Goal: Task Accomplishment & Management: Use online tool/utility

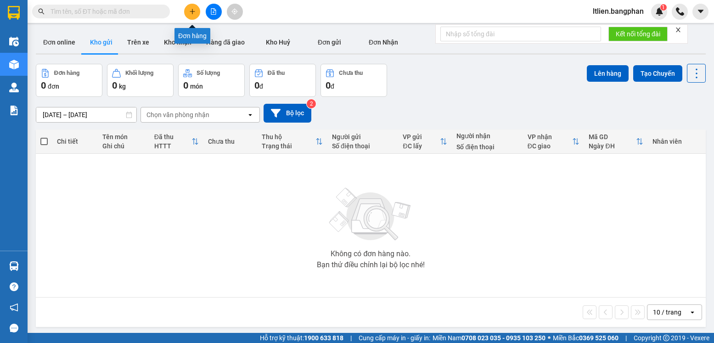
click at [196, 11] on button at bounding box center [192, 12] width 16 height 16
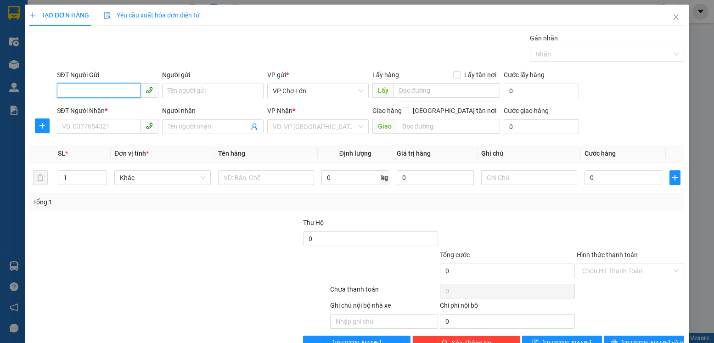
scroll to position [25, 0]
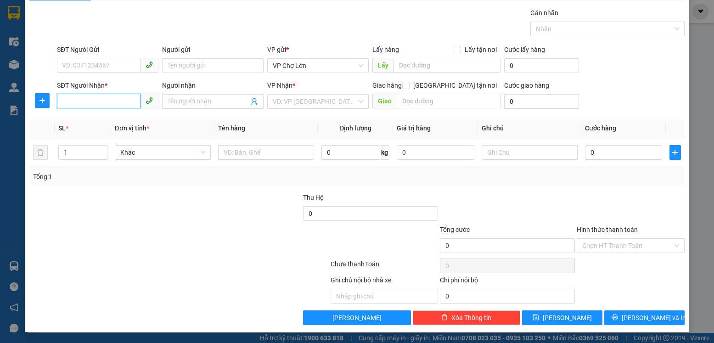
click at [64, 103] on input "SĐT Người Nhận *" at bounding box center [99, 101] width 84 height 15
click at [62, 102] on input "SĐT Người Nhận *" at bounding box center [99, 101] width 84 height 15
click at [89, 118] on div "0869750816" at bounding box center [107, 120] width 90 height 10
type input "0869750816"
click at [589, 153] on input "0" at bounding box center [623, 152] width 77 height 15
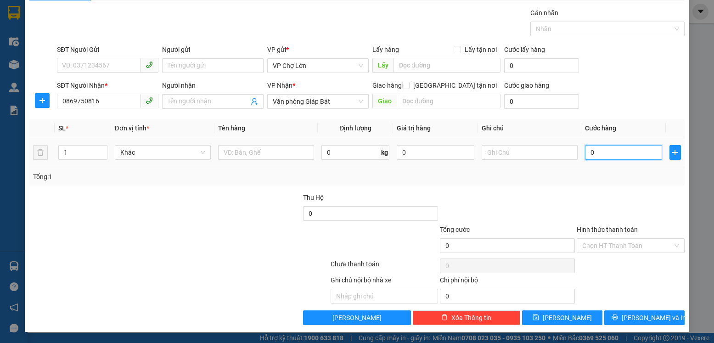
type input "5"
type input "50"
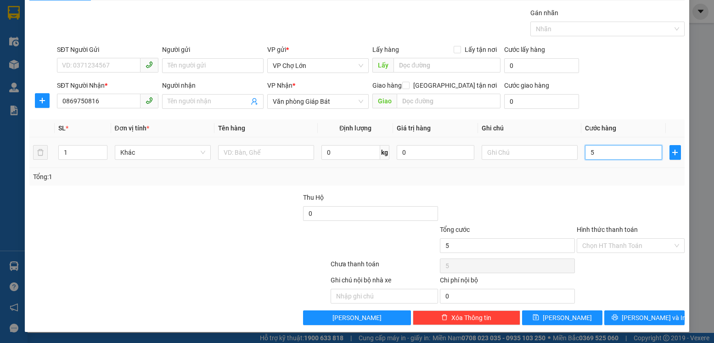
type input "50"
type input "50.000"
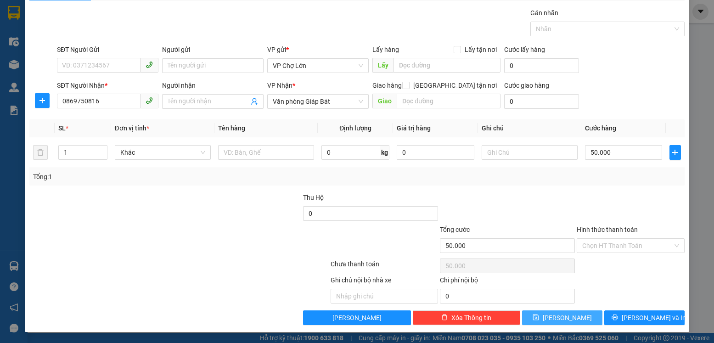
click at [539, 318] on icon "save" at bounding box center [535, 317] width 6 height 6
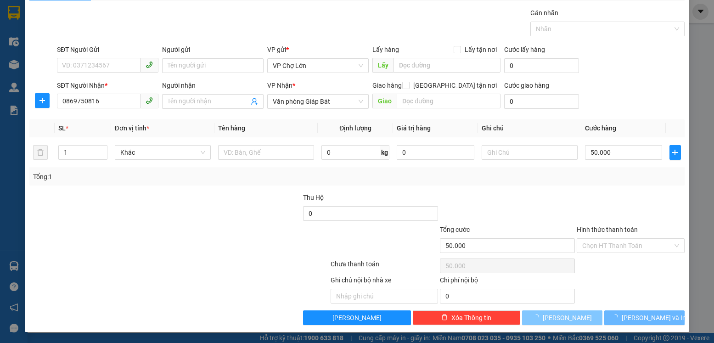
type input "0"
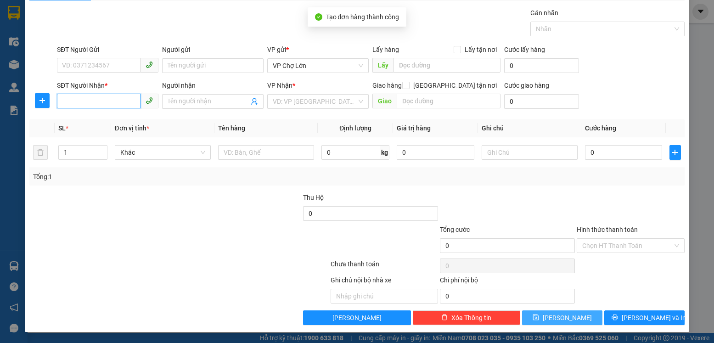
click at [66, 102] on input "SĐT Người Nhận *" at bounding box center [99, 101] width 84 height 15
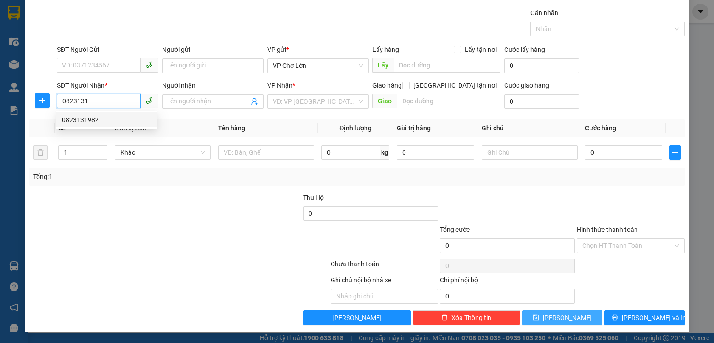
click at [90, 120] on div "0823131982" at bounding box center [107, 120] width 90 height 10
type input "0823131982"
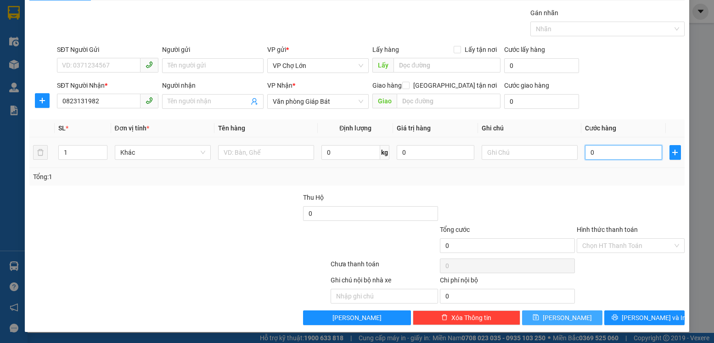
click at [586, 152] on input "0" at bounding box center [623, 152] width 77 height 15
type input "5"
type input "50"
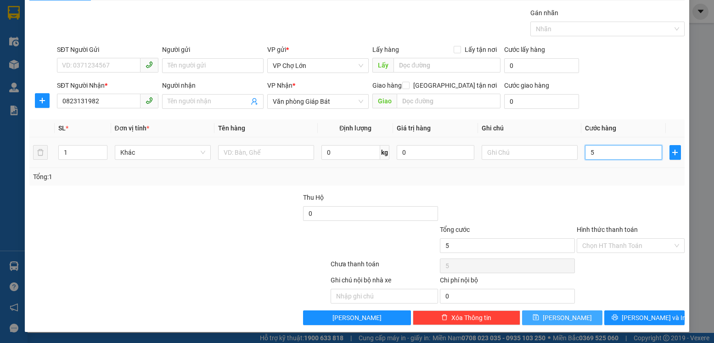
type input "50"
type input "50.000"
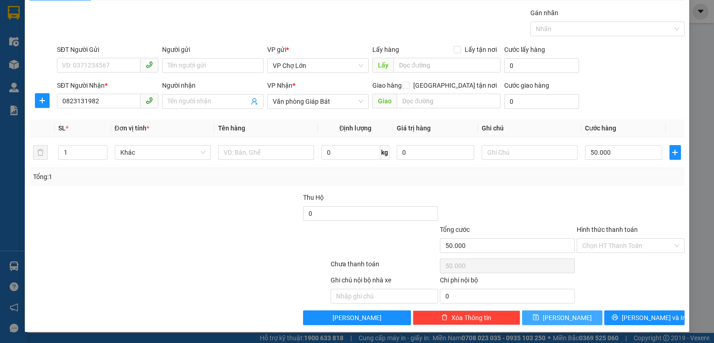
click at [539, 318] on icon "save" at bounding box center [535, 317] width 6 height 6
type input "0"
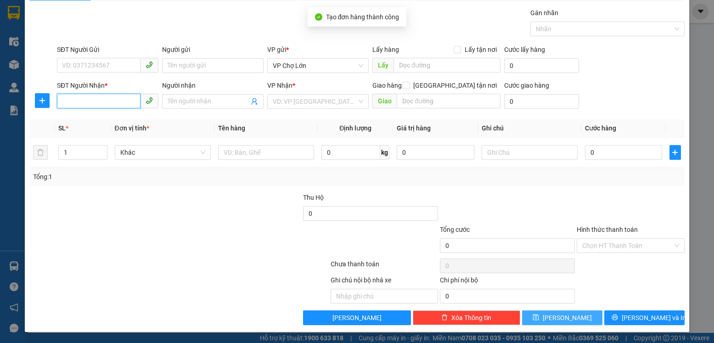
click at [60, 102] on input "SĐT Người Nhận *" at bounding box center [99, 101] width 84 height 15
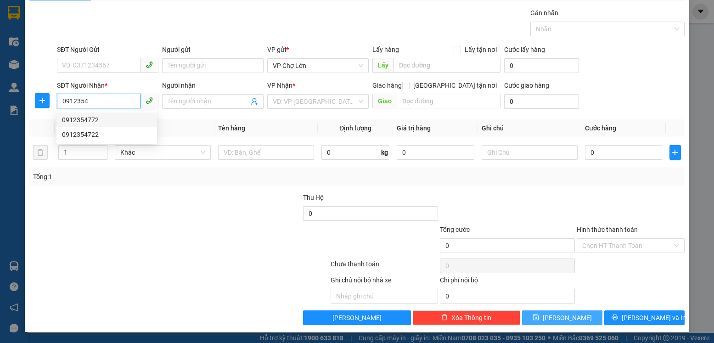
click at [90, 118] on div "0912354772" at bounding box center [107, 120] width 90 height 10
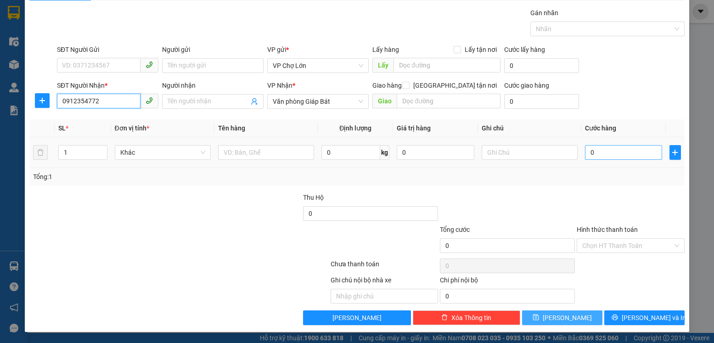
type input "0912354772"
click at [589, 154] on input "0" at bounding box center [623, 152] width 77 height 15
type input "5"
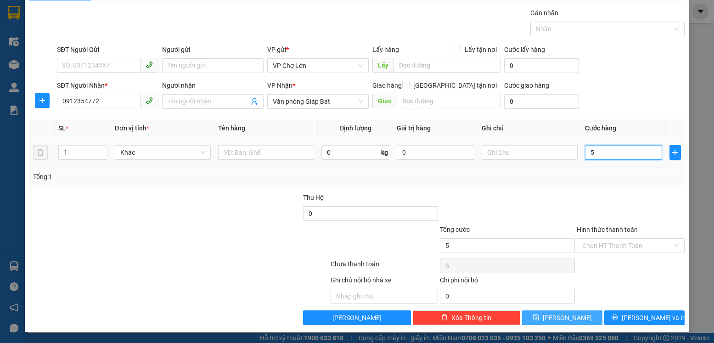
type input "50"
type input "50.000"
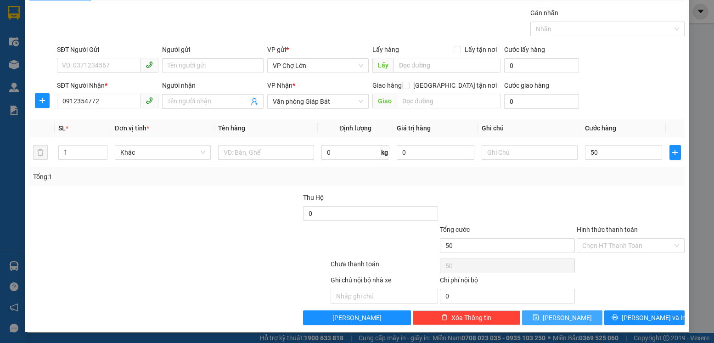
type input "50.000"
click at [539, 318] on icon "save" at bounding box center [535, 317] width 6 height 6
type input "0"
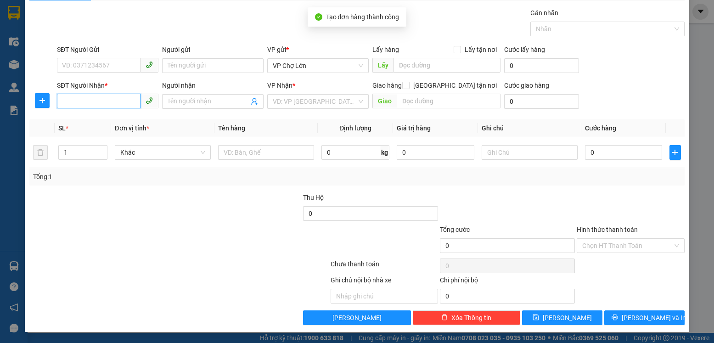
click at [57, 101] on input "SĐT Người Nhận *" at bounding box center [99, 101] width 84 height 15
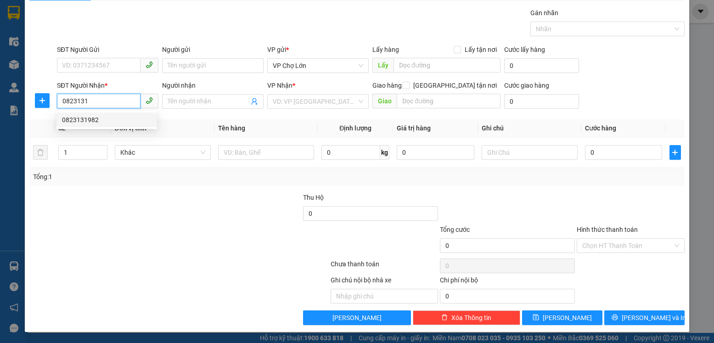
click at [94, 120] on div "0823131982" at bounding box center [107, 120] width 90 height 10
type input "0823131982"
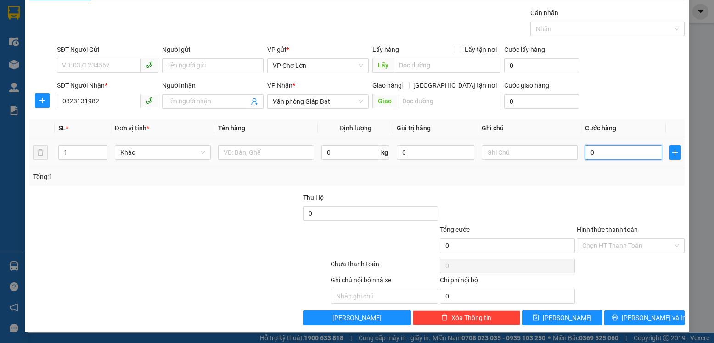
click at [590, 150] on input "0" at bounding box center [623, 152] width 77 height 15
type input "5"
type input "50"
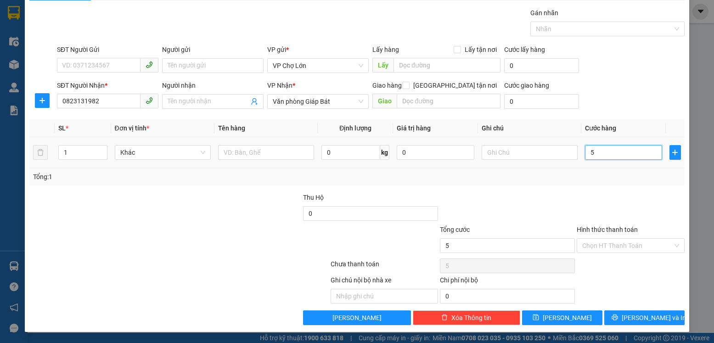
type input "50"
type input "50.000"
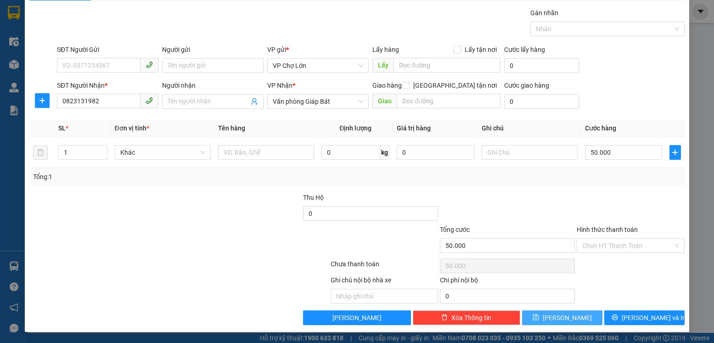
click at [539, 318] on icon "save" at bounding box center [535, 317] width 6 height 6
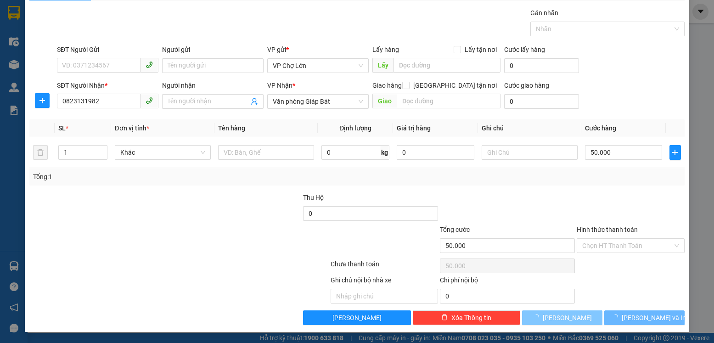
type input "0"
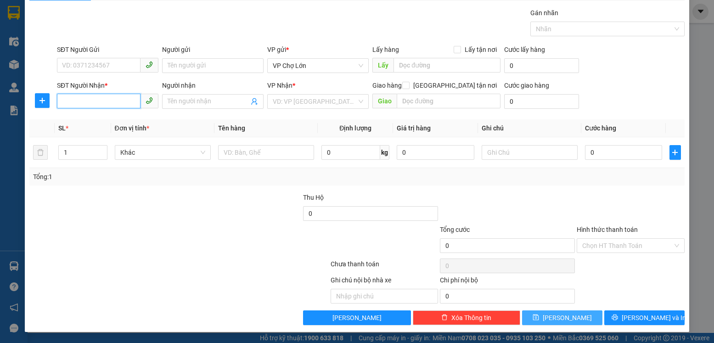
click at [62, 102] on input "SĐT Người Nhận *" at bounding box center [99, 101] width 84 height 15
click at [92, 120] on div "0927448889" at bounding box center [107, 120] width 90 height 10
type input "0927448889"
click at [589, 152] on input "0" at bounding box center [623, 152] width 77 height 15
type input "1"
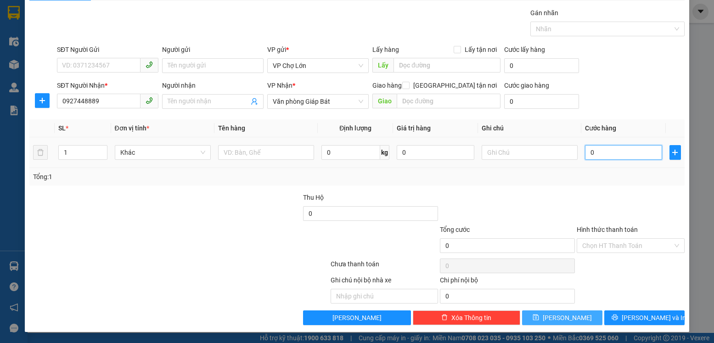
type input "1"
type input "15"
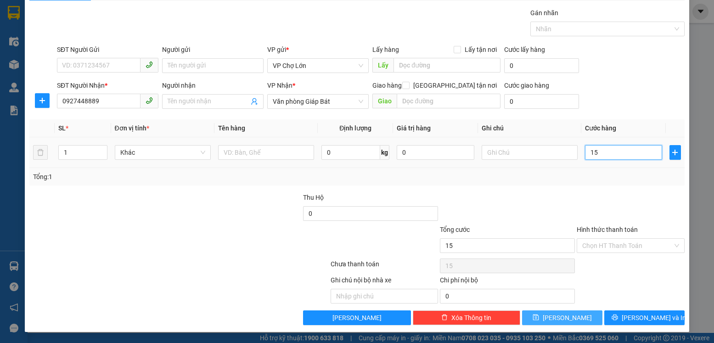
type input "150"
type input "150.000"
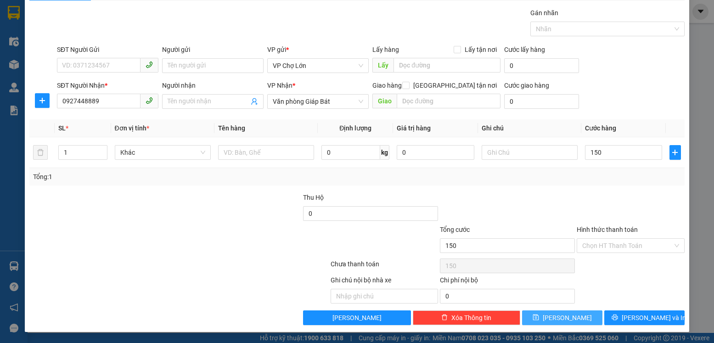
type input "150.000"
click at [539, 317] on icon "save" at bounding box center [535, 317] width 6 height 6
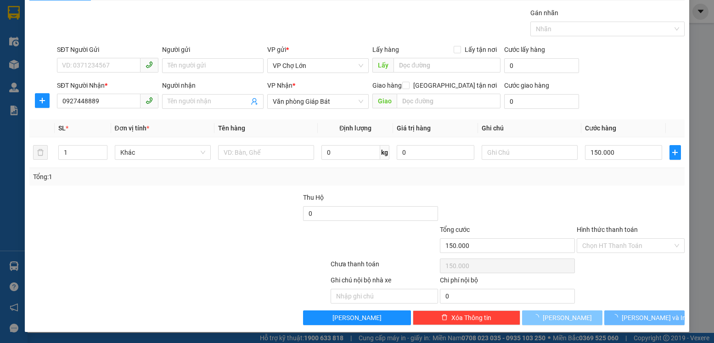
type input "0"
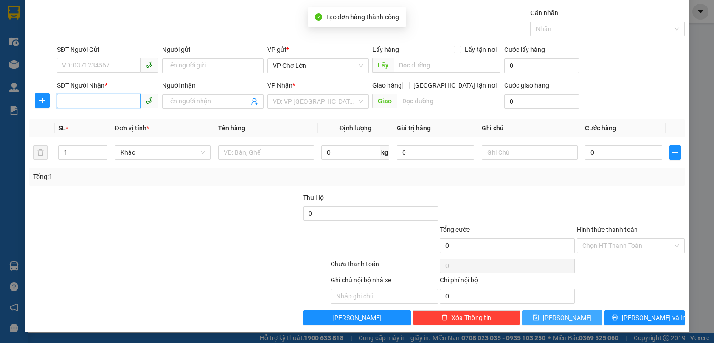
click at [61, 102] on input "SĐT Người Nhận *" at bounding box center [99, 101] width 84 height 15
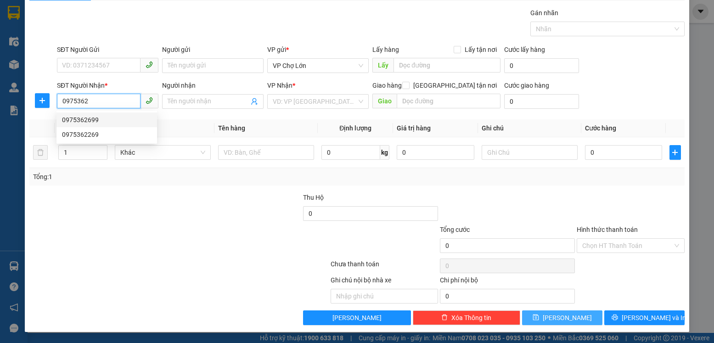
click at [90, 121] on div "0975362699" at bounding box center [107, 120] width 90 height 10
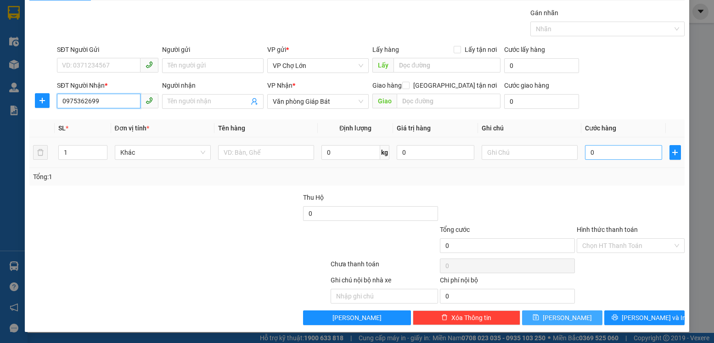
type input "0975362699"
click at [591, 154] on input "0" at bounding box center [623, 152] width 77 height 15
type input "2"
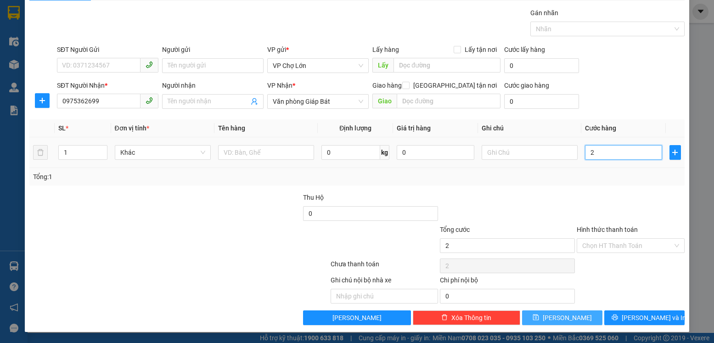
type input "20"
type input "200"
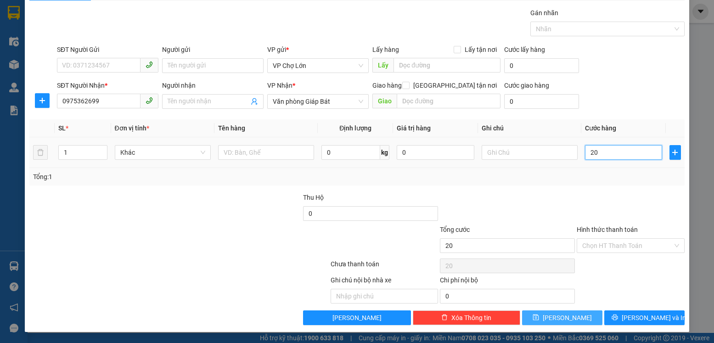
type input "200"
type input "200.000"
click at [539, 318] on icon "save" at bounding box center [536, 317] width 6 height 6
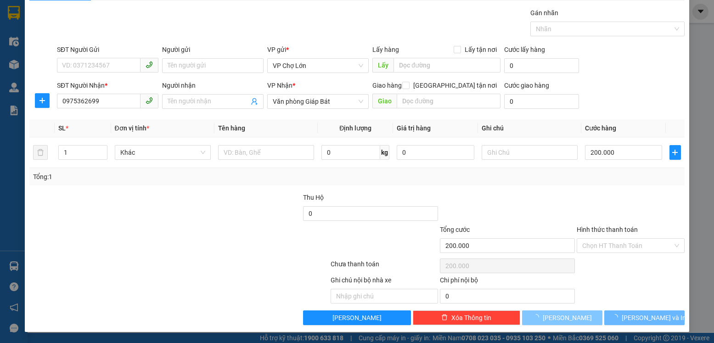
type input "0"
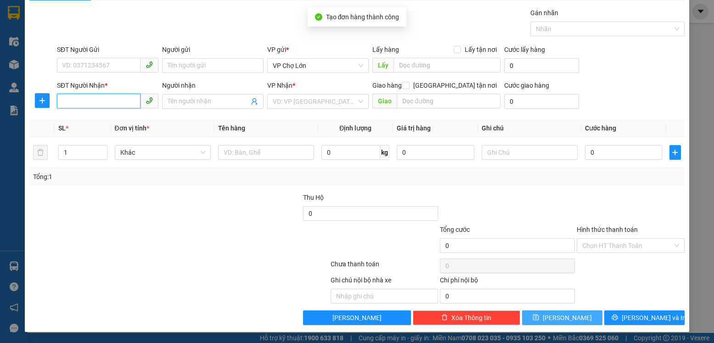
click at [58, 101] on input "SĐT Người Nhận *" at bounding box center [99, 101] width 84 height 15
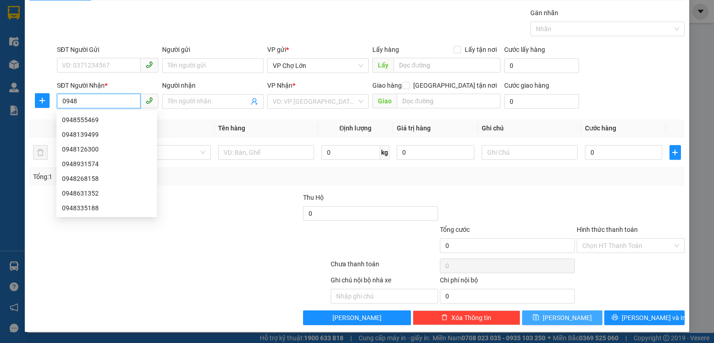
click at [78, 102] on input "0948" at bounding box center [99, 101] width 84 height 15
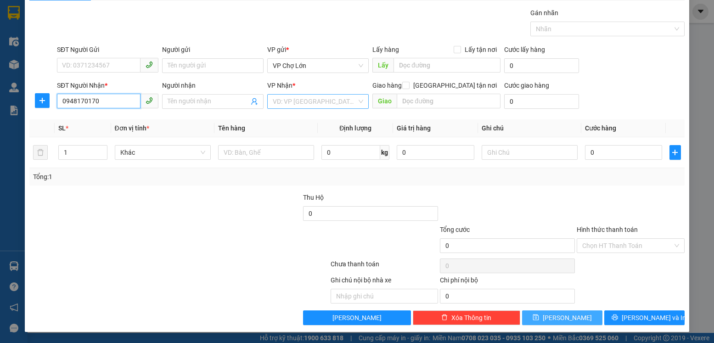
click at [354, 101] on div "VD: VP [GEOGRAPHIC_DATA]" at bounding box center [317, 101] width 101 height 15
type input "0948170170"
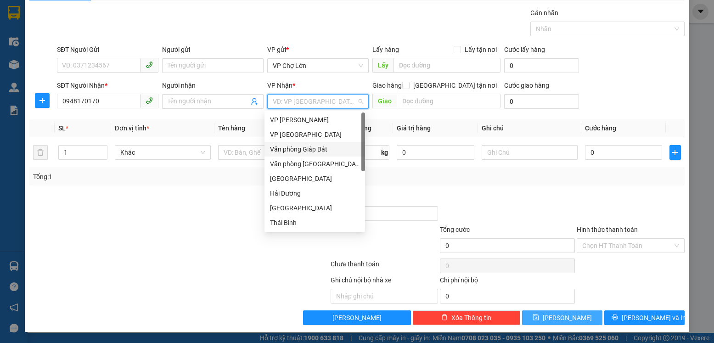
click at [322, 149] on div "Văn phòng Giáp Bát" at bounding box center [315, 149] width 90 height 10
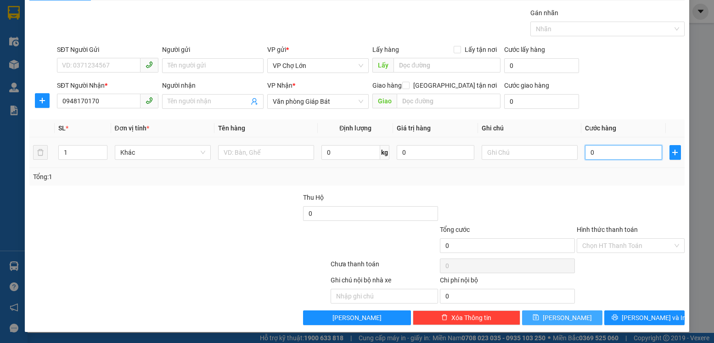
click at [590, 153] on input "0" at bounding box center [623, 152] width 77 height 15
type input "5"
type input "50"
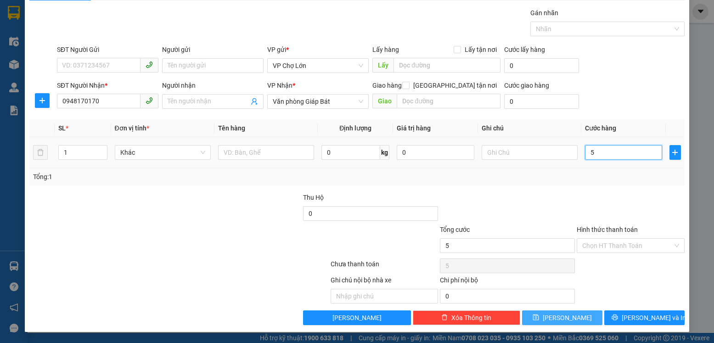
type input "50"
type input "50.000"
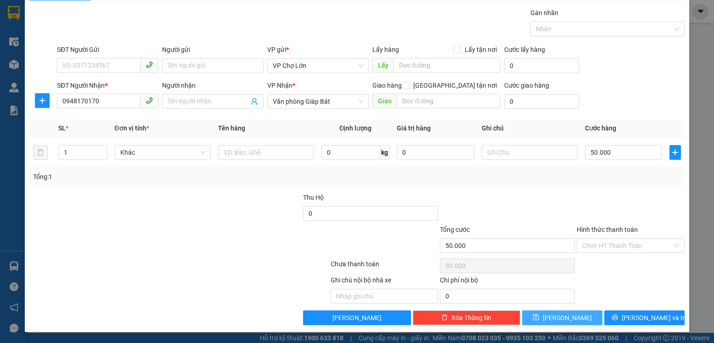
click at [539, 318] on icon "save" at bounding box center [535, 317] width 6 height 6
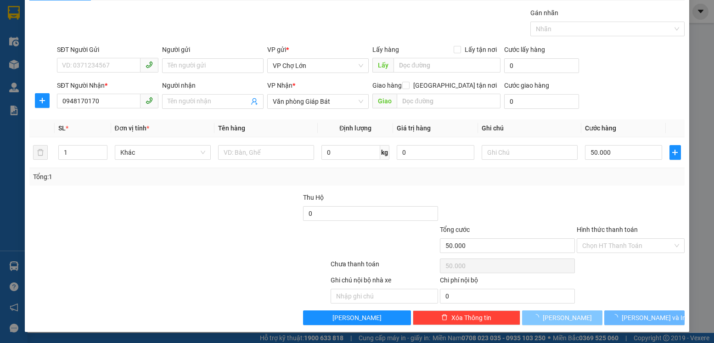
type input "0"
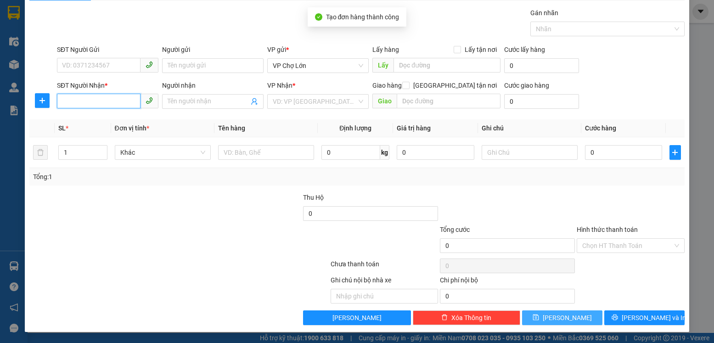
click at [59, 99] on input "SĐT Người Nhận *" at bounding box center [99, 101] width 84 height 15
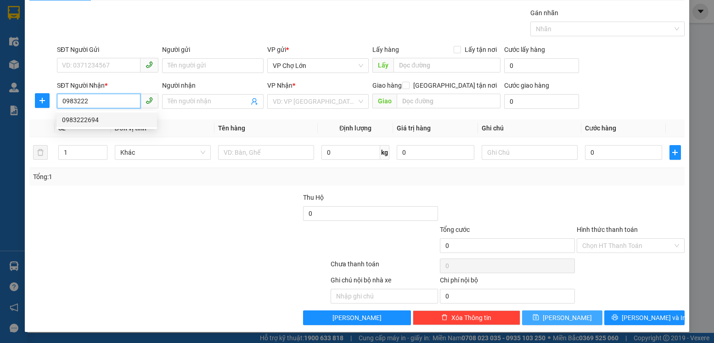
click at [91, 118] on div "0983222694" at bounding box center [107, 120] width 90 height 10
type input "0983222694"
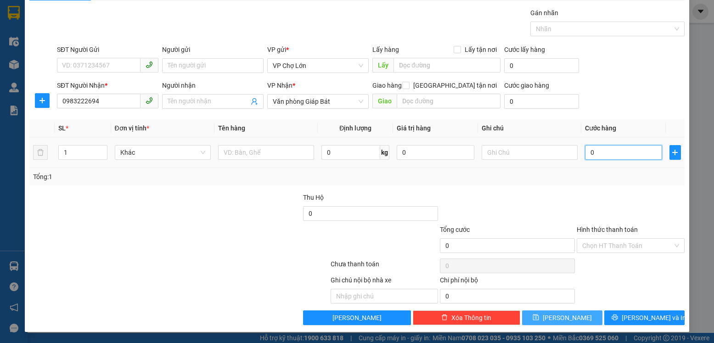
click at [589, 154] on input "0" at bounding box center [623, 152] width 77 height 15
type input "1"
type input "10"
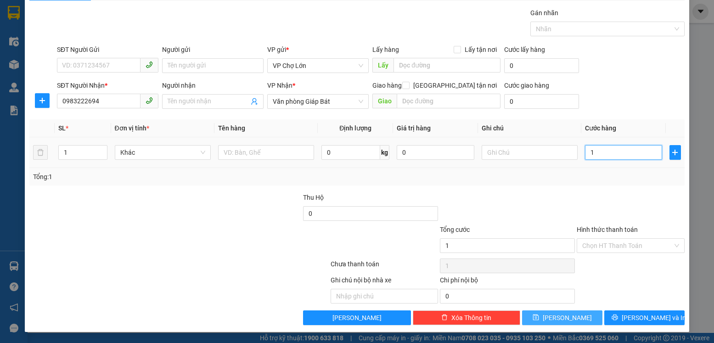
type input "10"
type input "100"
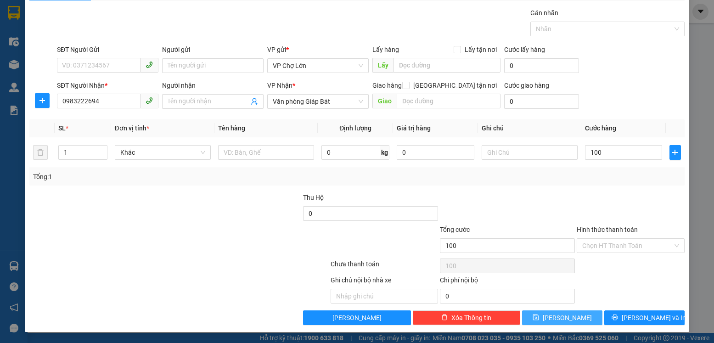
type input "100.000"
click at [539, 315] on icon "save" at bounding box center [535, 317] width 6 height 6
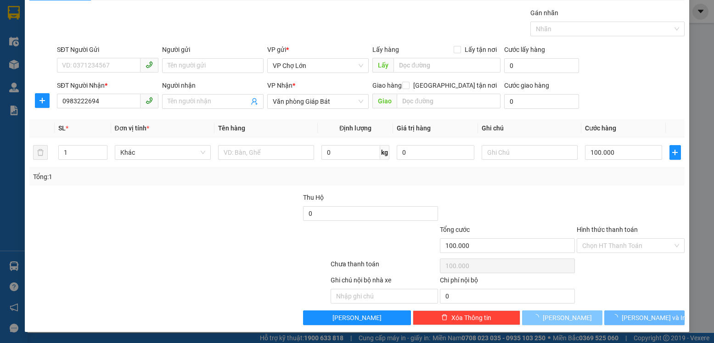
type input "0"
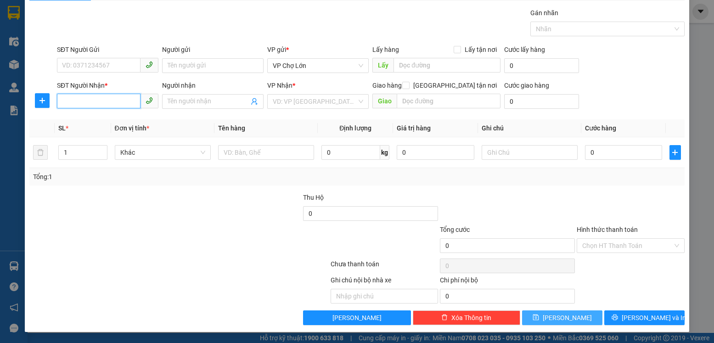
click at [62, 100] on input "SĐT Người Nhận *" at bounding box center [99, 101] width 84 height 15
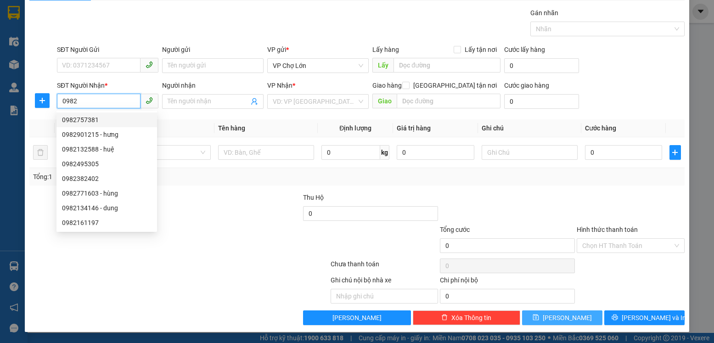
click at [93, 121] on div "0982757381" at bounding box center [107, 120] width 90 height 10
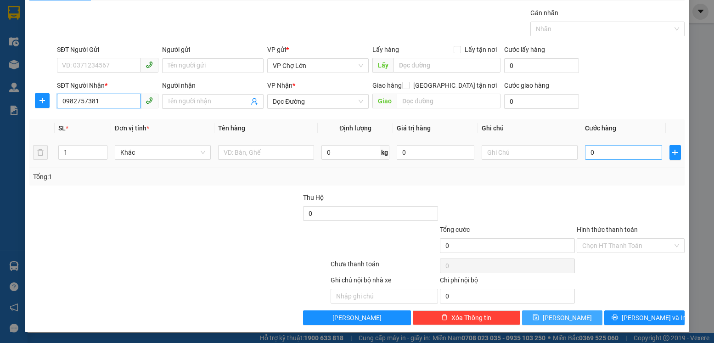
type input "0982757381"
click at [589, 152] on input "0" at bounding box center [623, 152] width 77 height 15
type input "1"
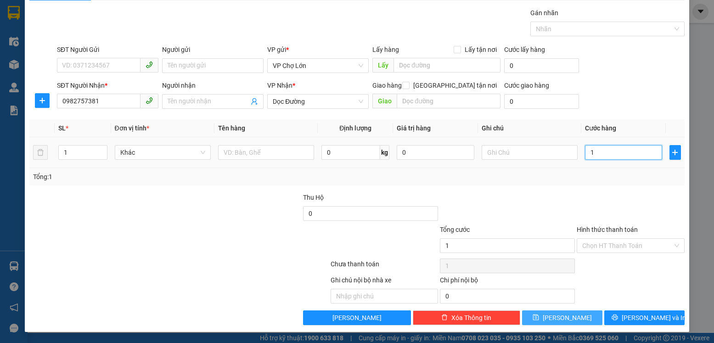
type input "10"
type input "100"
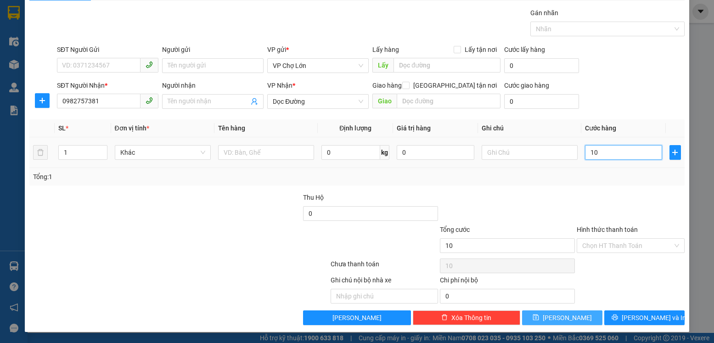
type input "100"
type input "100.000"
click at [539, 316] on icon "save" at bounding box center [536, 317] width 6 height 6
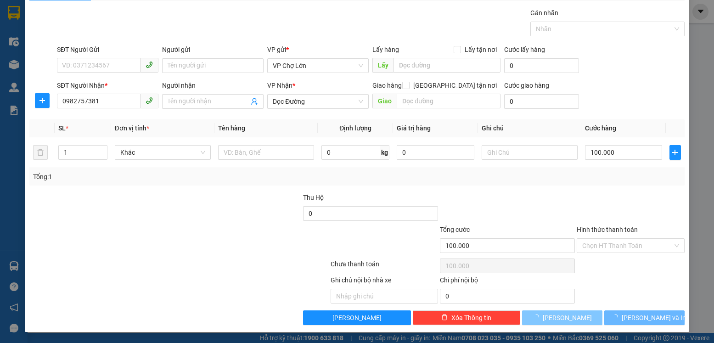
type input "0"
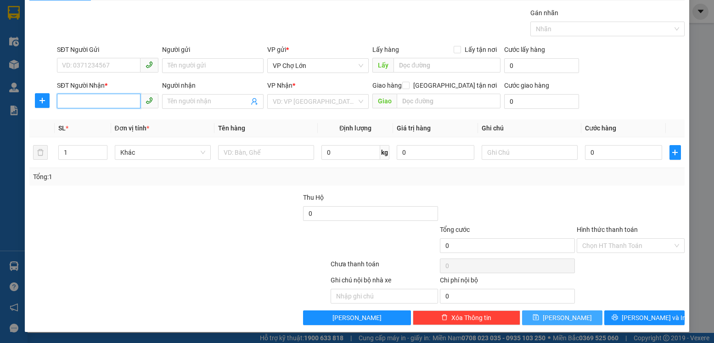
click at [64, 100] on input "SĐT Người Nhận *" at bounding box center [99, 101] width 84 height 15
click at [92, 121] on div "0393695275" at bounding box center [107, 120] width 90 height 10
type input "0393695275"
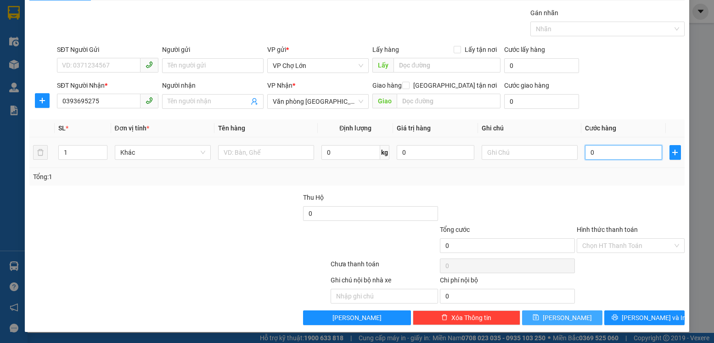
click at [587, 153] on input "0" at bounding box center [623, 152] width 77 height 15
type input "3"
type input "30"
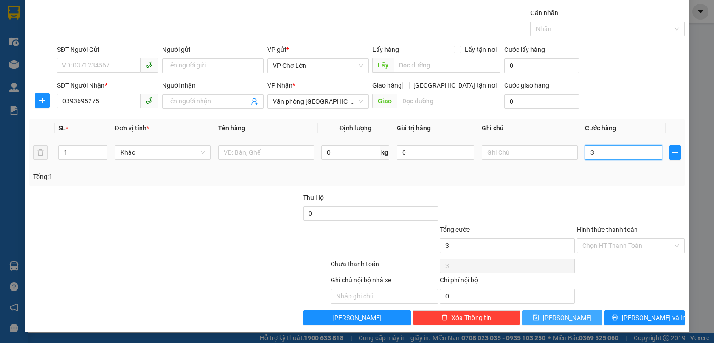
type input "30"
type input "30.000"
click at [596, 230] on label "Hình thức thanh toán" at bounding box center [607, 229] width 61 height 7
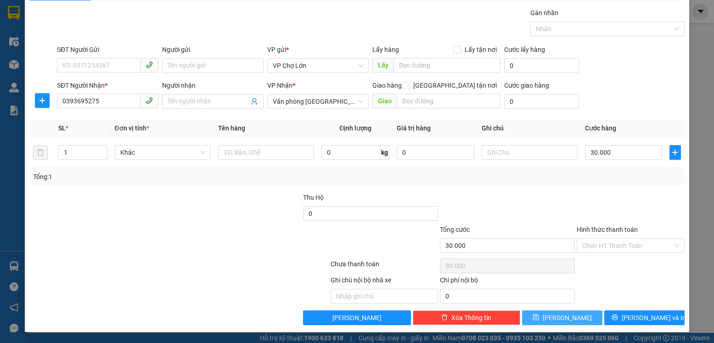
click at [596, 239] on input "Hình thức thanh toán" at bounding box center [627, 246] width 90 height 14
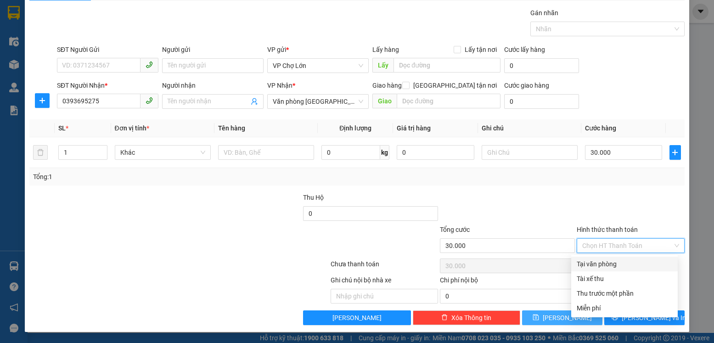
click at [594, 264] on div "Tại văn phòng" at bounding box center [624, 264] width 95 height 10
type input "0"
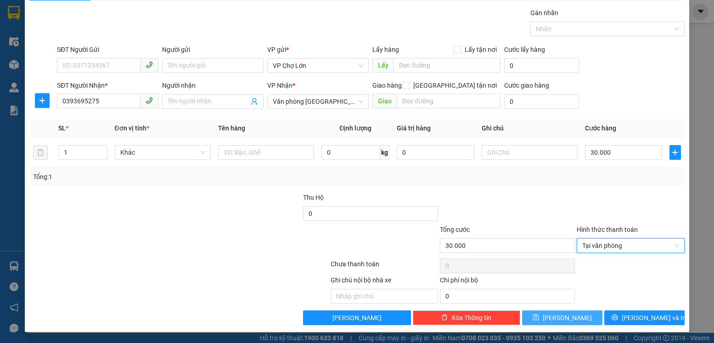
click at [539, 319] on icon "save" at bounding box center [535, 317] width 6 height 6
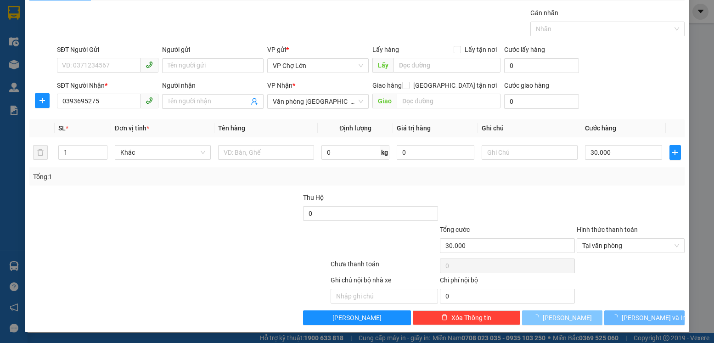
type input "0"
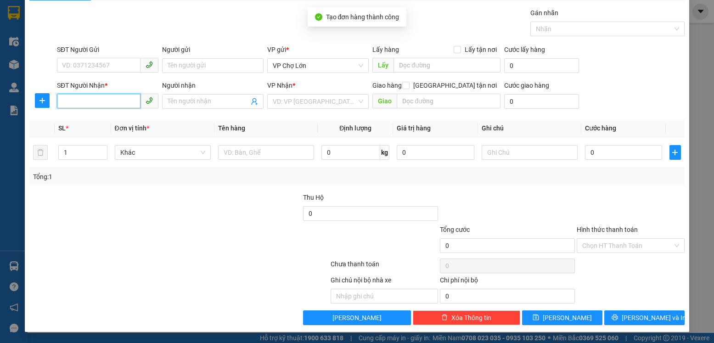
click at [61, 101] on input "SĐT Người Nhận *" at bounding box center [99, 101] width 84 height 15
click at [62, 99] on input "SĐT Người Nhận *" at bounding box center [99, 101] width 84 height 15
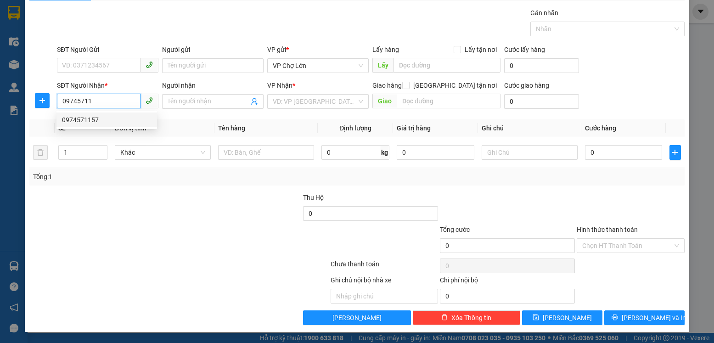
click at [94, 121] on div "0974571157" at bounding box center [107, 120] width 90 height 10
type input "0974571157"
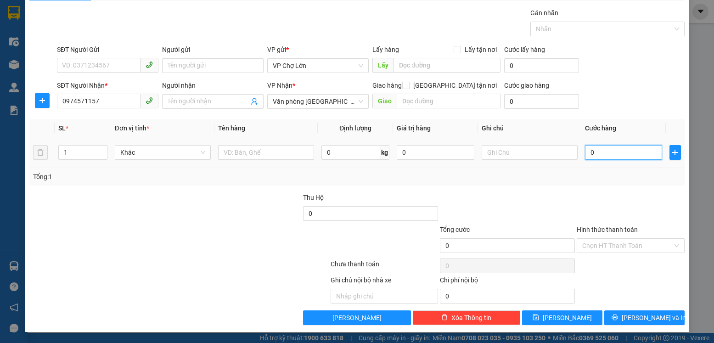
click at [589, 152] on input "0" at bounding box center [623, 152] width 77 height 15
type input "5"
type input "50"
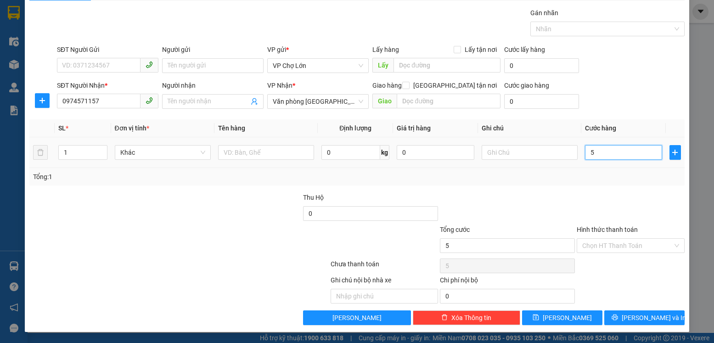
type input "50"
type input "50.000"
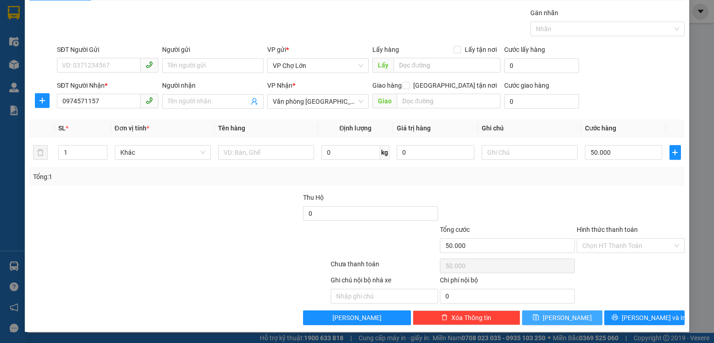
click at [539, 319] on icon "save" at bounding box center [536, 317] width 6 height 6
type input "0"
click at [60, 101] on input "SĐT Người Nhận *" at bounding box center [99, 101] width 84 height 15
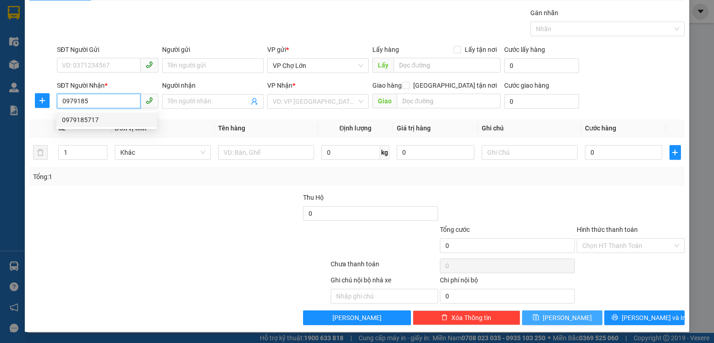
click at [90, 119] on div "0979185717" at bounding box center [107, 120] width 90 height 10
type input "0979185717"
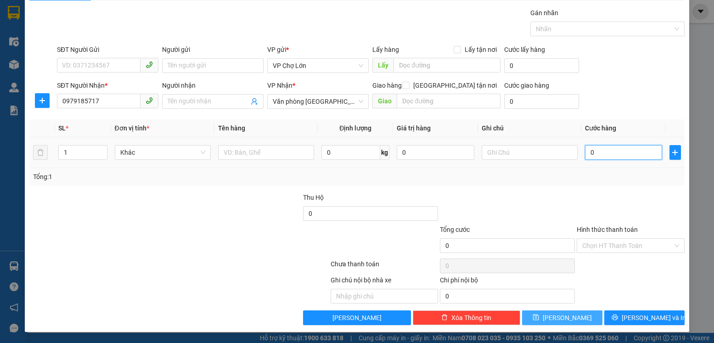
click at [592, 154] on input "0" at bounding box center [623, 152] width 77 height 15
type input "4"
type input "40"
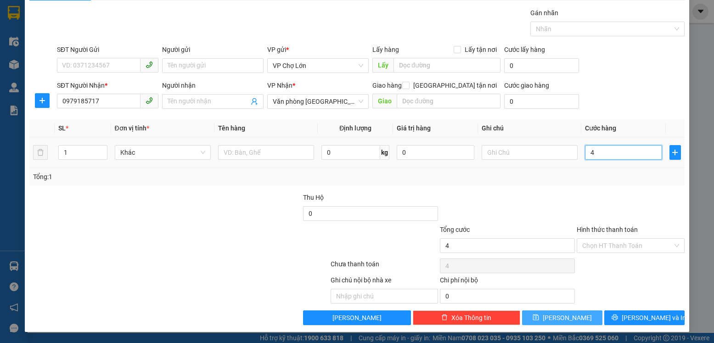
type input "40"
type input "40.000"
click at [592, 229] on label "Hình thức thanh toán" at bounding box center [607, 229] width 61 height 7
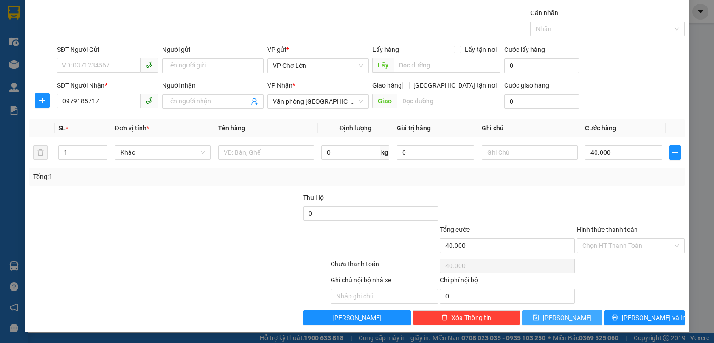
click at [592, 239] on input "Hình thức thanh toán" at bounding box center [627, 246] width 90 height 14
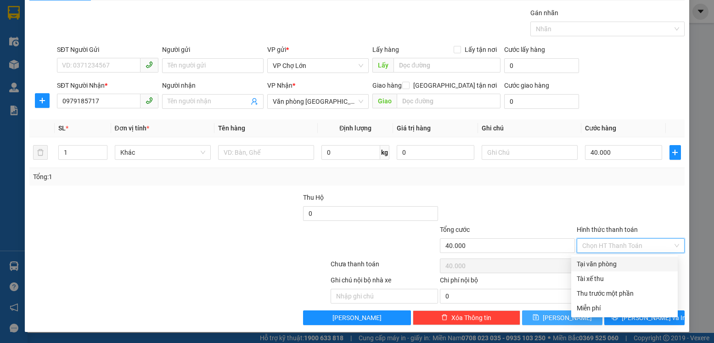
click at [595, 266] on div "Tại văn phòng" at bounding box center [624, 264] width 95 height 10
type input "0"
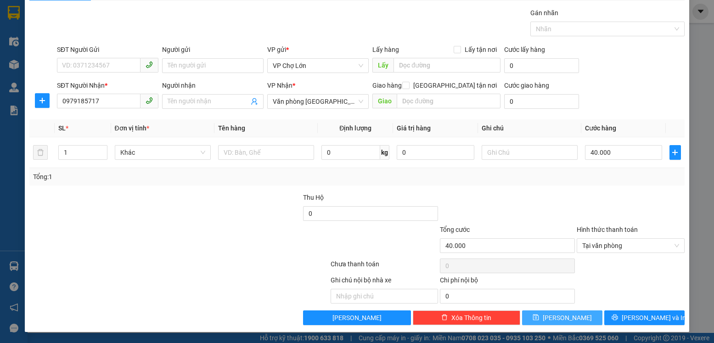
click at [555, 318] on button "[PERSON_NAME]" at bounding box center [562, 317] width 80 height 15
type input "0"
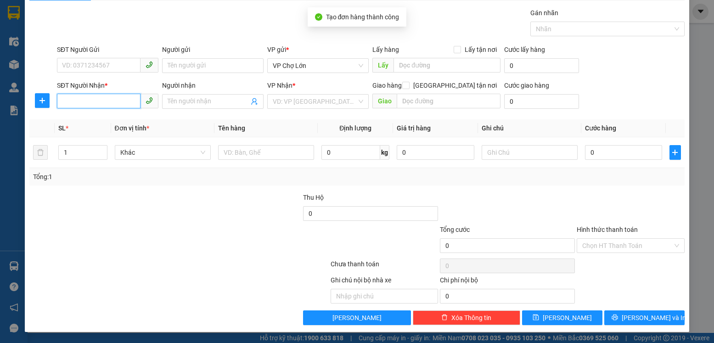
click at [64, 101] on input "SĐT Người Nhận *" at bounding box center [99, 101] width 84 height 15
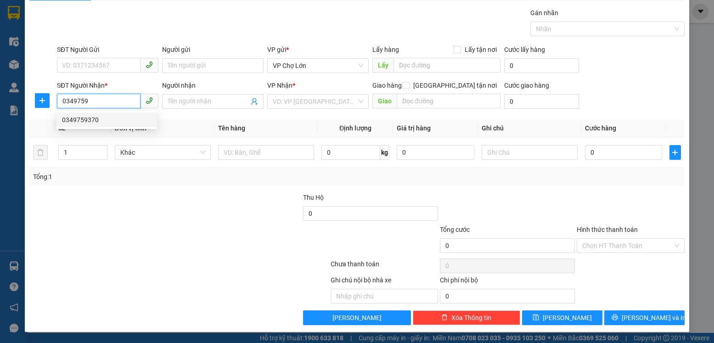
click at [90, 120] on div "0349759370" at bounding box center [107, 120] width 90 height 10
type input "0349759370"
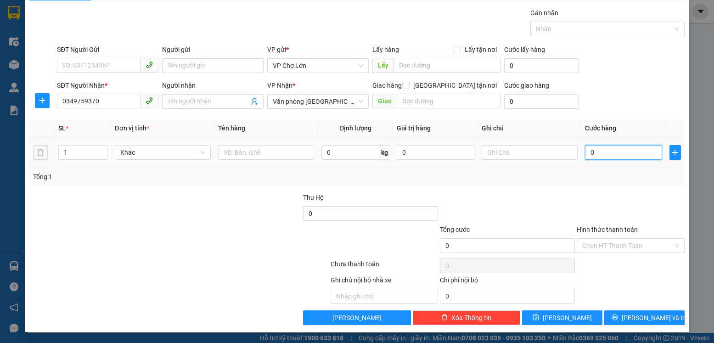
click at [590, 152] on input "0" at bounding box center [623, 152] width 77 height 15
type input "1"
type input "10"
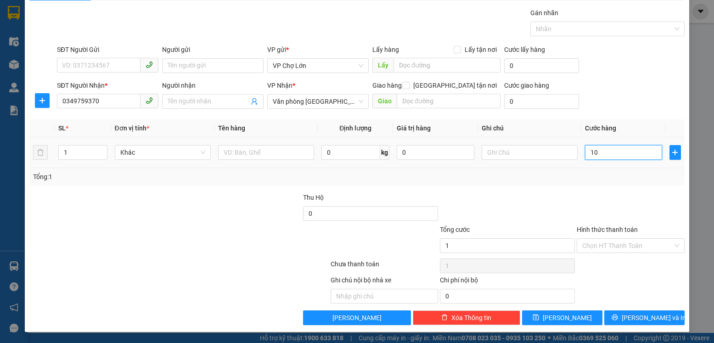
type input "10"
type input "100"
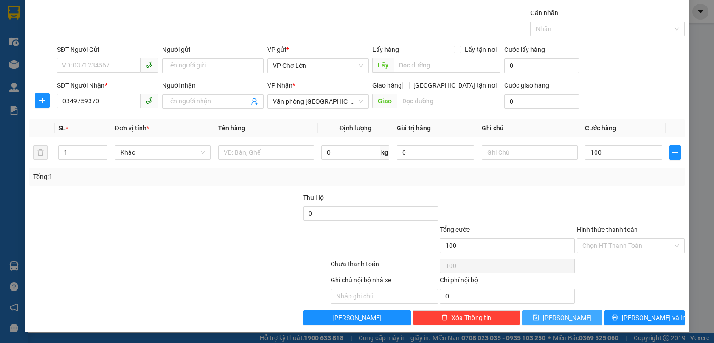
type input "100.000"
click at [539, 316] on icon "save" at bounding box center [536, 317] width 6 height 6
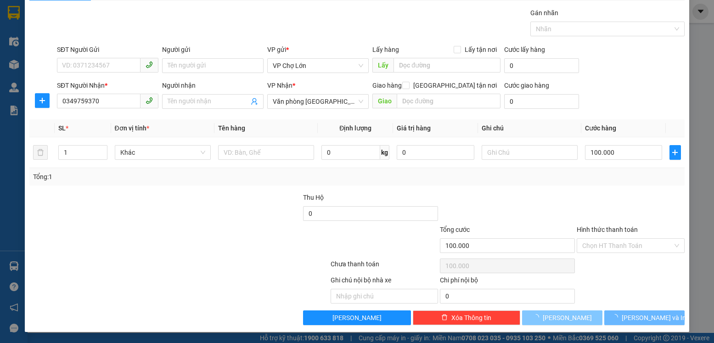
type input "0"
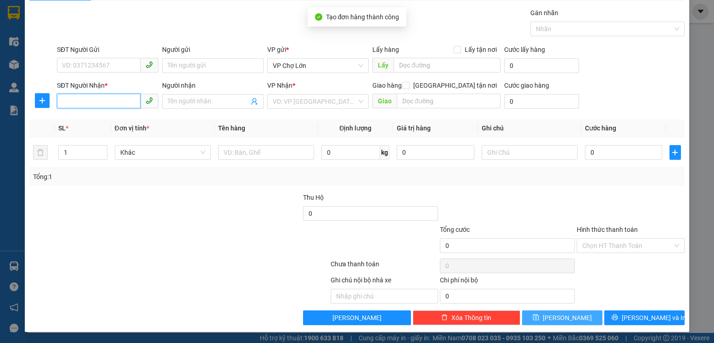
click at [61, 100] on input "SĐT Người Nhận *" at bounding box center [99, 101] width 84 height 15
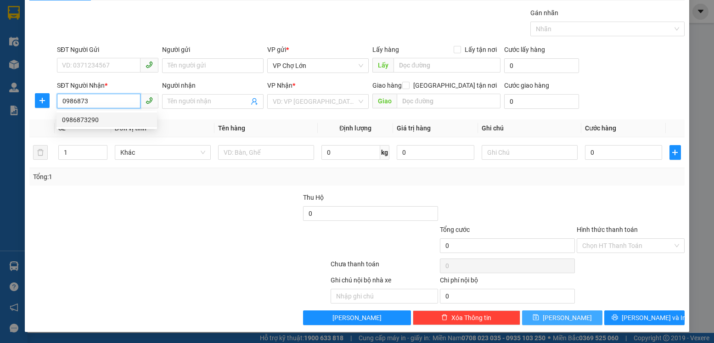
click at [86, 122] on div "0986873290" at bounding box center [107, 120] width 90 height 10
type input "0986873290"
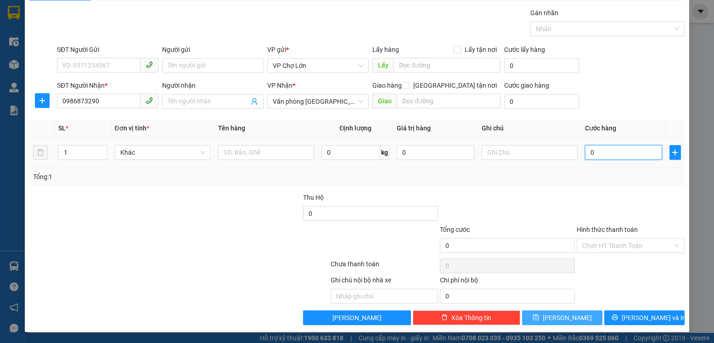
click at [588, 155] on input "0" at bounding box center [623, 152] width 77 height 15
type input "2"
type input "20"
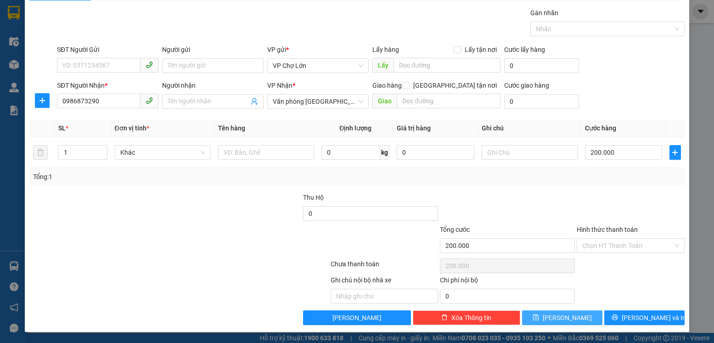
click at [539, 319] on icon "save" at bounding box center [536, 317] width 6 height 6
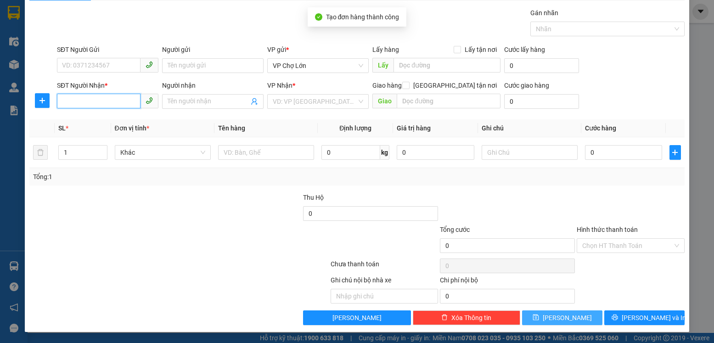
click at [57, 99] on input "SĐT Người Nhận *" at bounding box center [99, 101] width 84 height 15
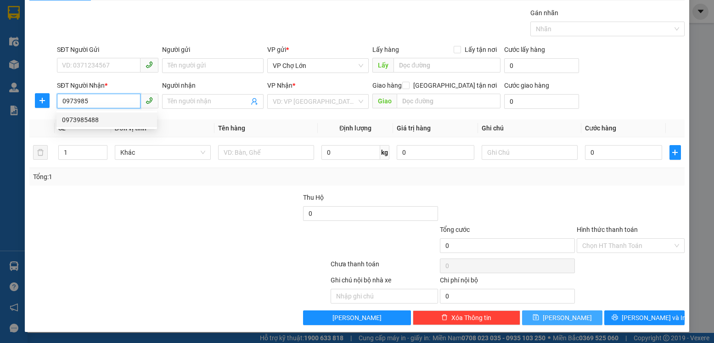
click at [88, 121] on div "0973985488" at bounding box center [107, 120] width 90 height 10
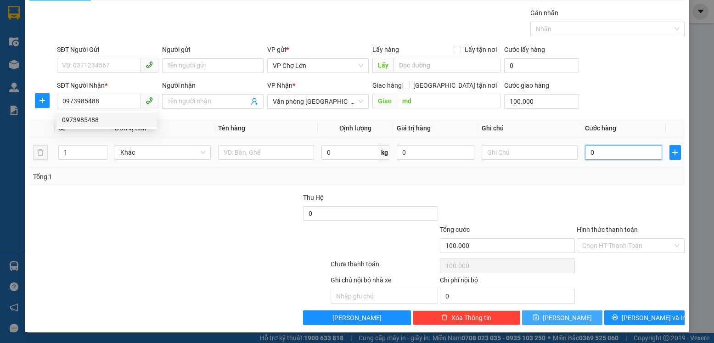
click at [592, 155] on input "0" at bounding box center [623, 152] width 77 height 15
click at [539, 315] on icon "save" at bounding box center [536, 317] width 6 height 6
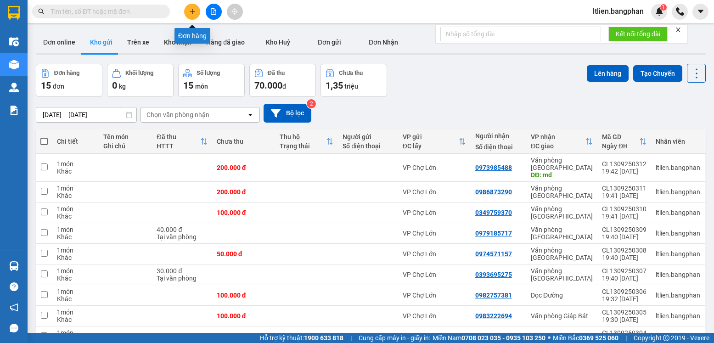
click at [190, 14] on icon "plus" at bounding box center [192, 11] width 6 height 6
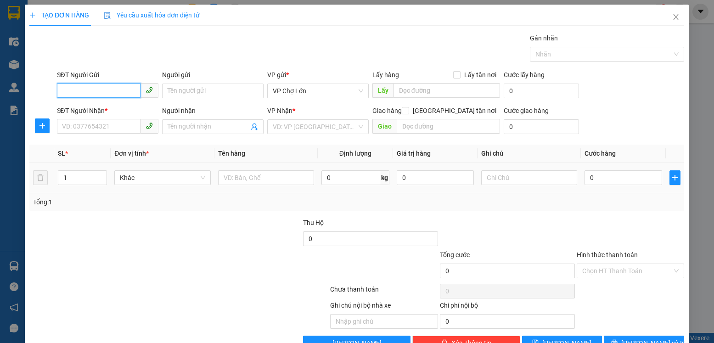
scroll to position [25, 0]
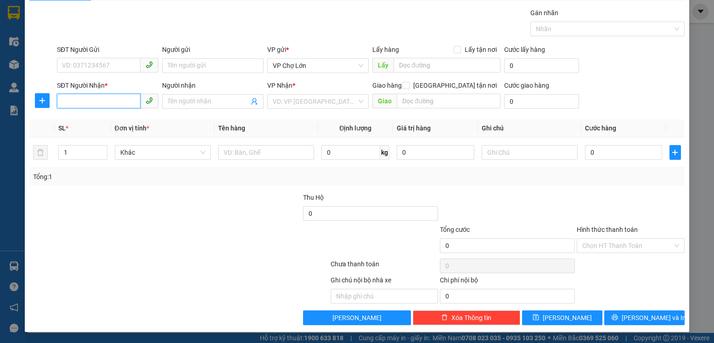
click at [65, 102] on input "SĐT Người Nhận *" at bounding box center [99, 101] width 84 height 15
click at [88, 120] on div "0966118212" at bounding box center [107, 120] width 90 height 10
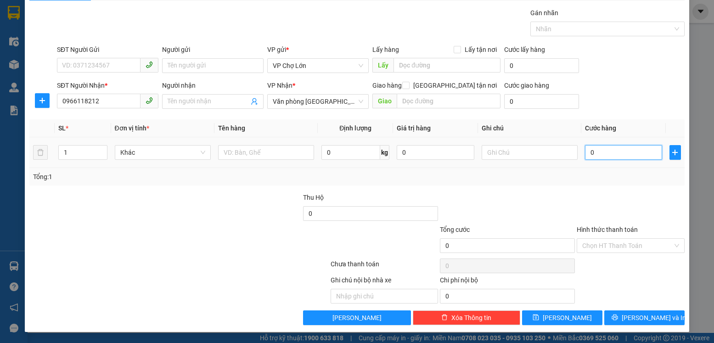
click at [588, 152] on input "0" at bounding box center [623, 152] width 77 height 15
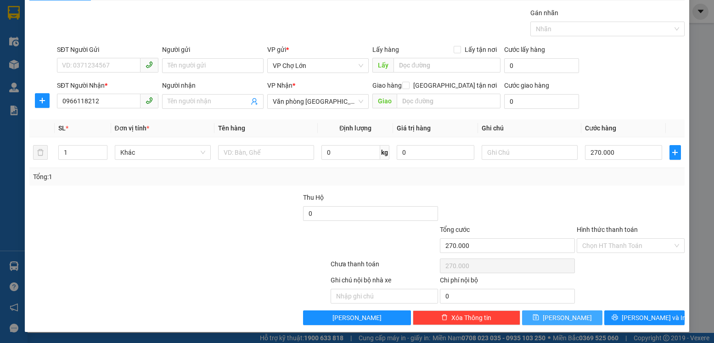
click at [539, 320] on icon "save" at bounding box center [535, 317] width 6 height 6
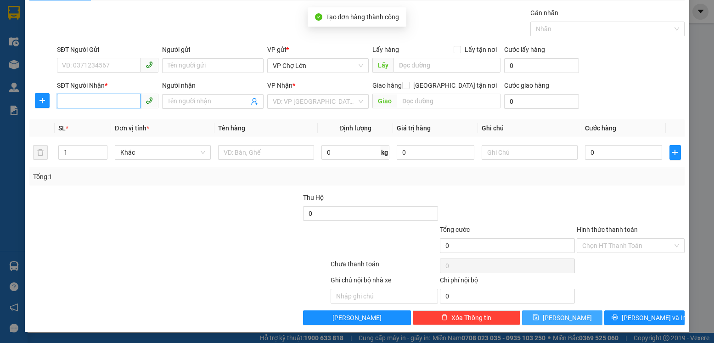
click at [67, 103] on input "SĐT Người Nhận *" at bounding box center [99, 101] width 84 height 15
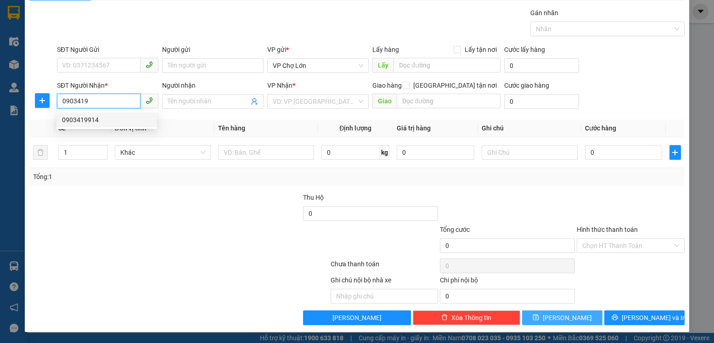
click at [84, 119] on div "0903419914" at bounding box center [107, 120] width 90 height 10
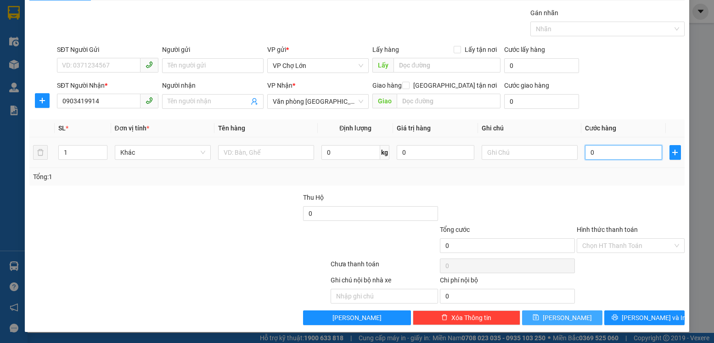
click at [591, 154] on input "0" at bounding box center [623, 152] width 77 height 15
click at [539, 316] on icon "save" at bounding box center [535, 317] width 6 height 6
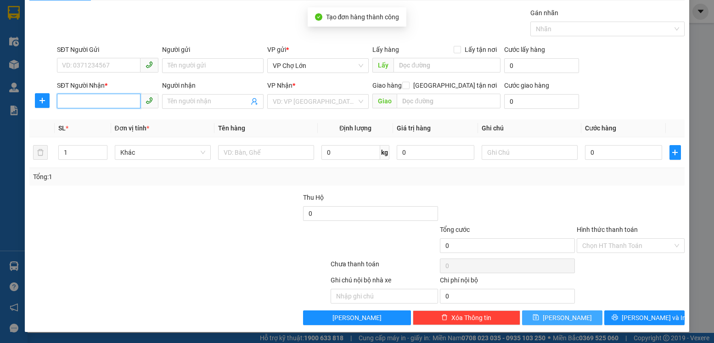
click at [64, 100] on input "SĐT Người Nhận *" at bounding box center [99, 101] width 84 height 15
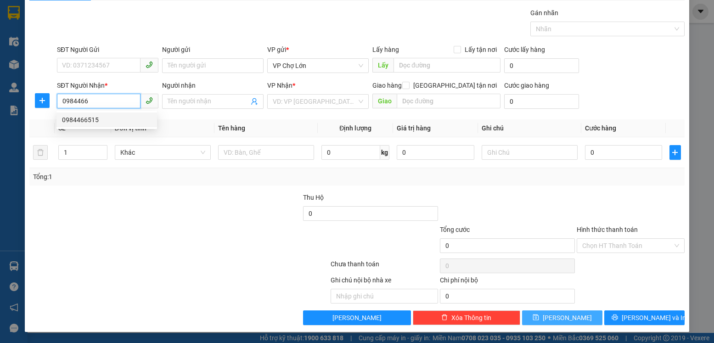
click at [88, 122] on div "0984466515" at bounding box center [107, 120] width 90 height 10
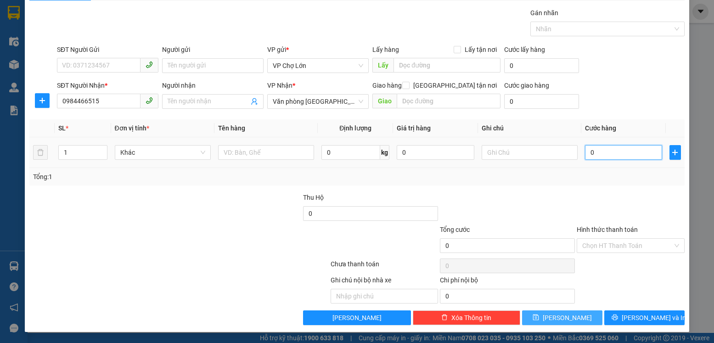
click at [591, 153] on input "0" at bounding box center [623, 152] width 77 height 15
click at [595, 228] on label "Hình thức thanh toán" at bounding box center [607, 229] width 61 height 7
click at [595, 239] on input "Hình thức thanh toán" at bounding box center [627, 246] width 90 height 14
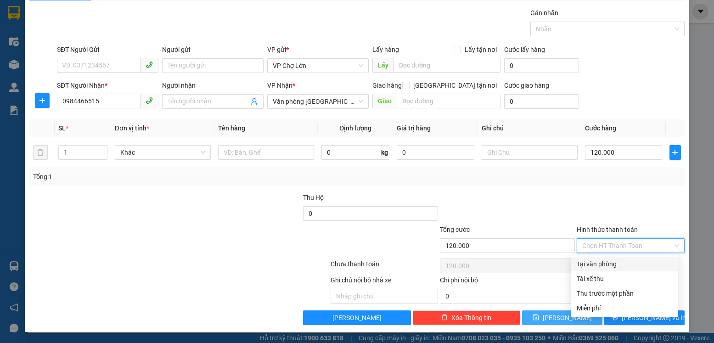
click at [591, 263] on div "Tại văn phòng" at bounding box center [624, 264] width 95 height 10
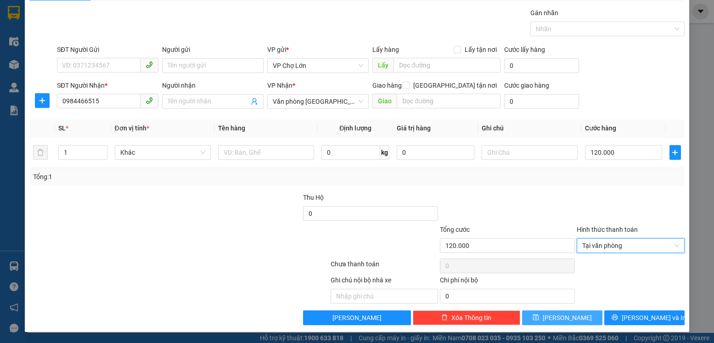
click at [539, 315] on icon "save" at bounding box center [536, 317] width 6 height 6
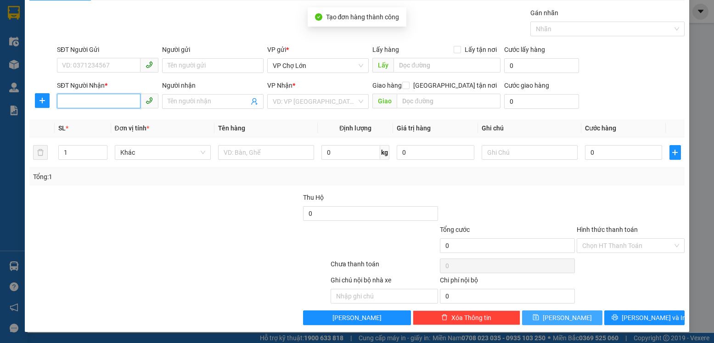
click at [68, 102] on input "SĐT Người Nhận *" at bounding box center [99, 101] width 84 height 15
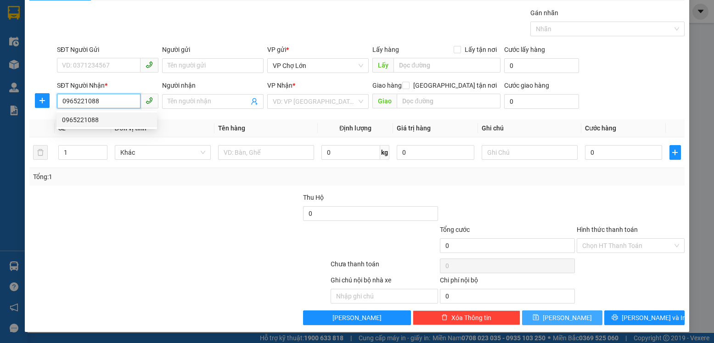
click at [95, 118] on div "0965221088" at bounding box center [107, 120] width 90 height 10
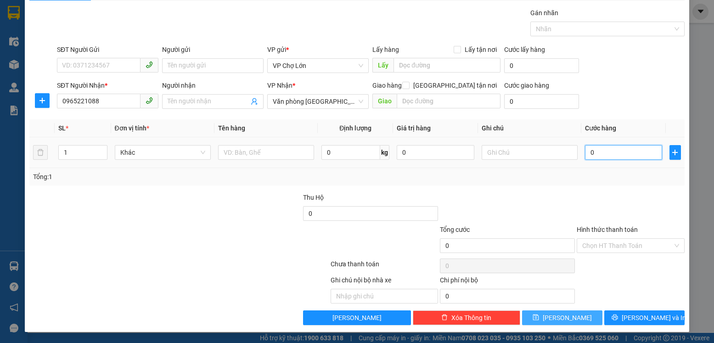
click at [587, 154] on input "0" at bounding box center [623, 152] width 77 height 15
click at [539, 319] on icon "save" at bounding box center [536, 317] width 6 height 6
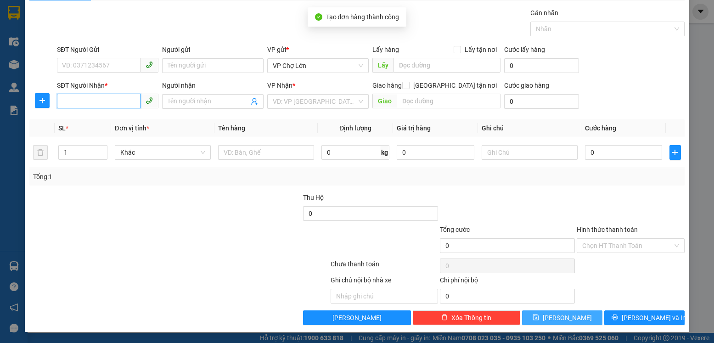
click at [63, 103] on input "SĐT Người Nhận *" at bounding box center [99, 101] width 84 height 15
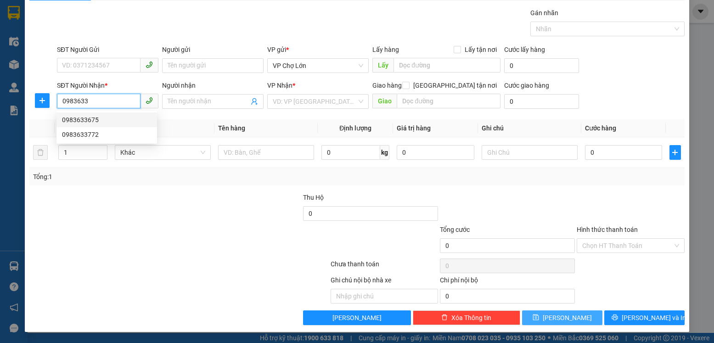
click at [95, 119] on div "0983633675" at bounding box center [107, 120] width 90 height 10
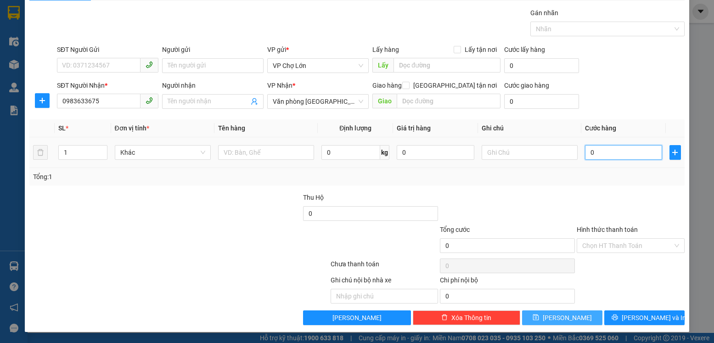
click at [588, 151] on input "0" at bounding box center [623, 152] width 77 height 15
click at [539, 316] on icon "save" at bounding box center [536, 317] width 6 height 6
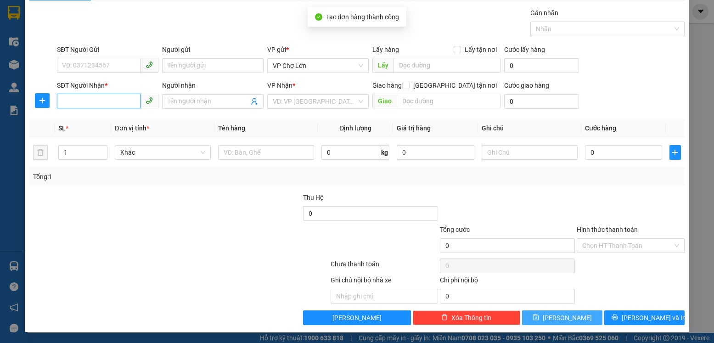
click at [63, 102] on input "SĐT Người Nhận *" at bounding box center [99, 101] width 84 height 15
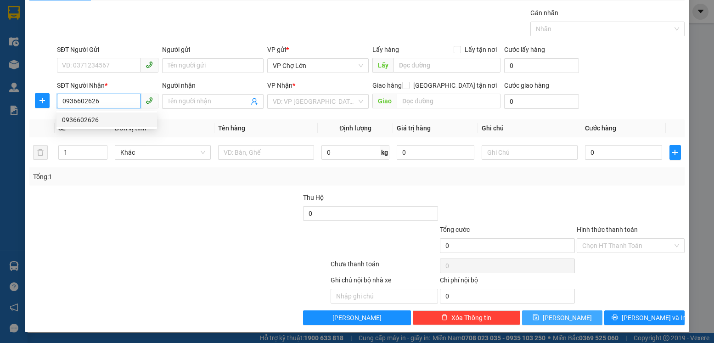
click at [91, 124] on div "0936602626" at bounding box center [107, 120] width 90 height 10
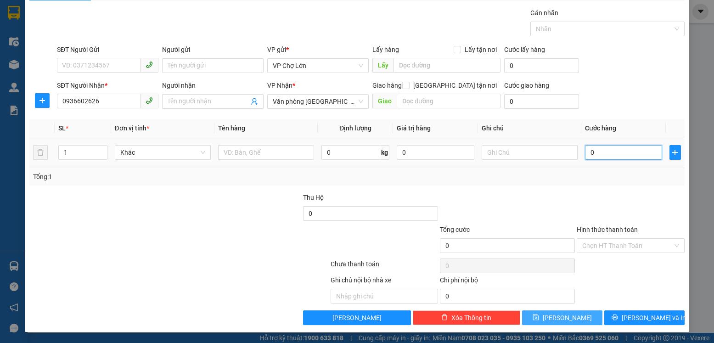
click at [590, 152] on input "0" at bounding box center [623, 152] width 77 height 15
click at [539, 316] on icon "save" at bounding box center [536, 317] width 6 height 6
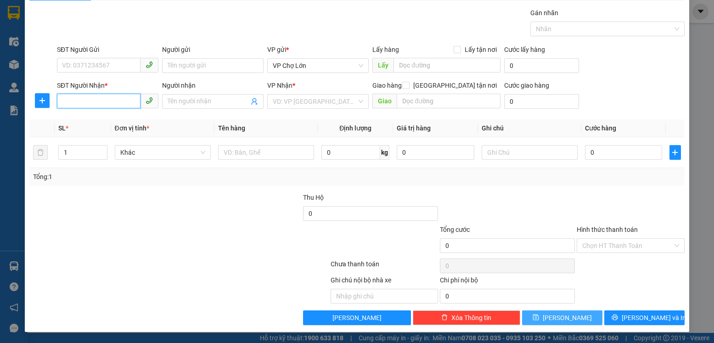
click at [62, 102] on input "SĐT Người Nhận *" at bounding box center [99, 101] width 84 height 15
click at [90, 120] on div "0906232609" at bounding box center [107, 120] width 90 height 10
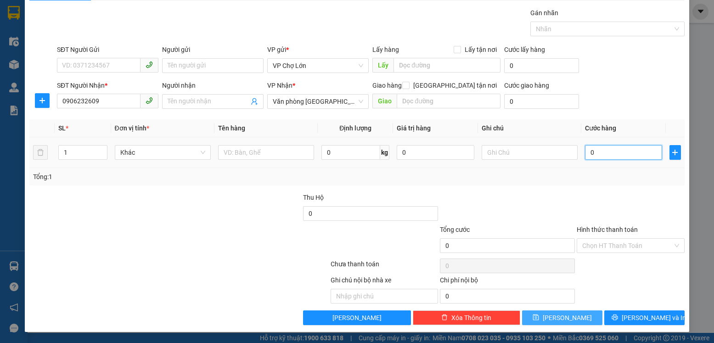
click at [589, 153] on input "0" at bounding box center [623, 152] width 77 height 15
click at [539, 320] on icon "save" at bounding box center [535, 317] width 6 height 6
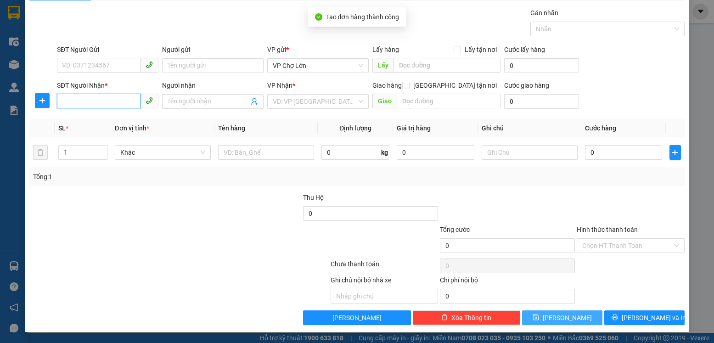
click at [60, 99] on input "SĐT Người Nhận *" at bounding box center [99, 101] width 84 height 15
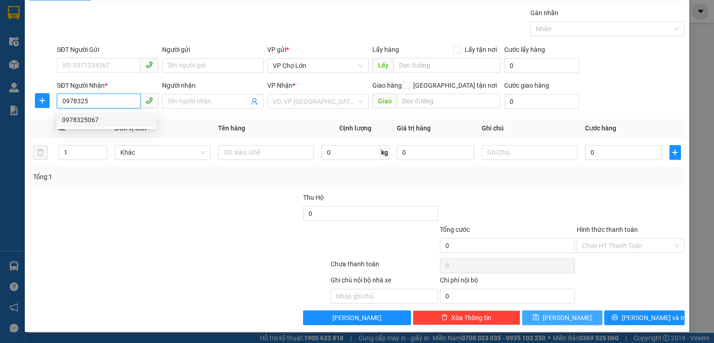
click at [90, 119] on div "0978325067" at bounding box center [107, 120] width 90 height 10
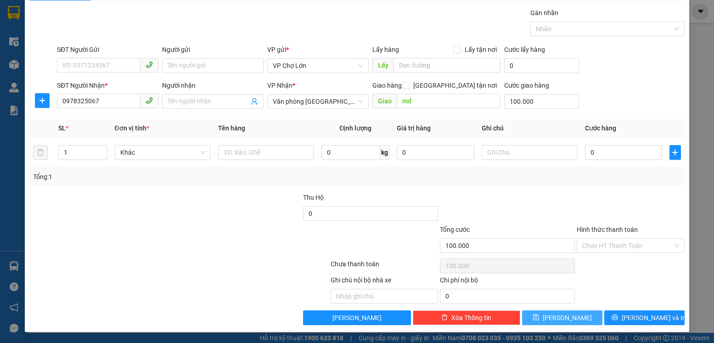
click at [539, 318] on icon "save" at bounding box center [535, 317] width 6 height 6
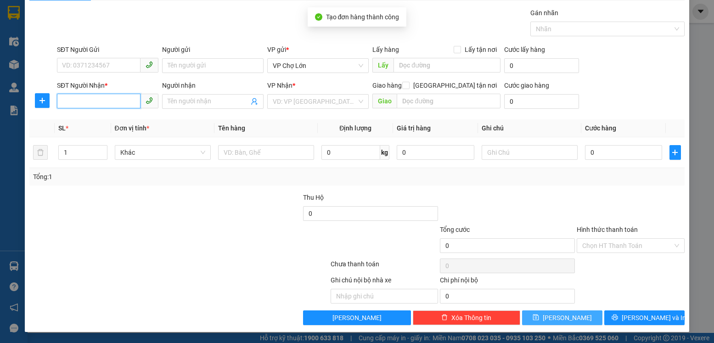
click at [60, 101] on input "SĐT Người Nhận *" at bounding box center [99, 101] width 84 height 15
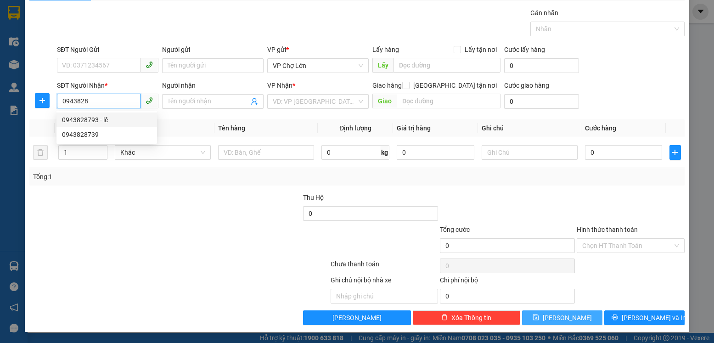
click at [95, 122] on div "0943828793 - lê" at bounding box center [107, 120] width 90 height 10
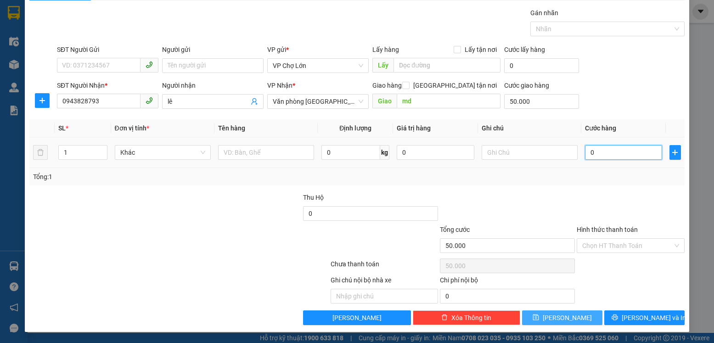
click at [589, 150] on input "0" at bounding box center [623, 152] width 77 height 15
click at [539, 319] on icon "save" at bounding box center [535, 317] width 6 height 6
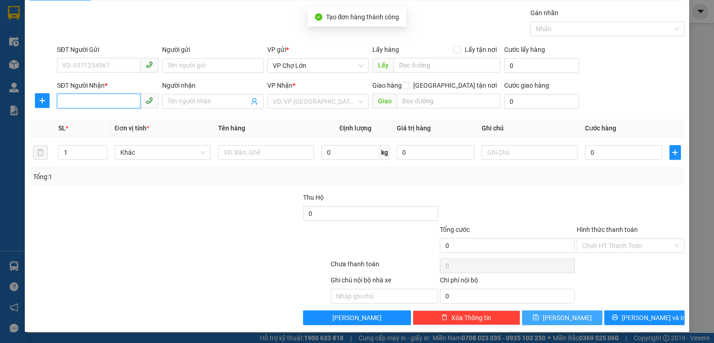
click at [60, 102] on input "SĐT Người Nhận *" at bounding box center [99, 101] width 84 height 15
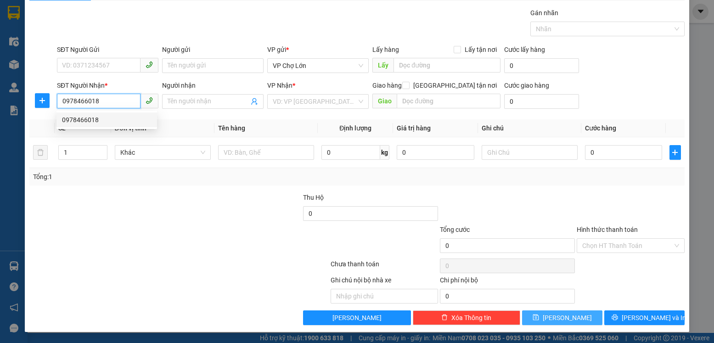
click at [91, 121] on div "0978466018" at bounding box center [107, 120] width 90 height 10
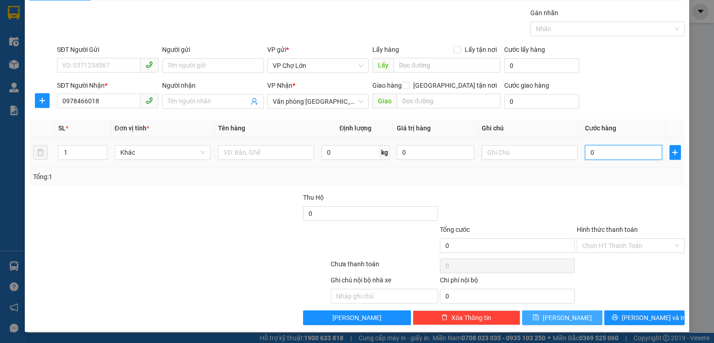
click at [589, 151] on input "0" at bounding box center [623, 152] width 77 height 15
click at [545, 318] on button "[PERSON_NAME]" at bounding box center [562, 317] width 80 height 15
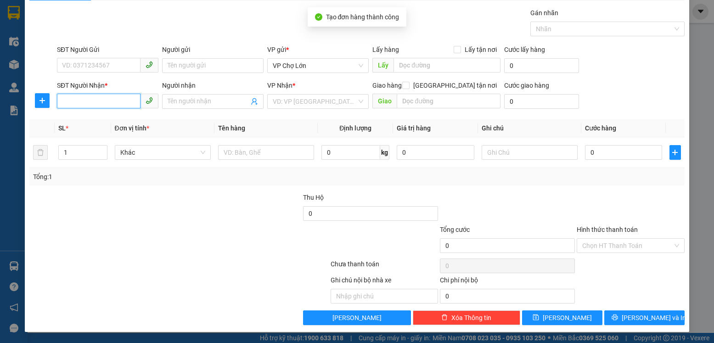
click at [61, 102] on input "SĐT Người Nhận *" at bounding box center [99, 101] width 84 height 15
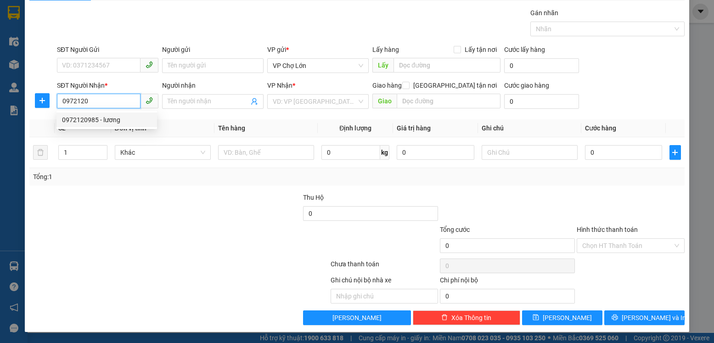
click at [98, 120] on div "0972120985 - lương" at bounding box center [107, 120] width 90 height 10
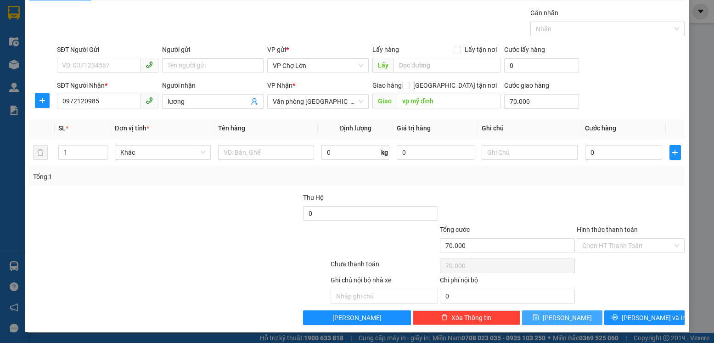
click at [539, 320] on icon "save" at bounding box center [536, 317] width 6 height 6
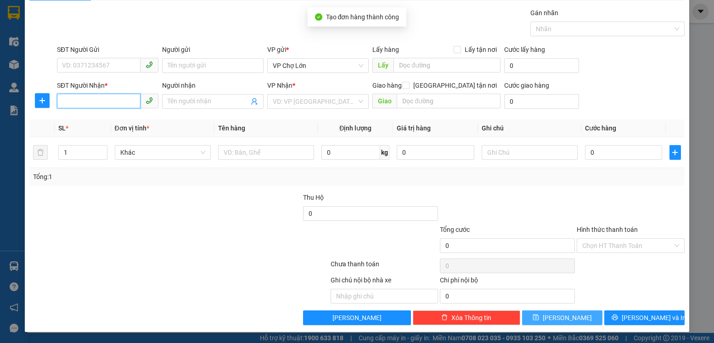
click at [59, 98] on input "SĐT Người Nhận *" at bounding box center [99, 101] width 84 height 15
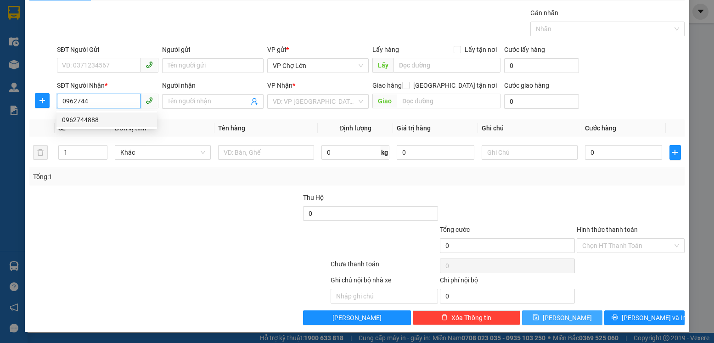
click at [84, 121] on div "0962744888" at bounding box center [107, 120] width 90 height 10
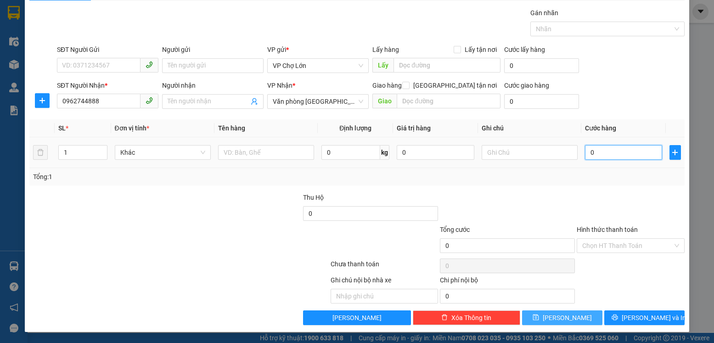
click at [587, 151] on input "0" at bounding box center [623, 152] width 77 height 15
click at [539, 317] on icon "save" at bounding box center [535, 317] width 6 height 6
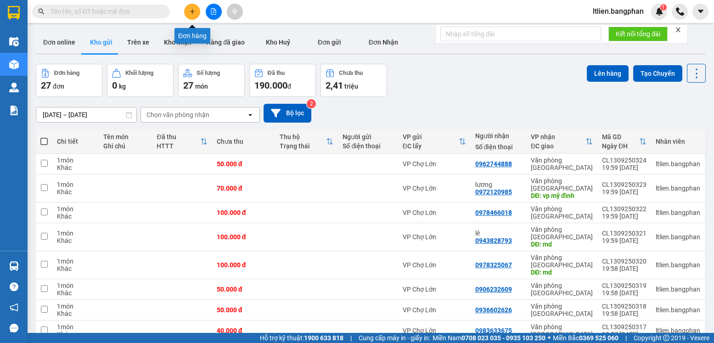
click at [194, 15] on button at bounding box center [192, 12] width 16 height 16
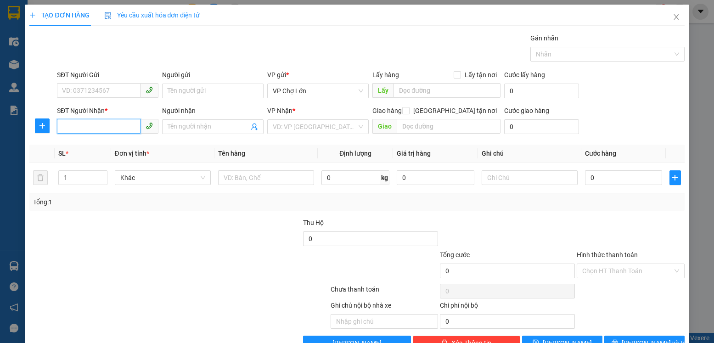
click at [65, 128] on input "SĐT Người Nhận *" at bounding box center [99, 126] width 84 height 15
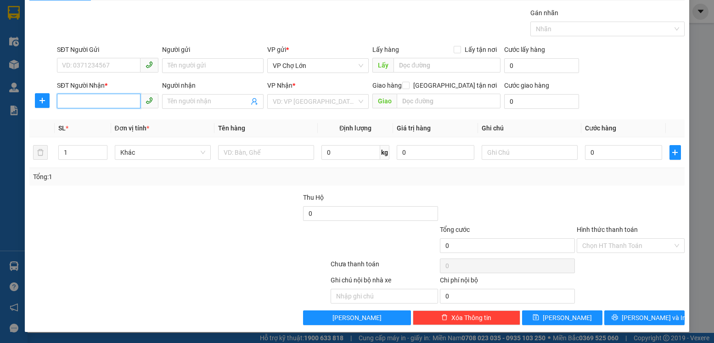
click at [66, 103] on input "SĐT Người Nhận *" at bounding box center [99, 101] width 84 height 15
click at [337, 102] on input "search" at bounding box center [315, 102] width 84 height 14
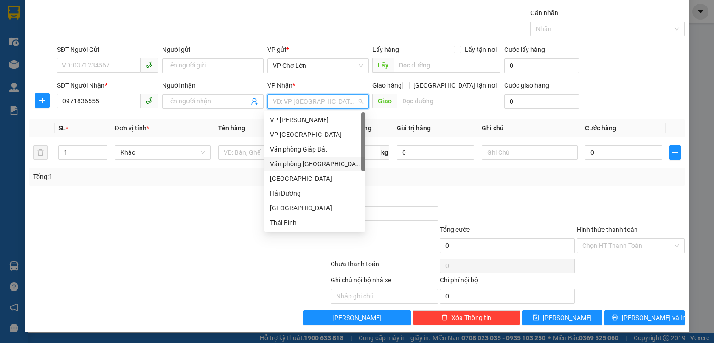
click at [323, 163] on div "Văn phòng [GEOGRAPHIC_DATA]" at bounding box center [315, 164] width 90 height 10
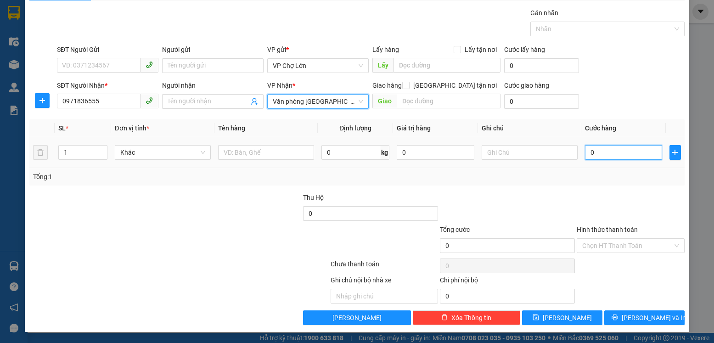
click at [591, 153] on input "0" at bounding box center [623, 152] width 77 height 15
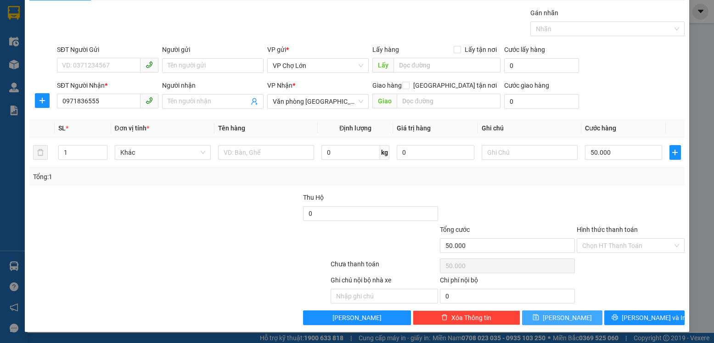
click at [553, 318] on button "[PERSON_NAME]" at bounding box center [562, 317] width 80 height 15
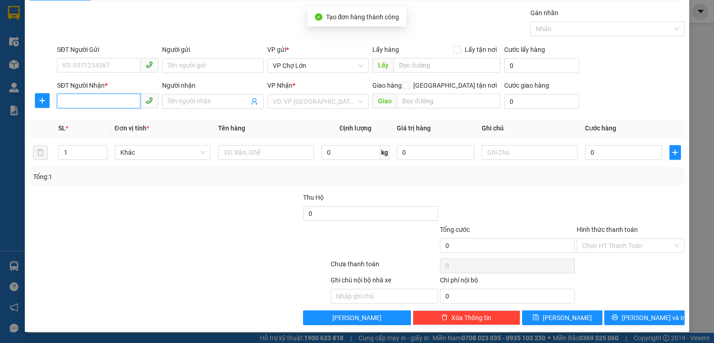
click at [59, 99] on input "SĐT Người Nhận *" at bounding box center [99, 101] width 84 height 15
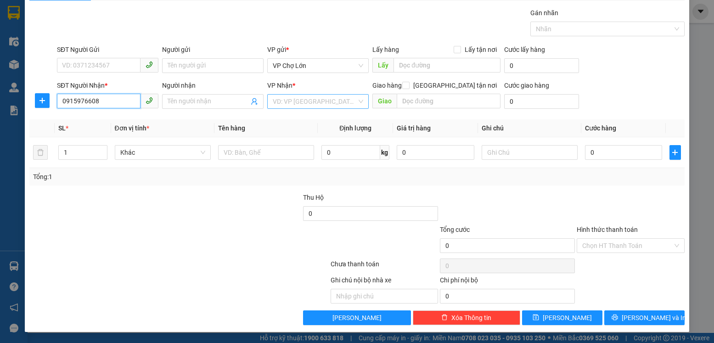
click at [355, 100] on div "VD: VP [GEOGRAPHIC_DATA]" at bounding box center [317, 101] width 101 height 15
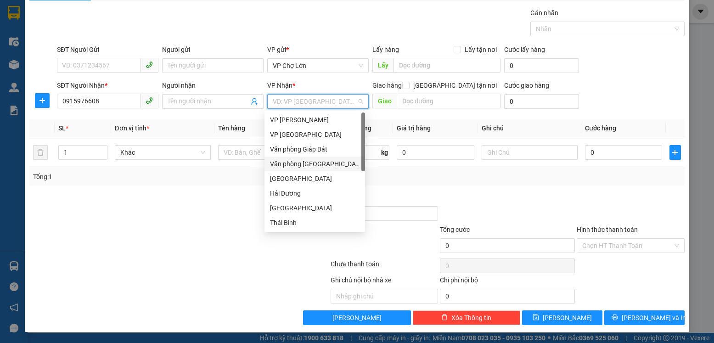
click at [315, 166] on div "Văn phòng [GEOGRAPHIC_DATA]" at bounding box center [315, 164] width 90 height 10
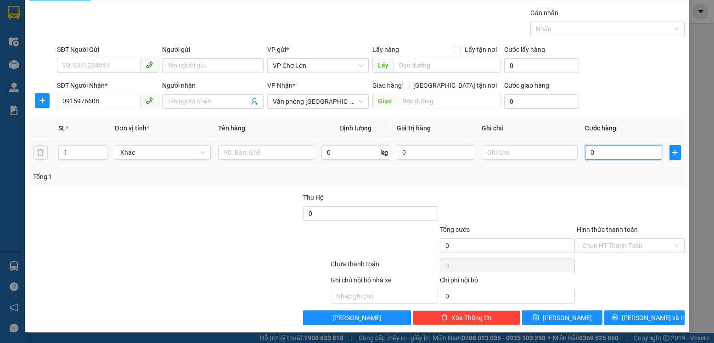
click at [588, 151] on input "0" at bounding box center [623, 152] width 77 height 15
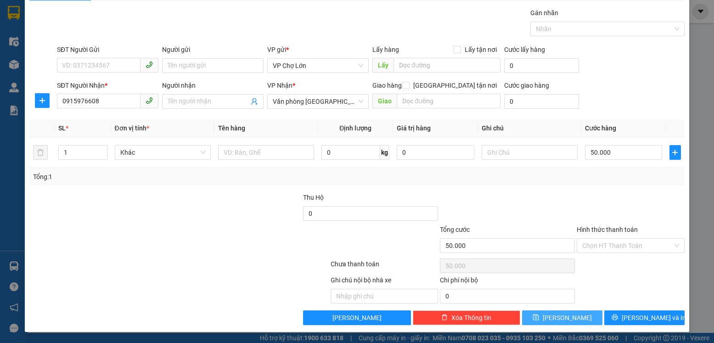
click at [539, 319] on icon "save" at bounding box center [535, 317] width 6 height 6
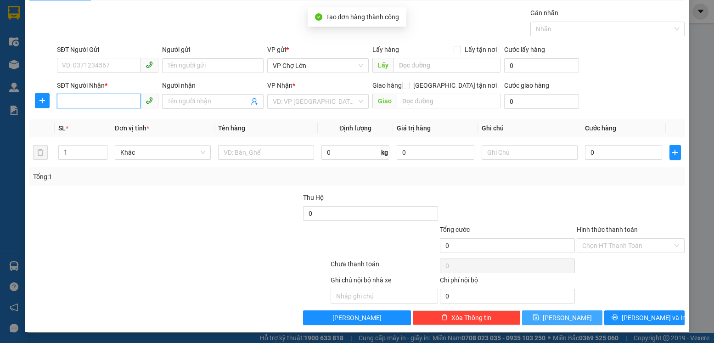
click at [60, 100] on input "SĐT Người Nhận *" at bounding box center [99, 101] width 84 height 15
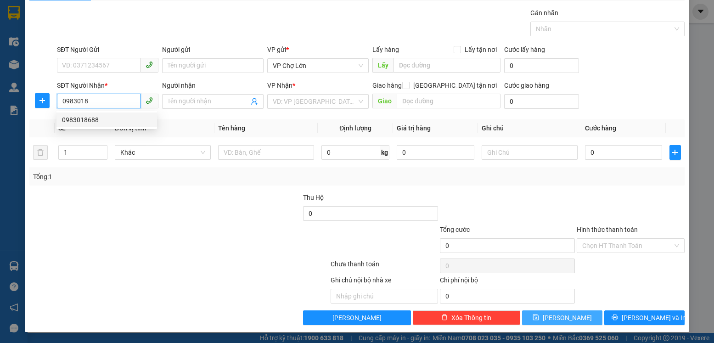
click at [88, 120] on div "0983018688" at bounding box center [107, 120] width 90 height 10
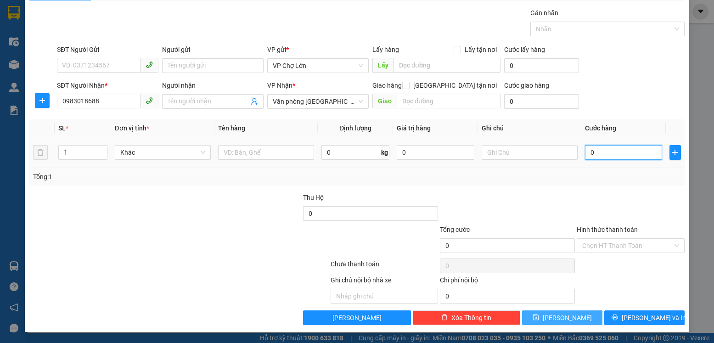
click at [588, 155] on input "0" at bounding box center [623, 152] width 77 height 15
click at [539, 318] on icon "save" at bounding box center [535, 317] width 6 height 6
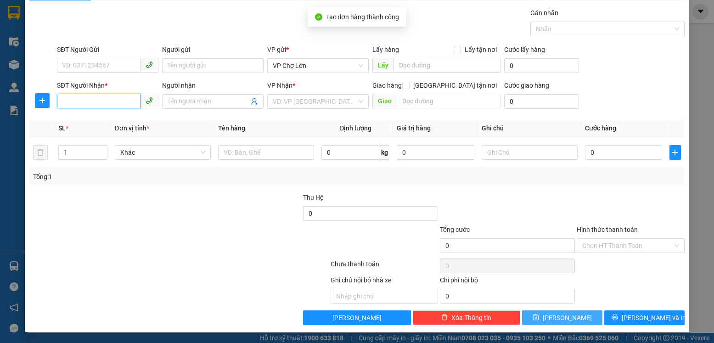
click at [65, 102] on input "SĐT Người Nhận *" at bounding box center [99, 101] width 84 height 15
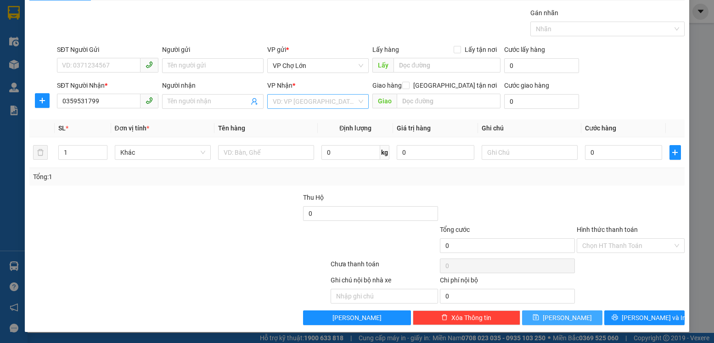
click at [345, 101] on input "search" at bounding box center [315, 102] width 84 height 14
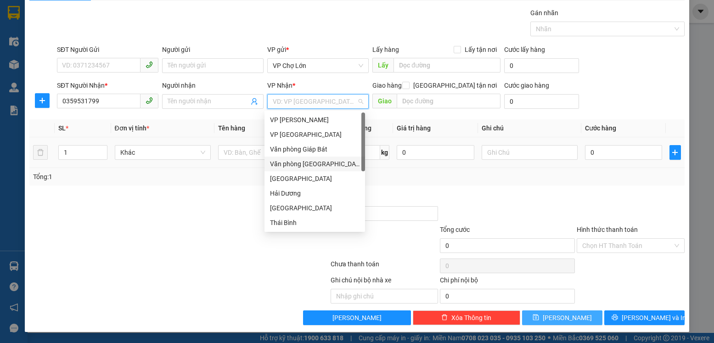
drag, startPoint x: 312, startPoint y: 165, endPoint x: 325, endPoint y: 165, distance: 13.3
click at [316, 165] on div "Văn phòng [GEOGRAPHIC_DATA]" at bounding box center [315, 164] width 90 height 10
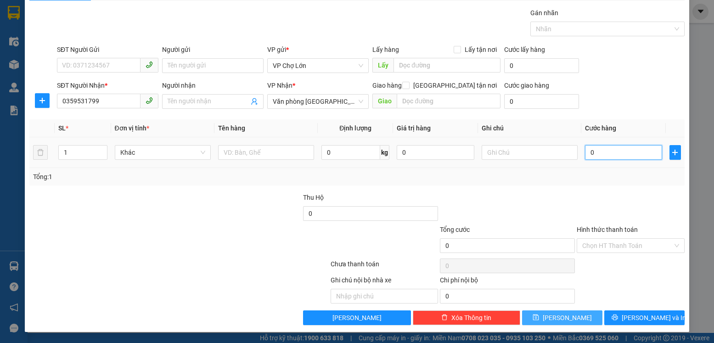
click at [587, 152] on input "0" at bounding box center [623, 152] width 77 height 15
click at [539, 319] on icon "save" at bounding box center [535, 317] width 6 height 6
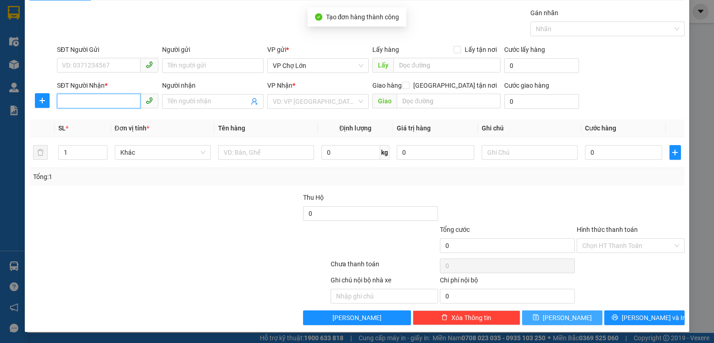
click at [57, 101] on input "SĐT Người Nhận *" at bounding box center [99, 101] width 84 height 15
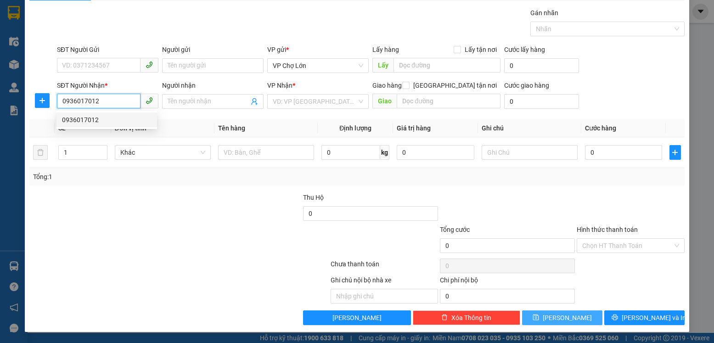
click at [87, 120] on div "0936017012" at bounding box center [107, 120] width 90 height 10
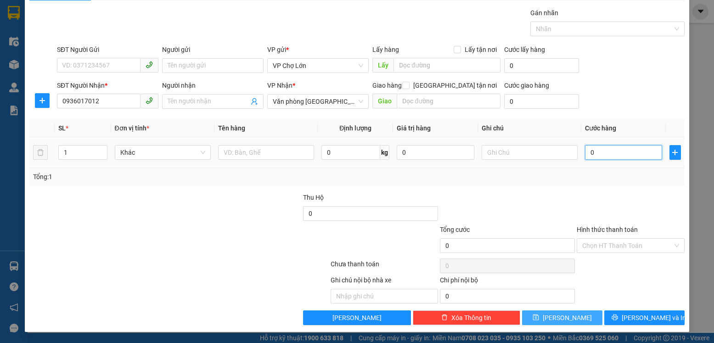
click at [591, 151] on input "0" at bounding box center [623, 152] width 77 height 15
click at [539, 318] on icon "save" at bounding box center [535, 317] width 6 height 6
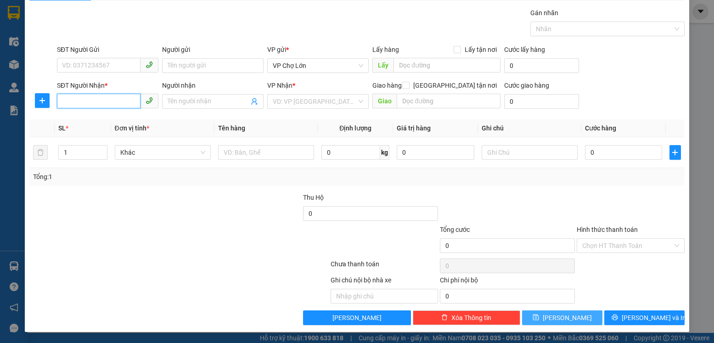
click at [62, 99] on input "SĐT Người Nhận *" at bounding box center [99, 101] width 84 height 15
click at [61, 101] on input "SĐT Người Nhận *" at bounding box center [99, 101] width 84 height 15
click at [87, 119] on div "0982360394" at bounding box center [107, 120] width 90 height 10
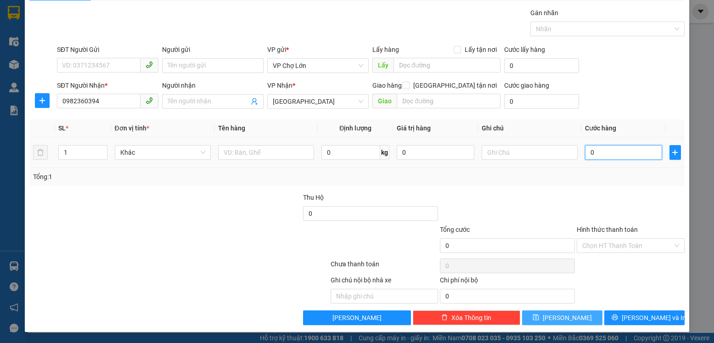
click at [591, 154] on input "0" at bounding box center [623, 152] width 77 height 15
click at [539, 317] on icon "save" at bounding box center [535, 317] width 6 height 6
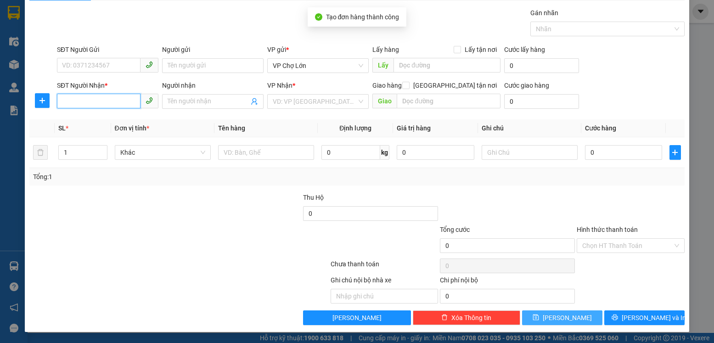
click at [59, 103] on input "SĐT Người Nhận *" at bounding box center [99, 101] width 84 height 15
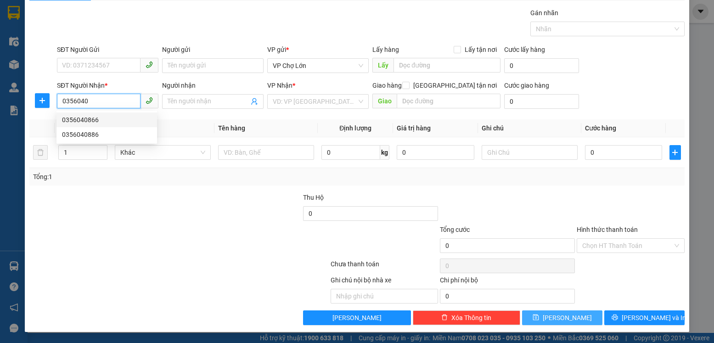
click at [93, 122] on div "0356040866" at bounding box center [107, 120] width 90 height 10
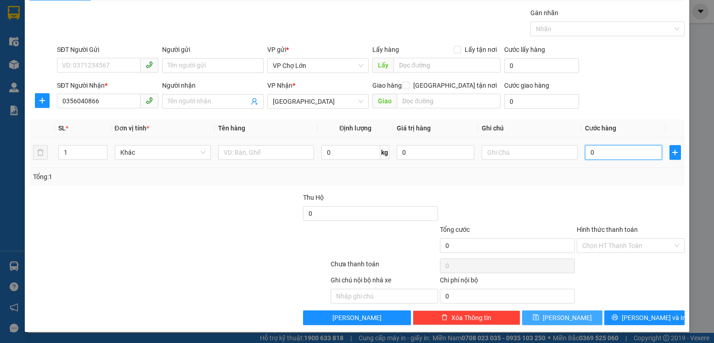
click at [589, 153] on input "0" at bounding box center [623, 152] width 77 height 15
click at [539, 316] on icon "save" at bounding box center [536, 317] width 6 height 6
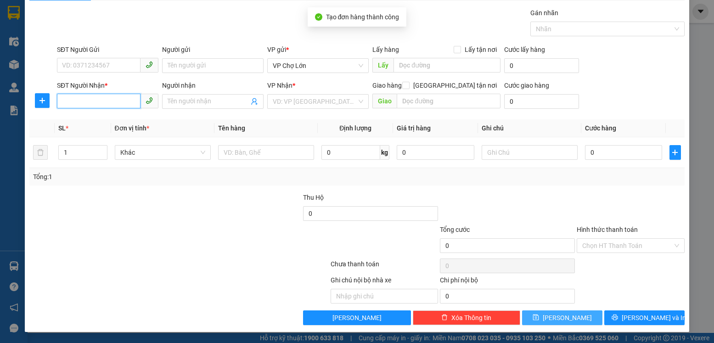
click at [61, 99] on input "SĐT Người Nhận *" at bounding box center [99, 101] width 84 height 15
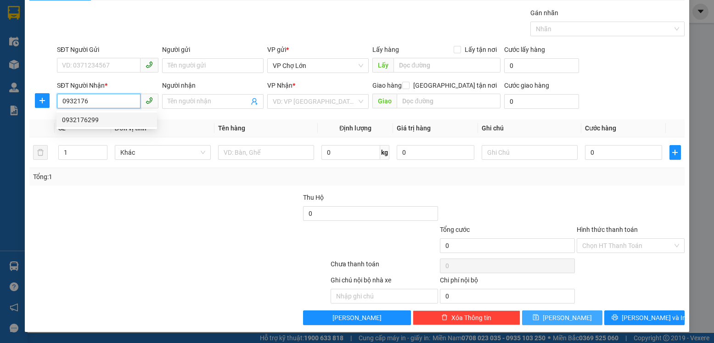
click at [88, 120] on div "0932176299" at bounding box center [107, 120] width 90 height 10
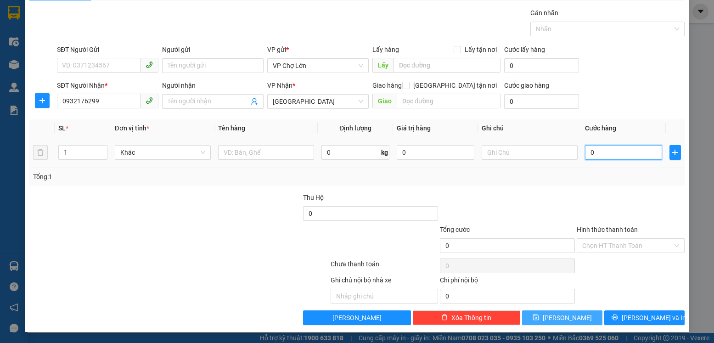
click at [588, 153] on input "0" at bounding box center [623, 152] width 77 height 15
click at [553, 318] on button "[PERSON_NAME]" at bounding box center [562, 317] width 80 height 15
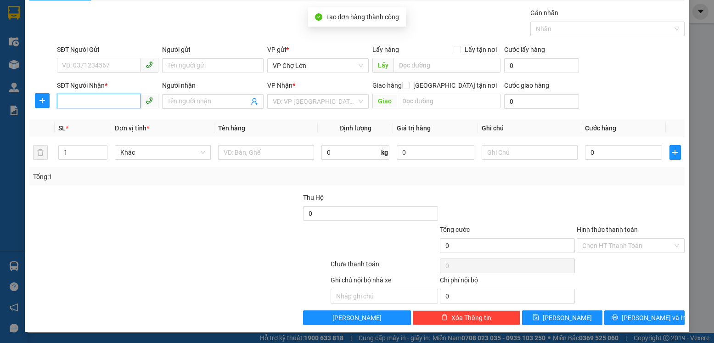
click at [61, 103] on input "SĐT Người Nhận *" at bounding box center [99, 101] width 84 height 15
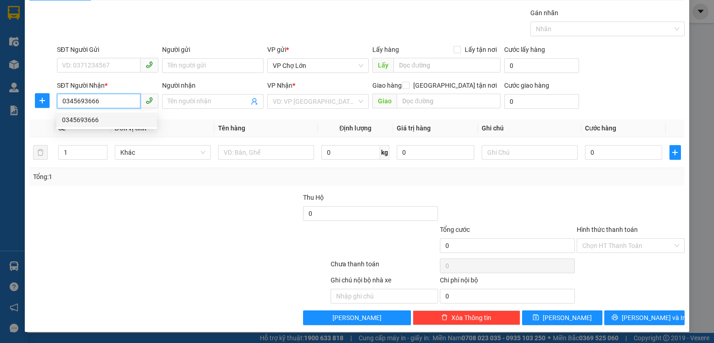
click at [94, 123] on div "0345693666" at bounding box center [107, 120] width 90 height 10
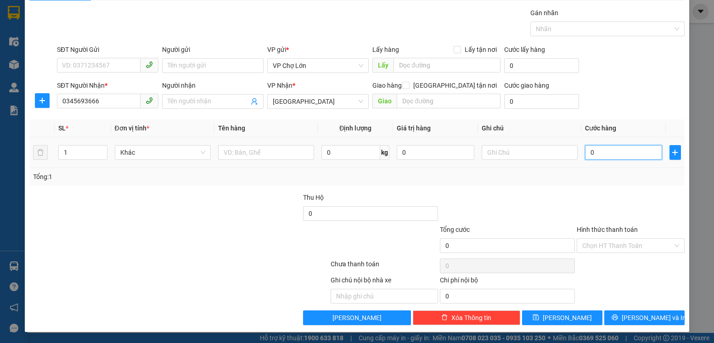
click at [593, 152] on input "0" at bounding box center [623, 152] width 77 height 15
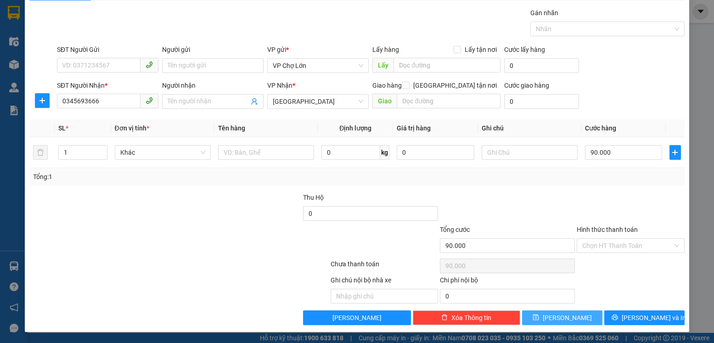
click at [539, 318] on icon "save" at bounding box center [536, 317] width 6 height 6
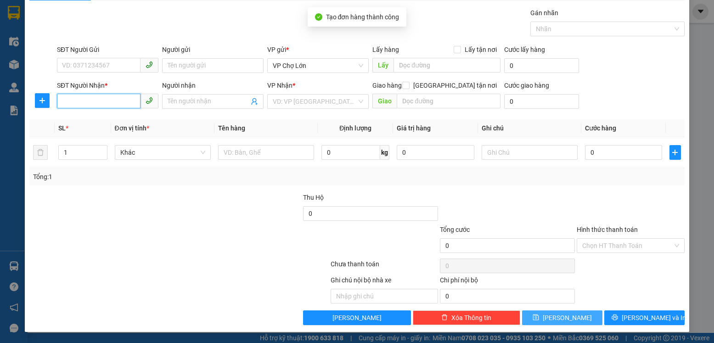
click at [64, 101] on input "SĐT Người Nhận *" at bounding box center [99, 101] width 84 height 15
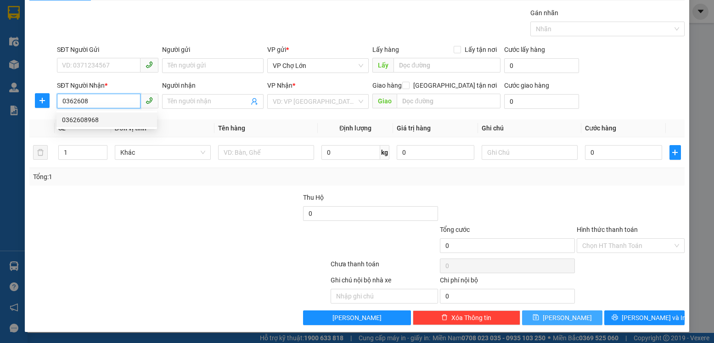
click at [87, 122] on div "0362608968" at bounding box center [107, 120] width 90 height 10
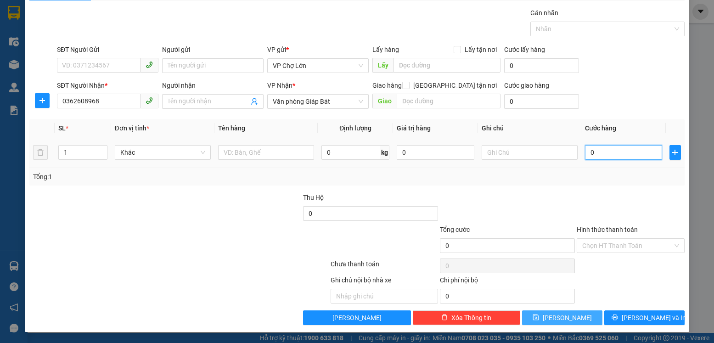
click at [590, 153] on input "0" at bounding box center [623, 152] width 77 height 15
click at [539, 316] on icon "save" at bounding box center [535, 317] width 6 height 6
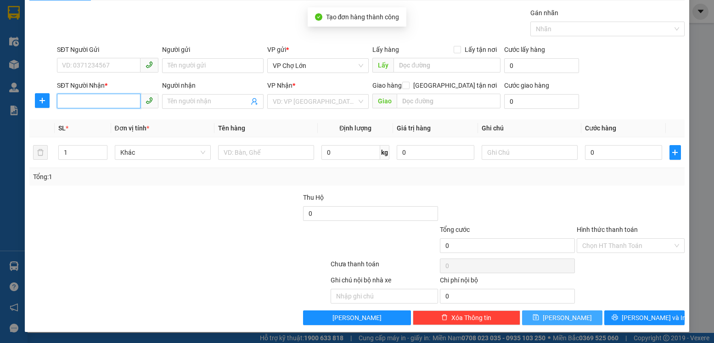
click at [60, 100] on input "SĐT Người Nhận *" at bounding box center [99, 101] width 84 height 15
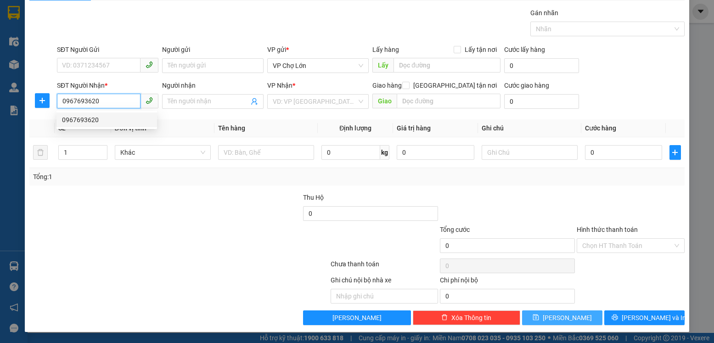
click at [83, 120] on div "0967693620" at bounding box center [107, 120] width 90 height 10
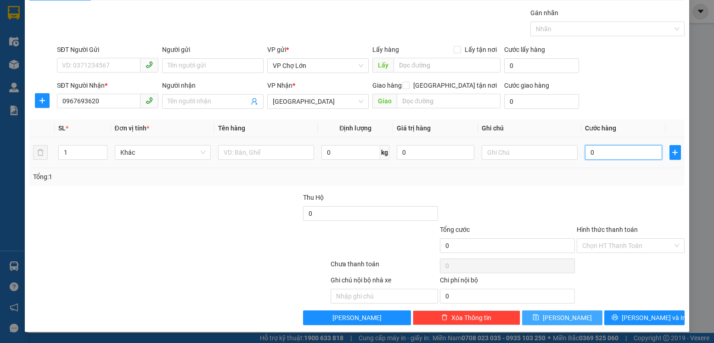
click at [590, 153] on input "0" at bounding box center [623, 152] width 77 height 15
click at [553, 316] on button "[PERSON_NAME]" at bounding box center [562, 317] width 80 height 15
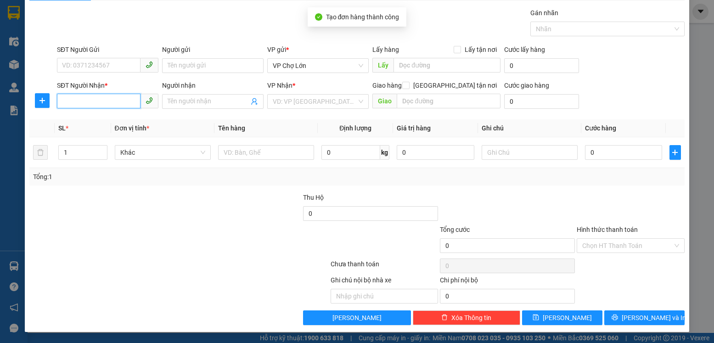
click at [62, 101] on input "SĐT Người Nhận *" at bounding box center [99, 101] width 84 height 15
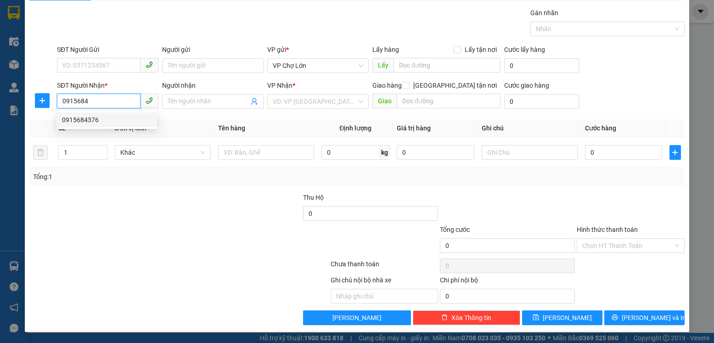
click at [90, 120] on div "0915684376" at bounding box center [107, 120] width 90 height 10
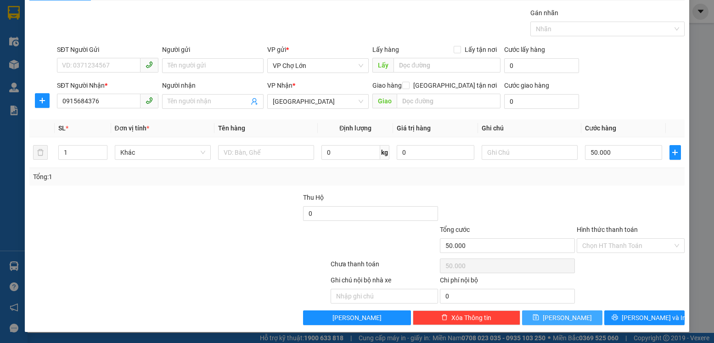
click at [539, 315] on icon "save" at bounding box center [535, 317] width 6 height 6
click at [62, 101] on input "SĐT Người Nhận *" at bounding box center [99, 101] width 84 height 15
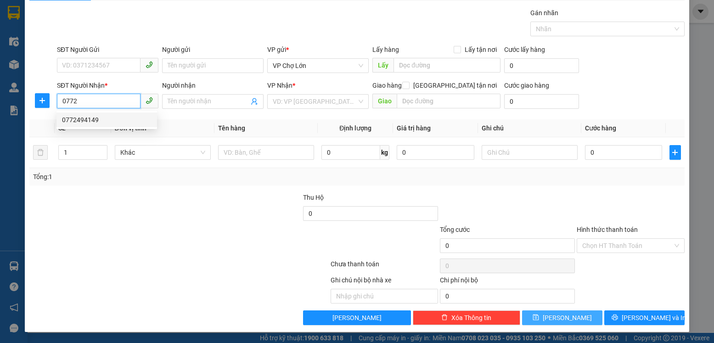
click at [78, 118] on div "0772494149" at bounding box center [107, 120] width 90 height 10
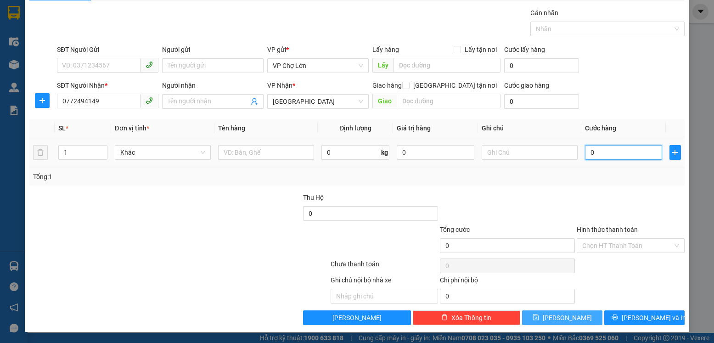
click at [591, 153] on input "0" at bounding box center [623, 152] width 77 height 15
click at [539, 318] on icon "save" at bounding box center [536, 317] width 6 height 6
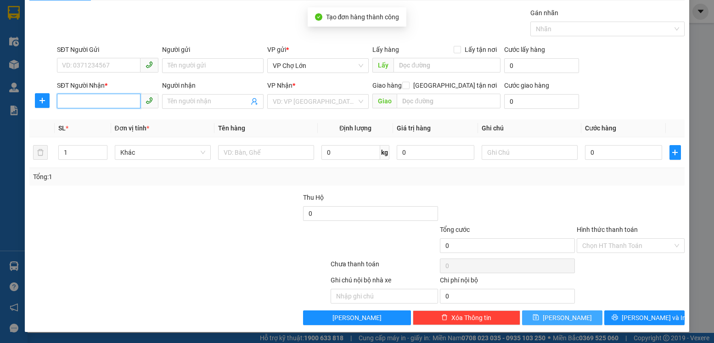
click at [59, 100] on input "SĐT Người Nhận *" at bounding box center [99, 101] width 84 height 15
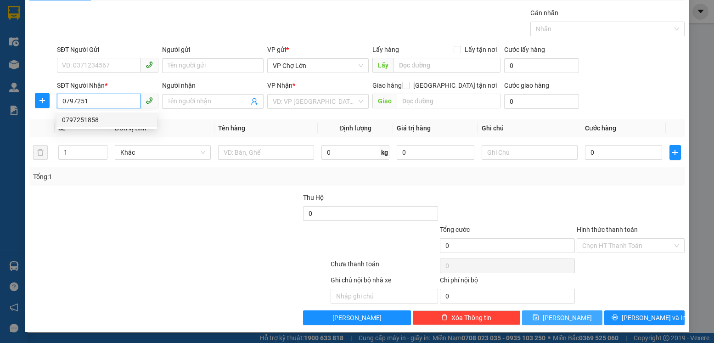
click at [88, 120] on div "0797251858" at bounding box center [107, 120] width 90 height 10
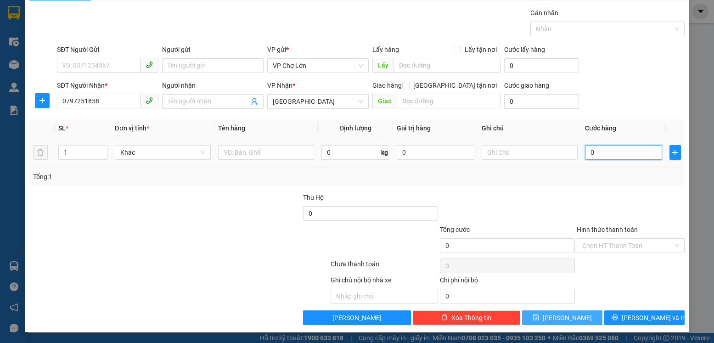
click at [589, 151] on input "0" at bounding box center [623, 152] width 77 height 15
click at [539, 316] on icon "save" at bounding box center [535, 317] width 6 height 6
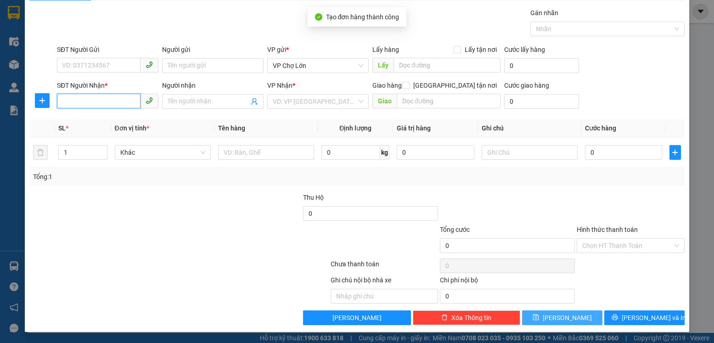
click at [59, 103] on input "SĐT Người Nhận *" at bounding box center [99, 101] width 84 height 15
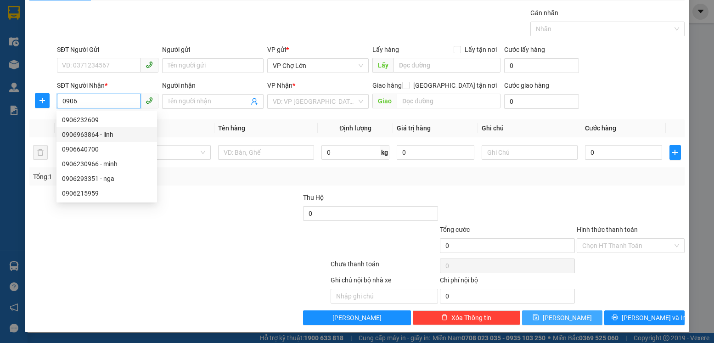
click at [93, 133] on div "0906963864 - linh" at bounding box center [107, 134] width 90 height 10
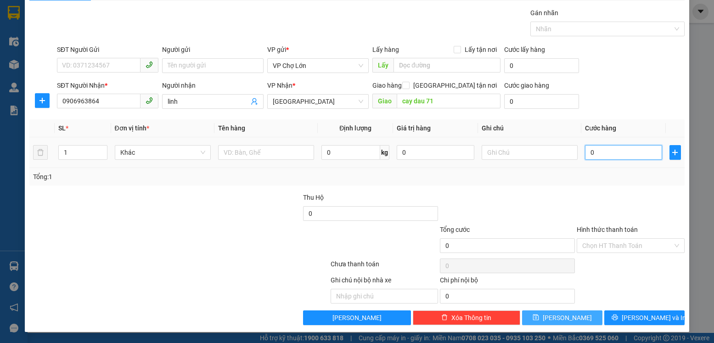
click at [591, 154] on input "0" at bounding box center [623, 152] width 77 height 15
click at [539, 316] on icon "save" at bounding box center [536, 317] width 6 height 6
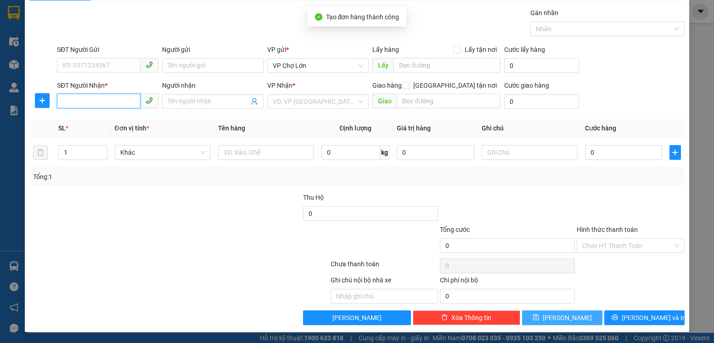
click at [59, 103] on input "SĐT Người Nhận *" at bounding box center [99, 101] width 84 height 15
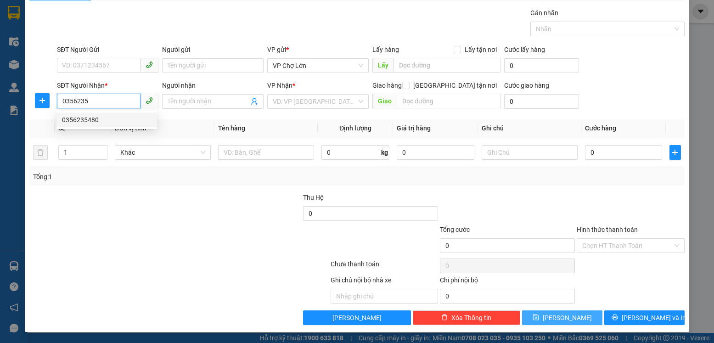
click at [91, 122] on div "0356235480" at bounding box center [107, 120] width 90 height 10
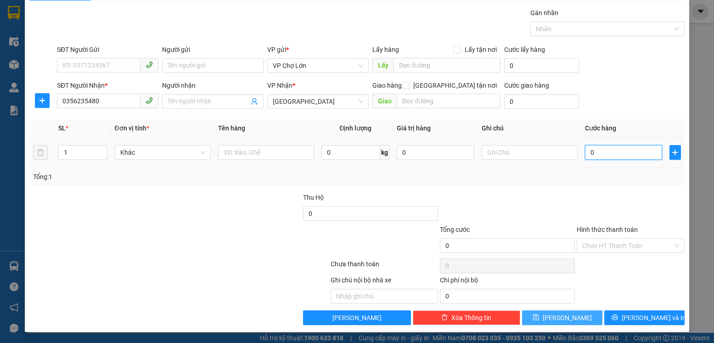
click at [590, 151] on input "0" at bounding box center [623, 152] width 77 height 15
click at [539, 316] on icon "save" at bounding box center [536, 317] width 6 height 6
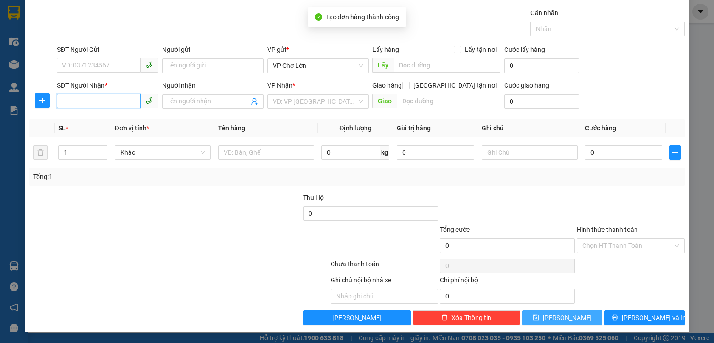
click at [57, 100] on input "SĐT Người Nhận *" at bounding box center [99, 101] width 84 height 15
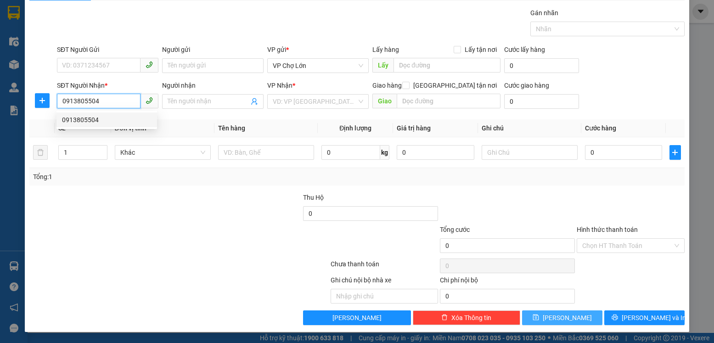
click at [86, 119] on div "0913805504" at bounding box center [107, 120] width 90 height 10
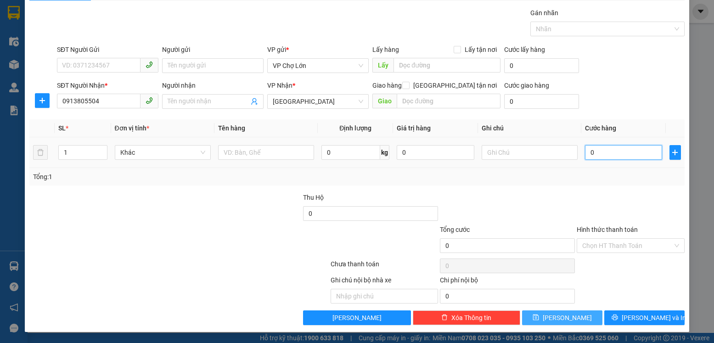
click at [588, 151] on input "0" at bounding box center [623, 152] width 77 height 15
click at [553, 319] on button "[PERSON_NAME]" at bounding box center [562, 317] width 80 height 15
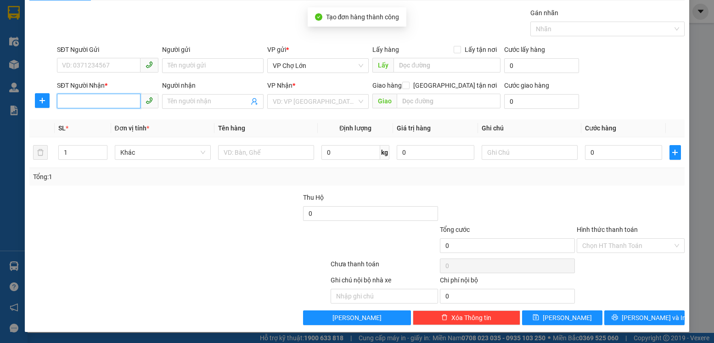
click at [60, 100] on input "SĐT Người Nhận *" at bounding box center [99, 101] width 84 height 15
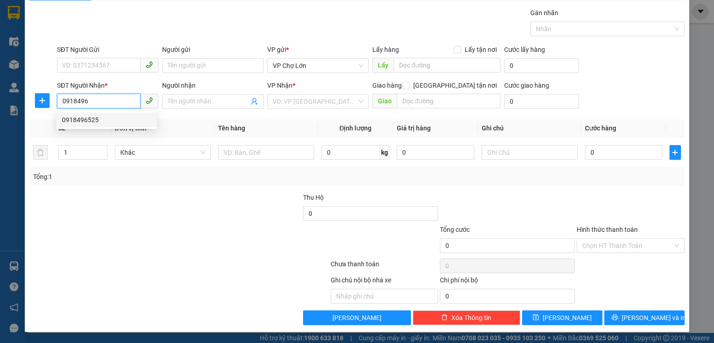
click at [90, 120] on div "0918496525" at bounding box center [107, 120] width 90 height 10
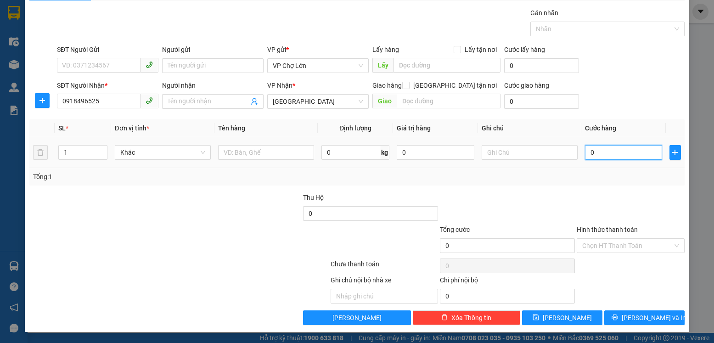
click at [591, 152] on input "0" at bounding box center [623, 152] width 77 height 15
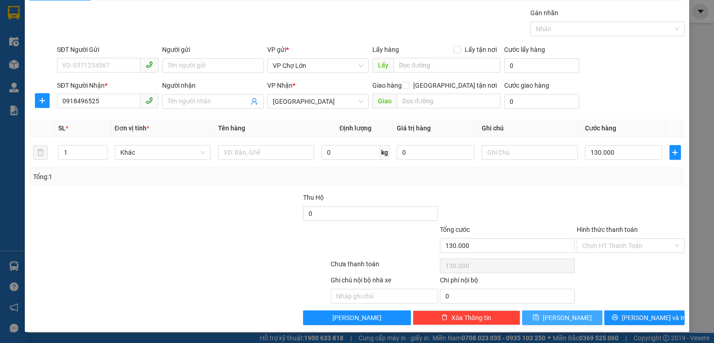
click at [539, 318] on icon "save" at bounding box center [535, 317] width 6 height 6
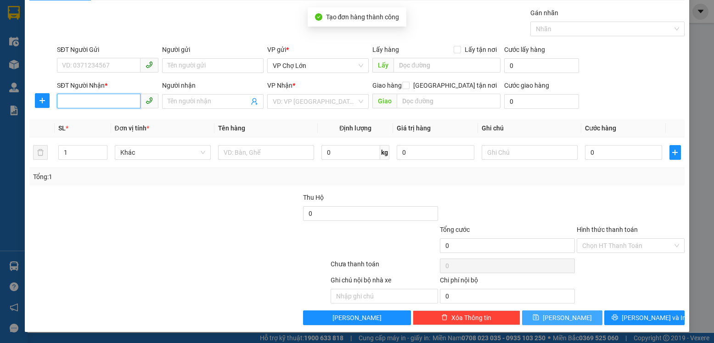
click at [60, 102] on input "SĐT Người Nhận *" at bounding box center [99, 101] width 84 height 15
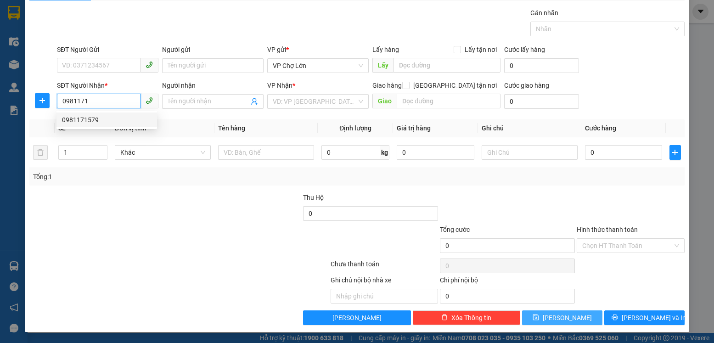
click at [88, 120] on div "0981171579" at bounding box center [107, 120] width 90 height 10
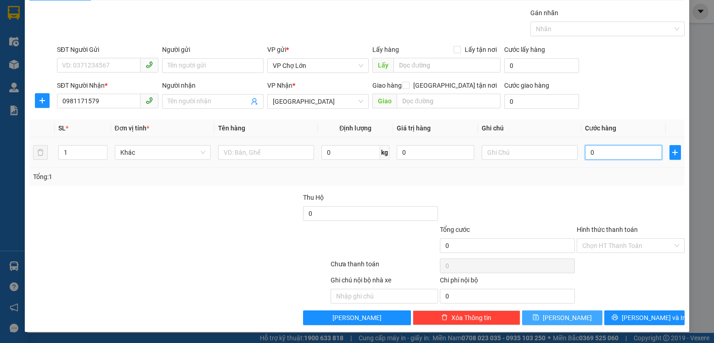
click at [591, 151] on input "0" at bounding box center [623, 152] width 77 height 15
click at [539, 314] on icon "save" at bounding box center [535, 317] width 6 height 6
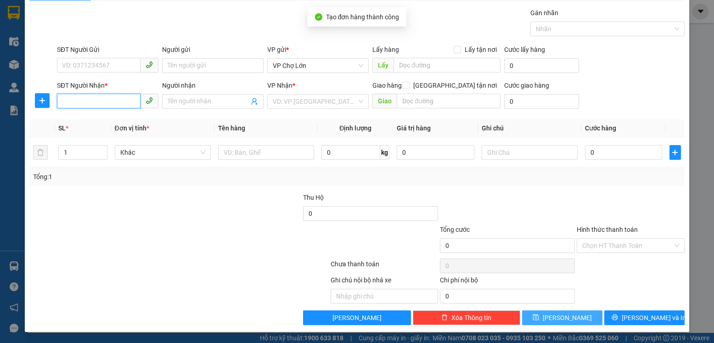
click at [64, 101] on input "SĐT Người Nhận *" at bounding box center [99, 101] width 84 height 15
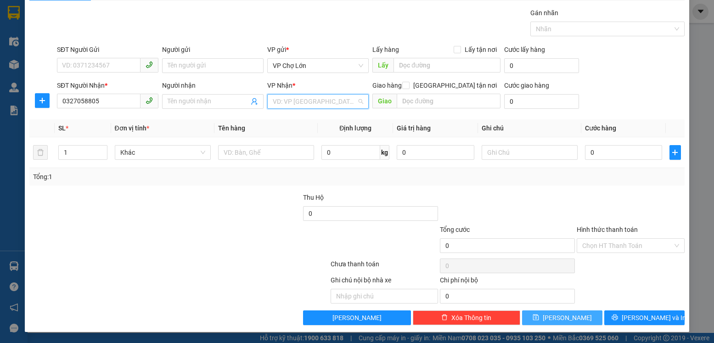
click at [351, 102] on input "search" at bounding box center [315, 102] width 84 height 14
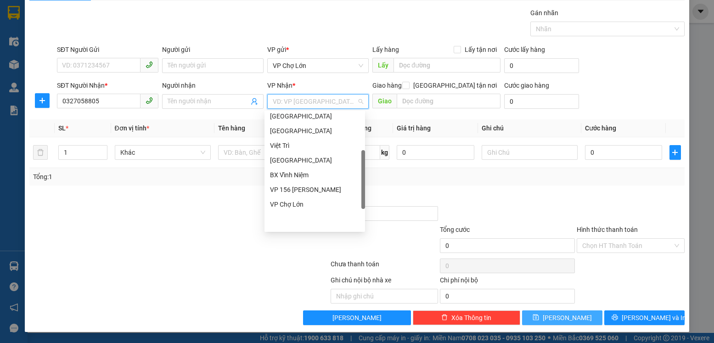
drag, startPoint x: 364, startPoint y: 141, endPoint x: 356, endPoint y: 244, distance: 103.1
click at [366, 222] on body "Kết quả tìm kiếm ( 0 ) Bộ lọc No Data ltlien.bangphan 1 Điều hành xe Kho hàng m…" at bounding box center [357, 171] width 714 height 343
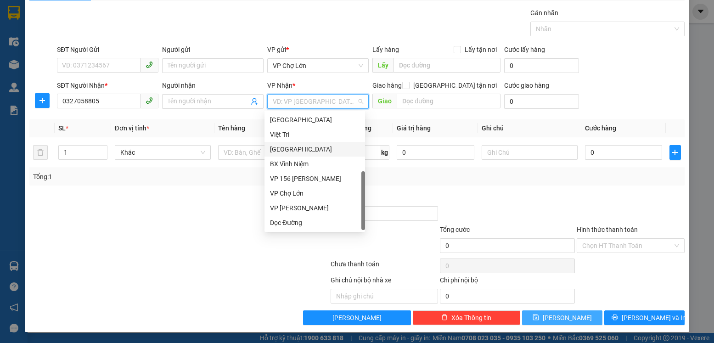
click at [288, 150] on div "[GEOGRAPHIC_DATA]" at bounding box center [315, 149] width 90 height 10
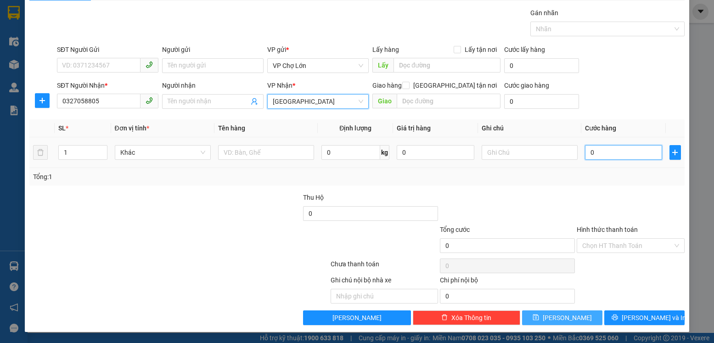
click at [589, 153] on input "0" at bounding box center [623, 152] width 77 height 15
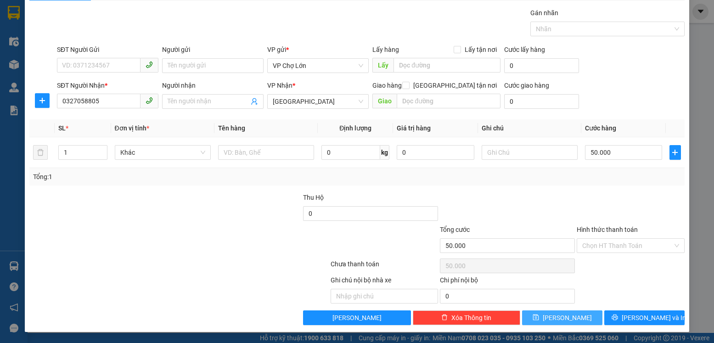
click at [539, 318] on icon "save" at bounding box center [536, 317] width 6 height 6
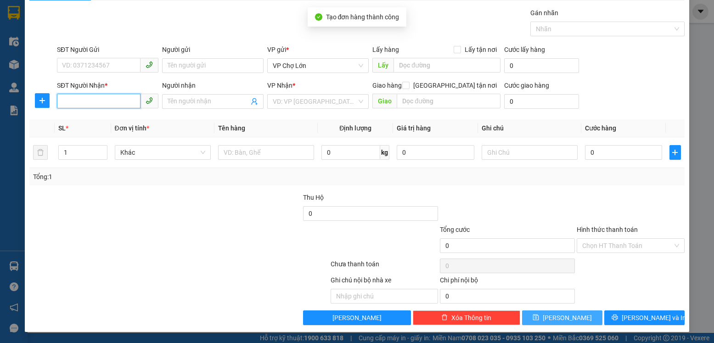
click at [64, 103] on input "SĐT Người Nhận *" at bounding box center [99, 101] width 84 height 15
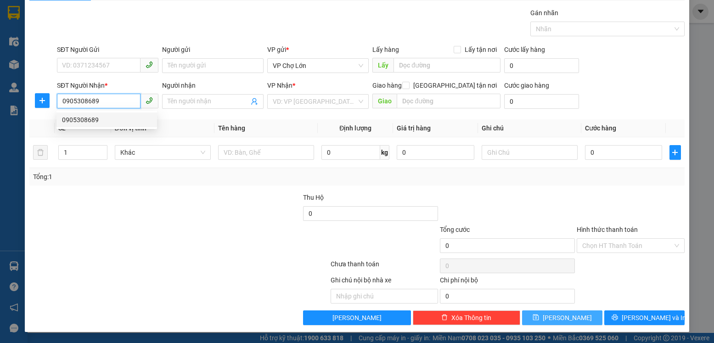
click at [85, 121] on div "0905308689" at bounding box center [107, 120] width 90 height 10
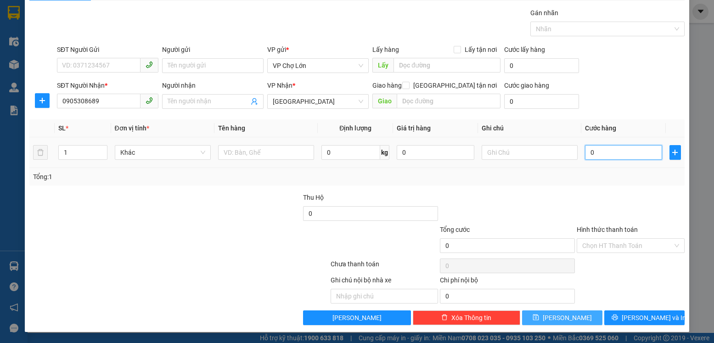
click at [588, 153] on input "0" at bounding box center [623, 152] width 77 height 15
click at [539, 316] on icon "save" at bounding box center [536, 317] width 6 height 6
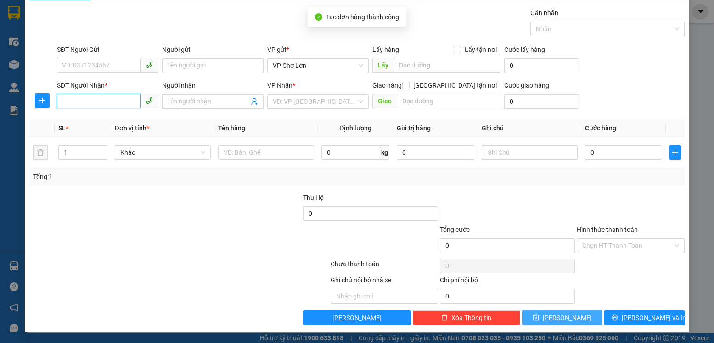
click at [62, 101] on input "SĐT Người Nhận *" at bounding box center [99, 101] width 84 height 15
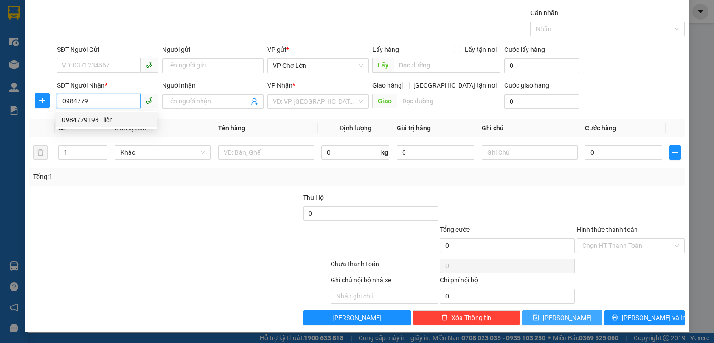
click at [92, 120] on div "0984779198 - liên" at bounding box center [107, 120] width 90 height 10
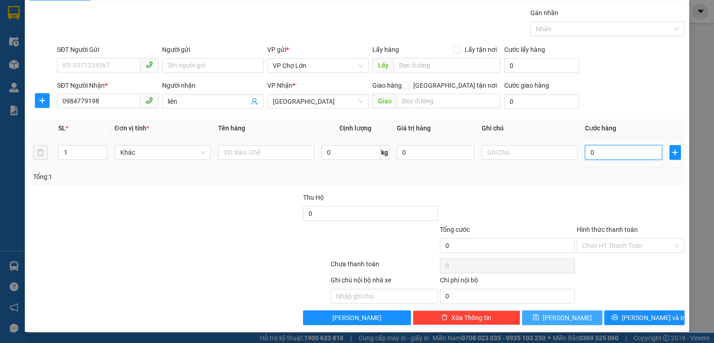
click at [587, 150] on input "0" at bounding box center [623, 152] width 77 height 15
click at [539, 318] on icon "save" at bounding box center [536, 317] width 6 height 6
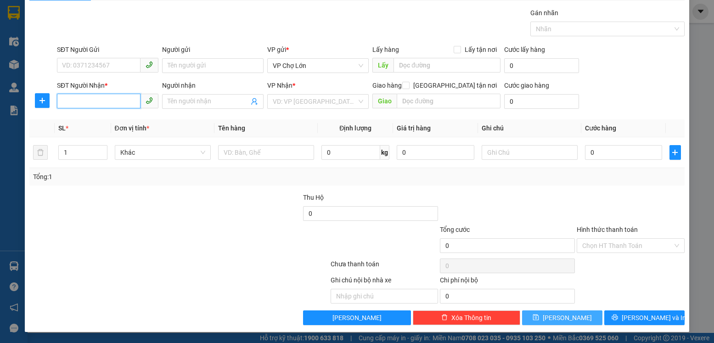
click at [61, 100] on input "SĐT Người Nhận *" at bounding box center [99, 101] width 84 height 15
click at [84, 120] on div "0905003520" at bounding box center [107, 120] width 90 height 10
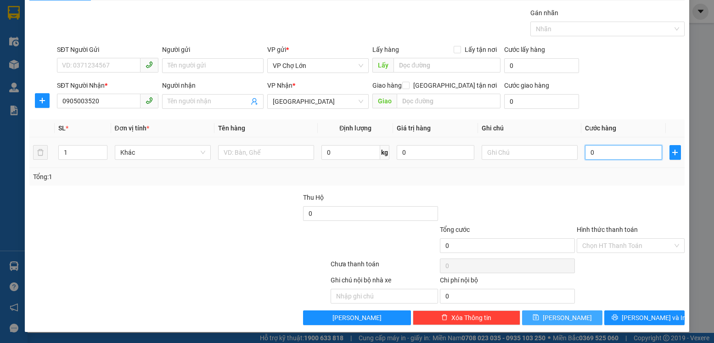
click at [590, 150] on input "0" at bounding box center [623, 152] width 77 height 15
click at [539, 317] on icon "save" at bounding box center [535, 317] width 6 height 6
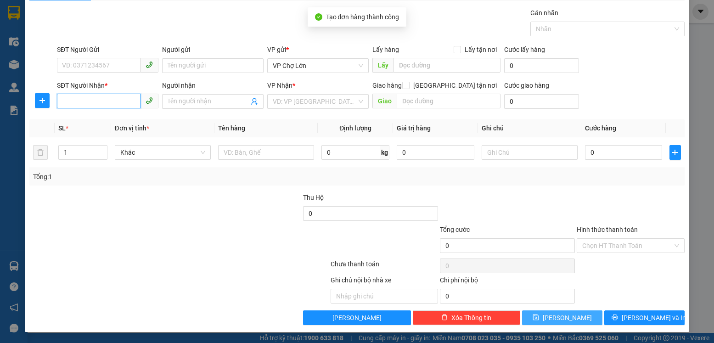
click at [63, 101] on input "SĐT Người Nhận *" at bounding box center [99, 101] width 84 height 15
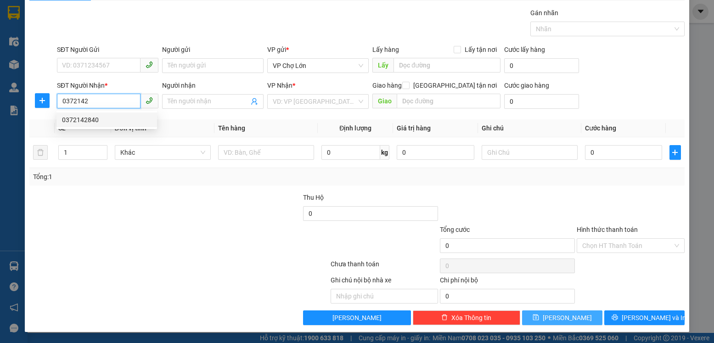
click at [88, 120] on div "0372142840" at bounding box center [107, 120] width 90 height 10
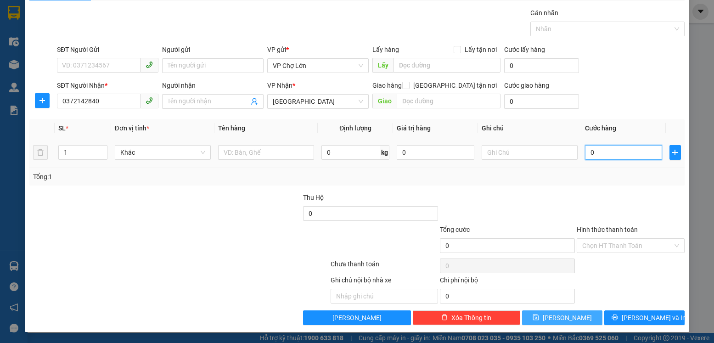
click at [589, 153] on input "0" at bounding box center [623, 152] width 77 height 15
click at [539, 319] on icon "save" at bounding box center [535, 317] width 6 height 6
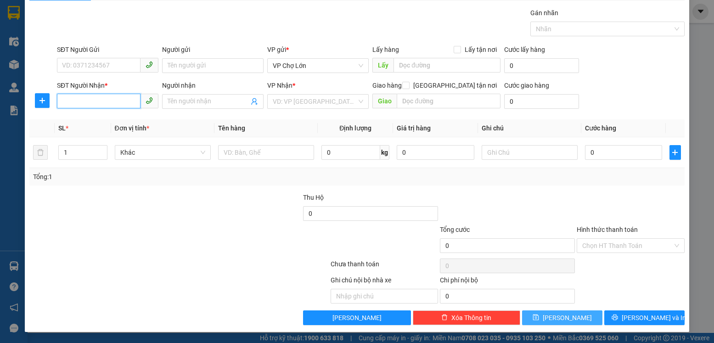
click at [60, 101] on input "SĐT Người Nhận *" at bounding box center [99, 101] width 84 height 15
click at [93, 121] on div "0942140042 - hương" at bounding box center [107, 120] width 90 height 10
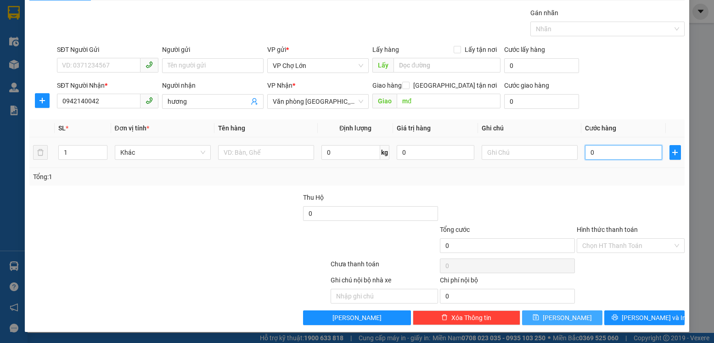
click at [590, 153] on input "0" at bounding box center [623, 152] width 77 height 15
click at [539, 319] on icon "save" at bounding box center [535, 317] width 6 height 6
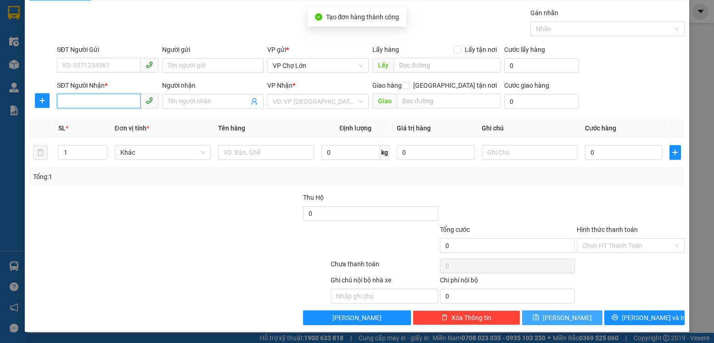
click at [61, 101] on input "SĐT Người Nhận *" at bounding box center [99, 101] width 84 height 15
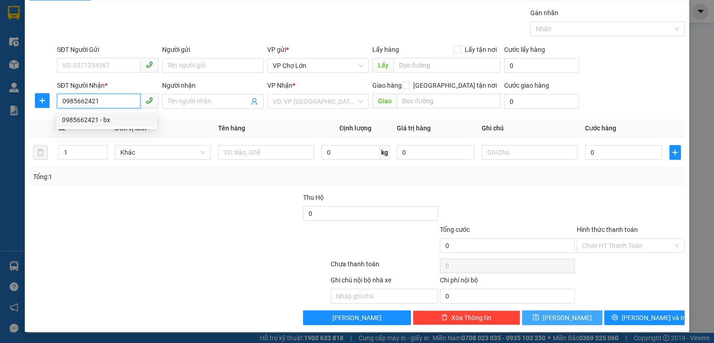
click at [88, 118] on div "0985662421 - bx" at bounding box center [107, 120] width 90 height 10
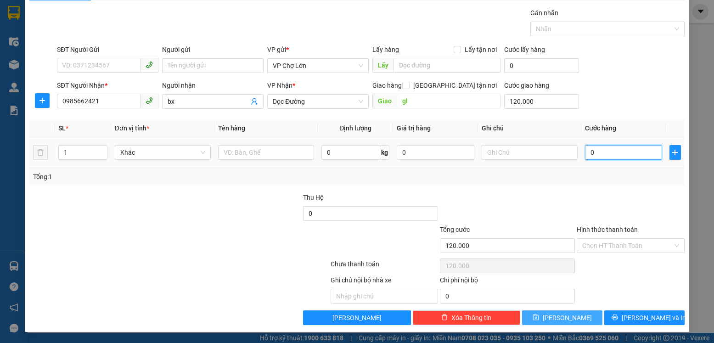
click at [588, 153] on input "0" at bounding box center [623, 152] width 77 height 15
click at [597, 230] on label "Hình thức thanh toán" at bounding box center [607, 229] width 61 height 7
click at [597, 239] on input "Hình thức thanh toán" at bounding box center [627, 246] width 90 height 14
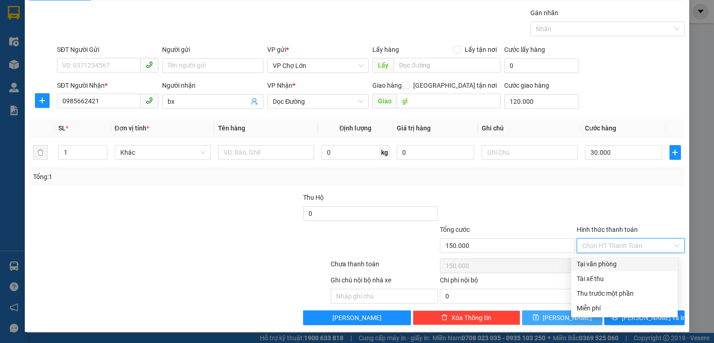
click at [598, 265] on div "Tại văn phòng" at bounding box center [624, 264] width 95 height 10
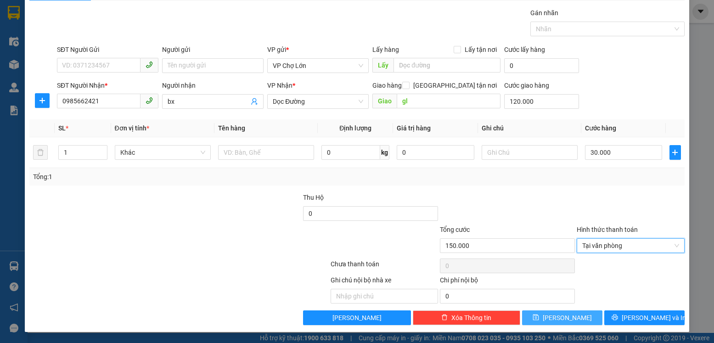
click at [539, 319] on icon "save" at bounding box center [535, 317] width 6 height 6
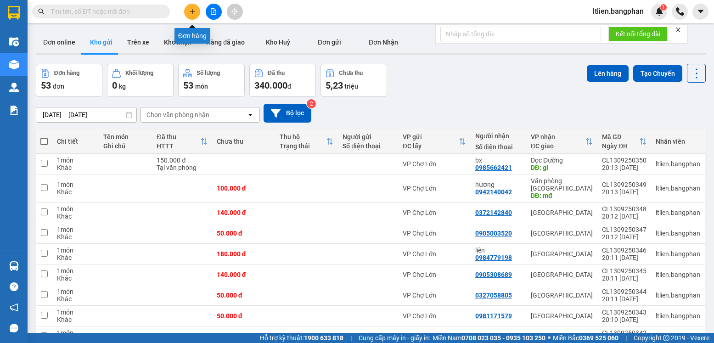
click at [193, 10] on icon "plus" at bounding box center [192, 11] width 6 height 6
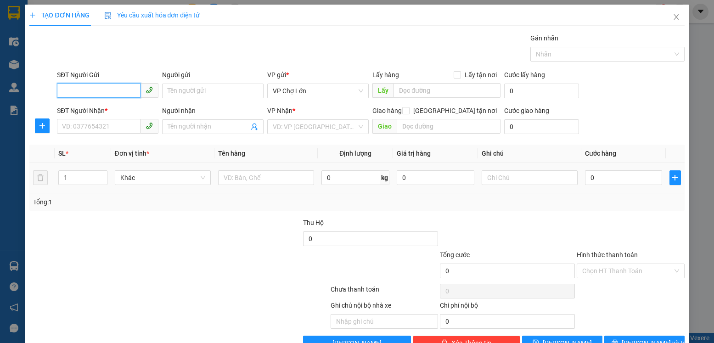
scroll to position [25, 0]
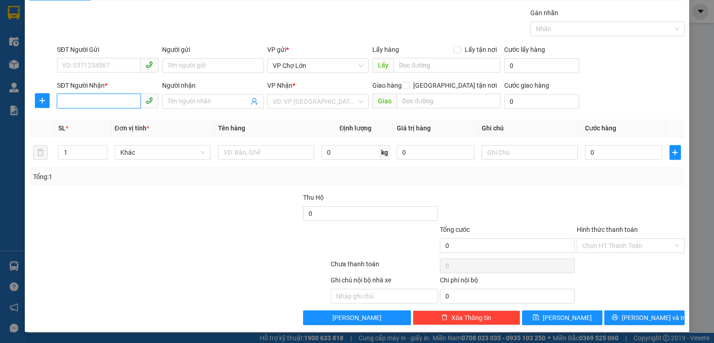
click at [63, 101] on input "SĐT Người Nhận *" at bounding box center [99, 101] width 84 height 15
click at [91, 119] on div "0852330228 - trang" at bounding box center [107, 120] width 90 height 10
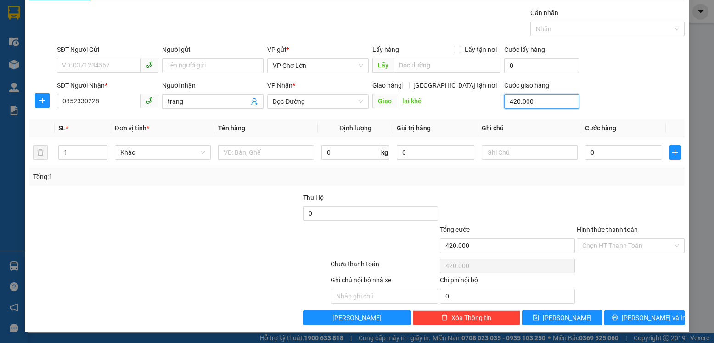
click at [529, 101] on input "420.000" at bounding box center [541, 101] width 75 height 15
click at [517, 100] on input "300" at bounding box center [541, 101] width 75 height 15
click at [588, 152] on input "0" at bounding box center [623, 152] width 77 height 15
click at [539, 318] on icon "save" at bounding box center [535, 317] width 6 height 6
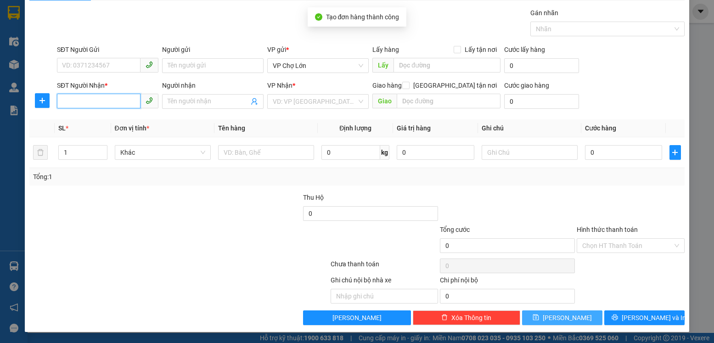
click at [61, 101] on input "SĐT Người Nhận *" at bounding box center [99, 101] width 84 height 15
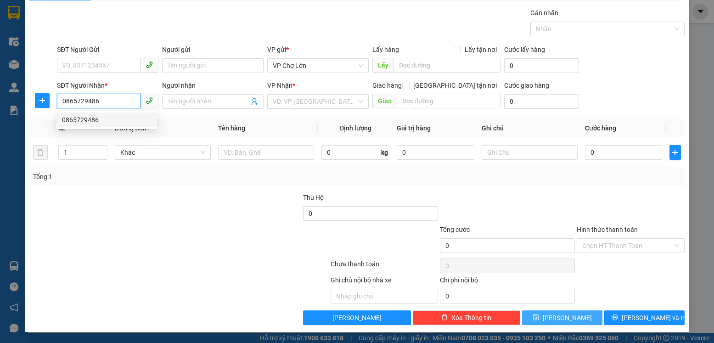
click at [87, 119] on div "0865729486" at bounding box center [107, 120] width 90 height 10
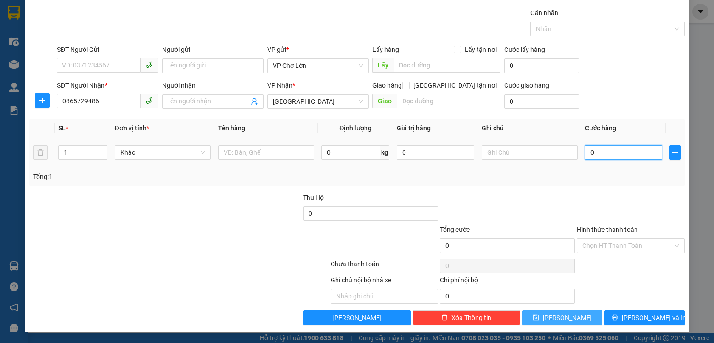
click at [590, 152] on input "0" at bounding box center [623, 152] width 77 height 15
click at [539, 316] on icon "save" at bounding box center [536, 317] width 6 height 6
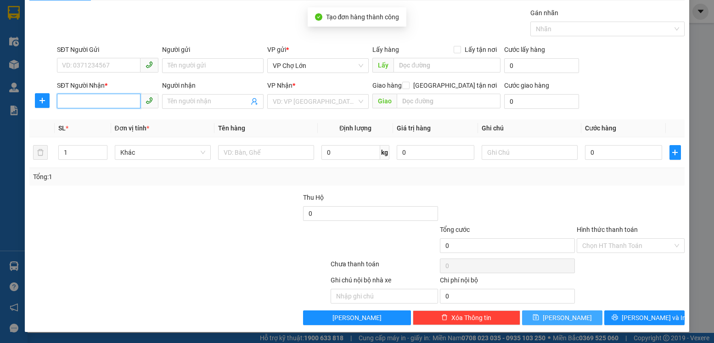
click at [61, 101] on input "SĐT Người Nhận *" at bounding box center [99, 101] width 84 height 15
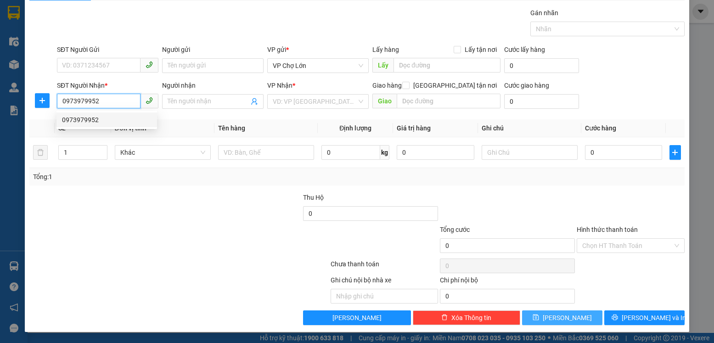
click at [93, 119] on div "0973979952" at bounding box center [107, 120] width 90 height 10
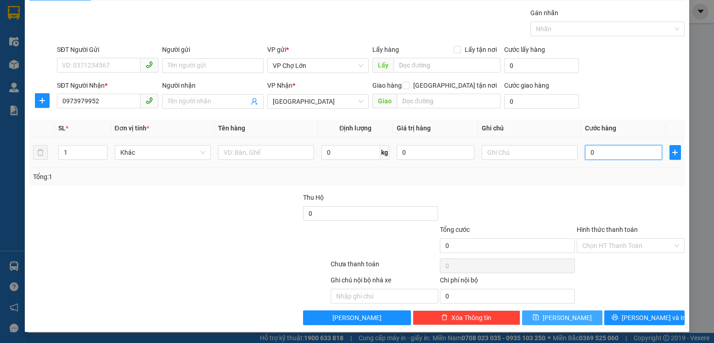
click at [589, 154] on input "0" at bounding box center [623, 152] width 77 height 15
click at [539, 315] on icon "save" at bounding box center [535, 317] width 6 height 6
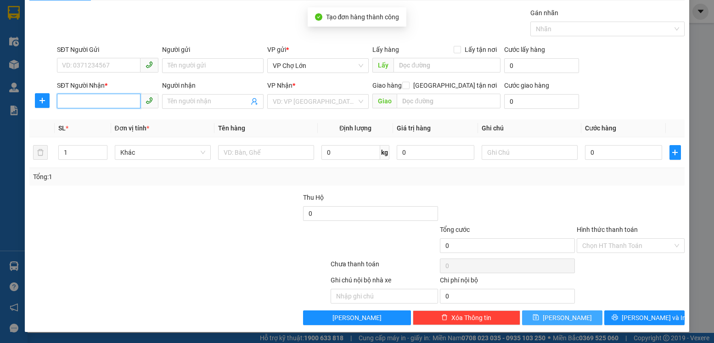
click at [60, 99] on input "SĐT Người Nhận *" at bounding box center [99, 101] width 84 height 15
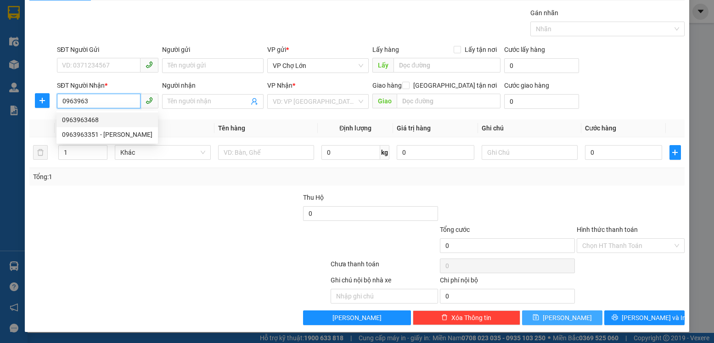
click at [90, 120] on div "0963963468" at bounding box center [107, 120] width 90 height 10
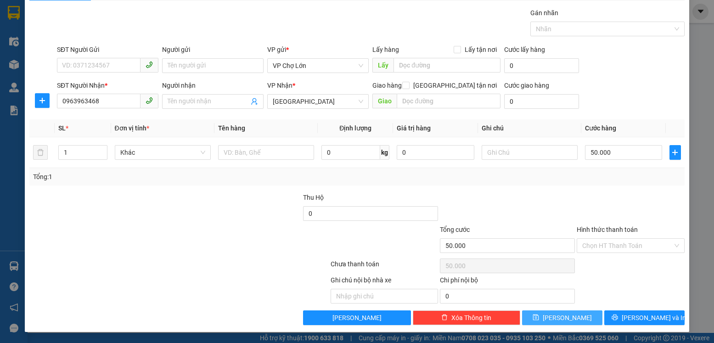
click at [539, 318] on icon "save" at bounding box center [536, 317] width 6 height 6
click at [63, 101] on input "SĐT Người Nhận *" at bounding box center [99, 101] width 84 height 15
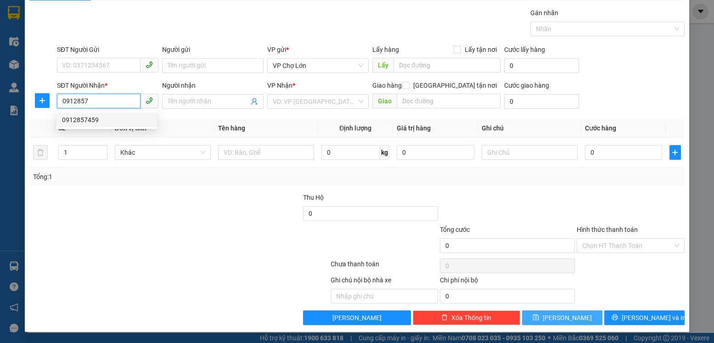
click at [89, 122] on div "0912857459" at bounding box center [107, 120] width 90 height 10
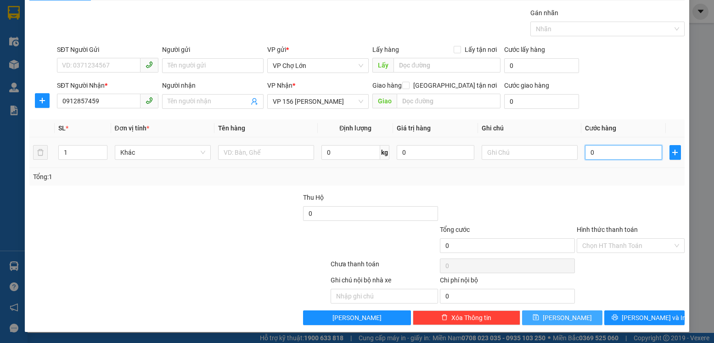
click at [588, 154] on input "0" at bounding box center [623, 152] width 77 height 15
click at [539, 314] on icon "save" at bounding box center [535, 317] width 6 height 6
click at [64, 101] on input "SĐT Người Nhận *" at bounding box center [99, 101] width 84 height 15
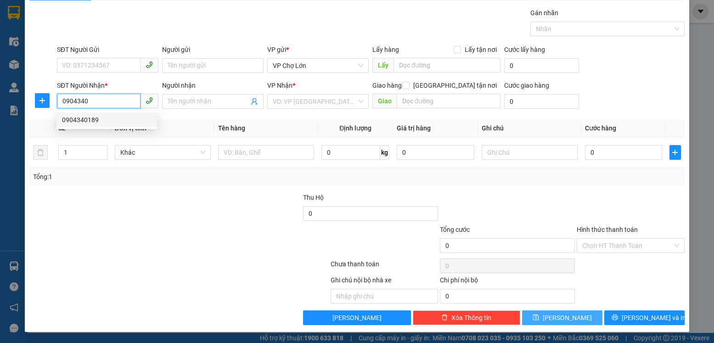
click at [86, 117] on div "0904340189" at bounding box center [107, 120] width 90 height 10
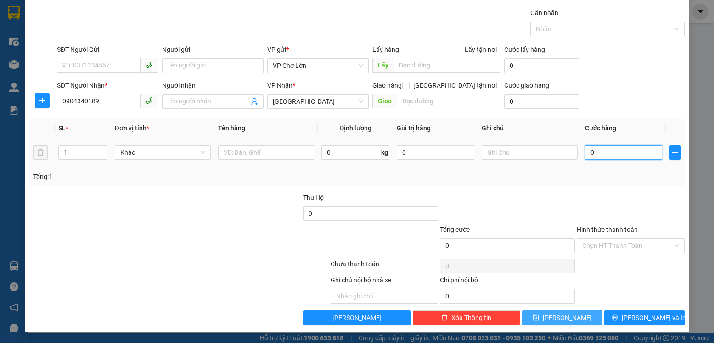
click at [588, 156] on input "0" at bounding box center [623, 152] width 77 height 15
click at [539, 318] on icon "save" at bounding box center [535, 317] width 6 height 6
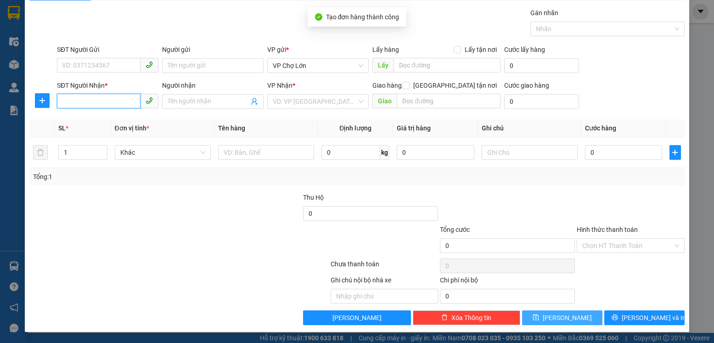
click at [61, 102] on input "SĐT Người Nhận *" at bounding box center [99, 101] width 84 height 15
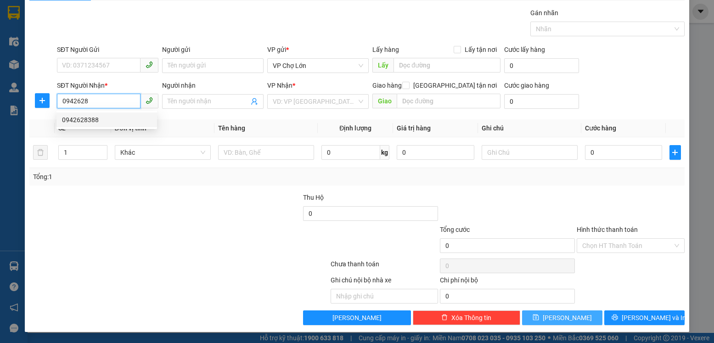
click at [93, 118] on div "0942628388" at bounding box center [107, 120] width 90 height 10
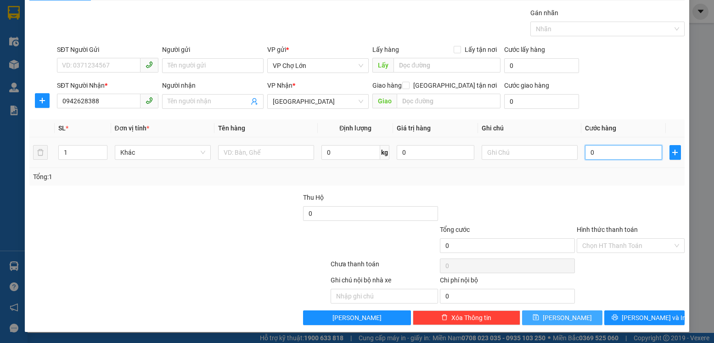
click at [589, 152] on input "0" at bounding box center [623, 152] width 77 height 15
click at [539, 317] on icon "save" at bounding box center [535, 317] width 6 height 6
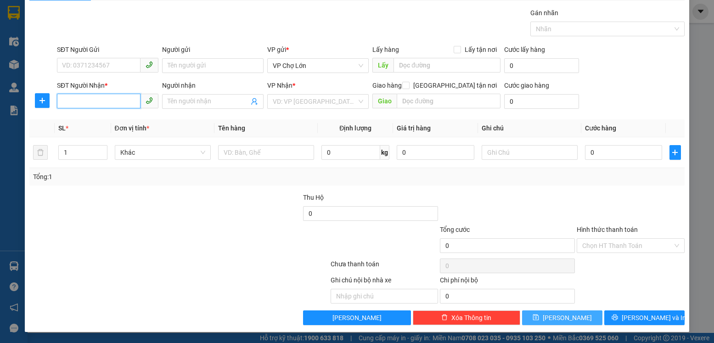
click at [63, 102] on input "SĐT Người Nhận *" at bounding box center [99, 101] width 84 height 15
click at [87, 121] on div "0978229655" at bounding box center [107, 120] width 90 height 10
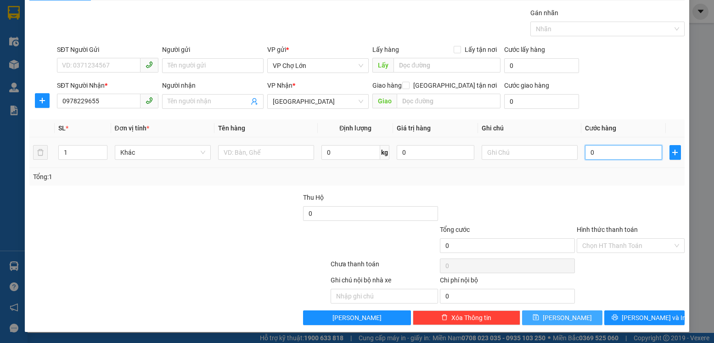
click at [591, 151] on input "0" at bounding box center [623, 152] width 77 height 15
click at [539, 319] on icon "save" at bounding box center [535, 317] width 6 height 6
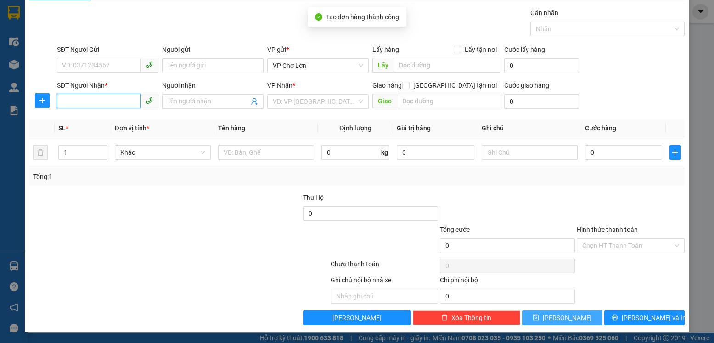
click at [62, 102] on input "SĐT Người Nhận *" at bounding box center [99, 101] width 84 height 15
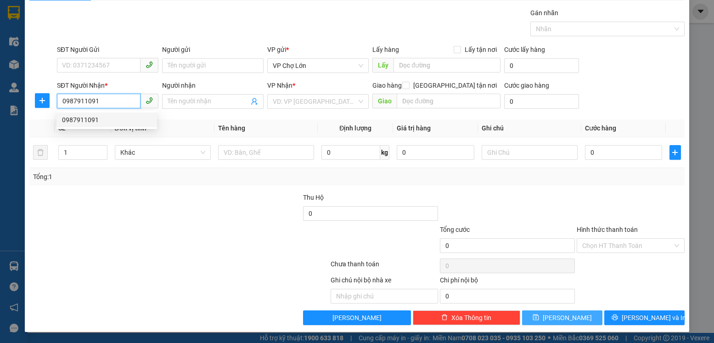
drag, startPoint x: 84, startPoint y: 117, endPoint x: 89, endPoint y: 124, distance: 8.0
click at [85, 117] on div "0987911091" at bounding box center [107, 120] width 90 height 10
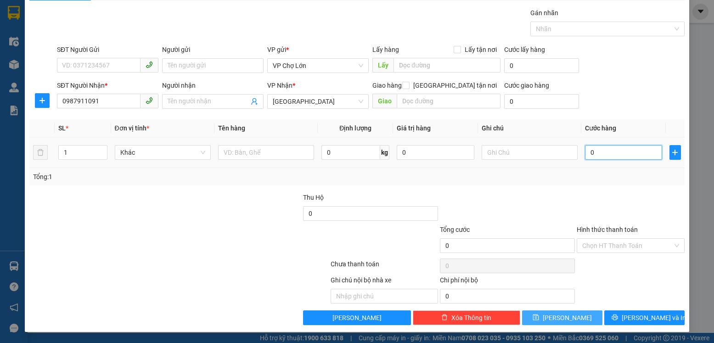
click at [592, 155] on input "0" at bounding box center [623, 152] width 77 height 15
click at [539, 316] on icon "save" at bounding box center [535, 317] width 6 height 6
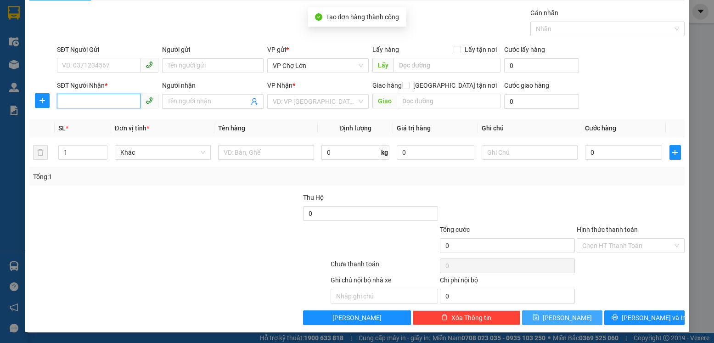
click at [63, 104] on input "SĐT Người Nhận *" at bounding box center [99, 101] width 84 height 15
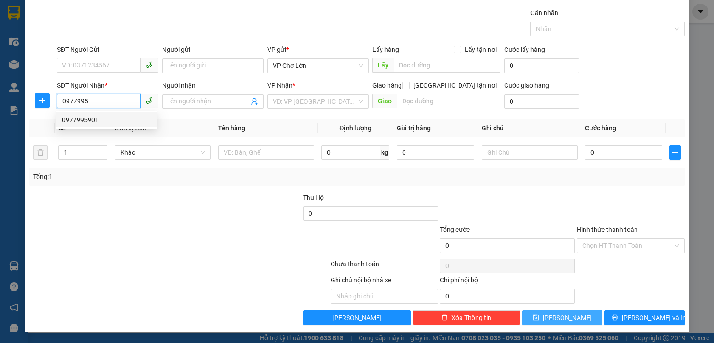
click at [85, 120] on div "0977995901" at bounding box center [107, 120] width 90 height 10
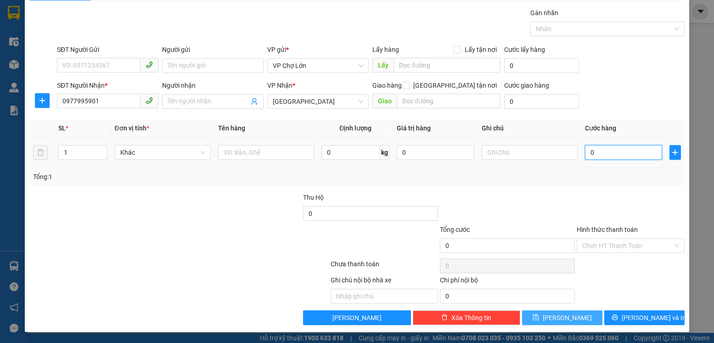
click at [589, 149] on input "0" at bounding box center [623, 152] width 77 height 15
click at [539, 317] on icon "save" at bounding box center [536, 317] width 6 height 6
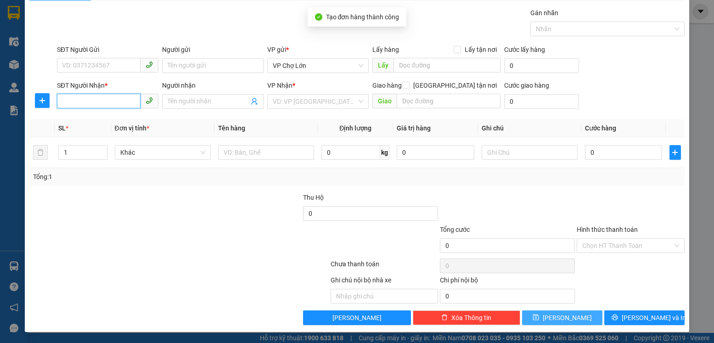
click at [63, 102] on input "SĐT Người Nhận *" at bounding box center [99, 101] width 84 height 15
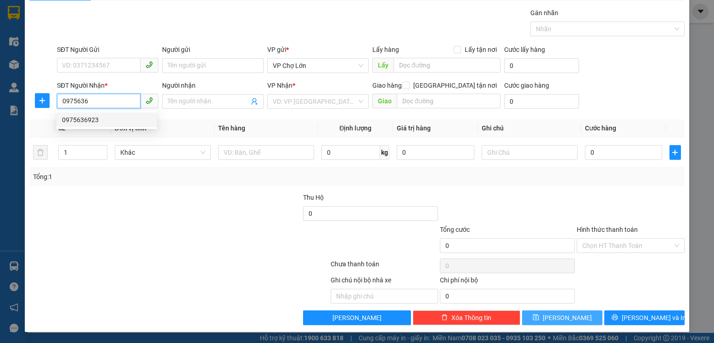
click at [87, 120] on div "0975636923" at bounding box center [107, 120] width 90 height 10
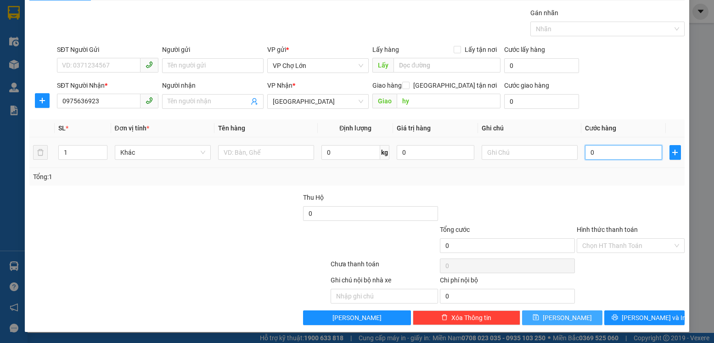
click at [589, 154] on input "0" at bounding box center [623, 152] width 77 height 15
click at [539, 319] on icon "save" at bounding box center [535, 317] width 6 height 6
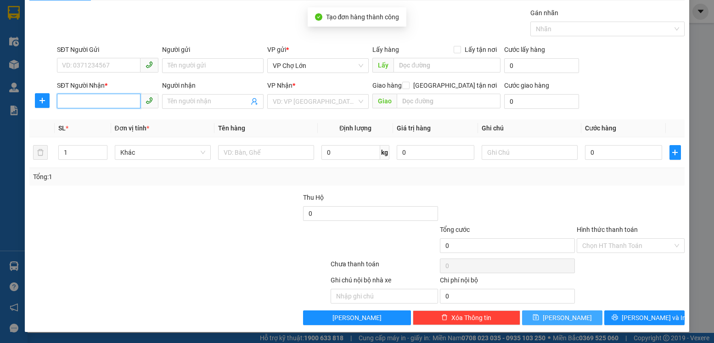
click at [62, 98] on input "SĐT Người Nhận *" at bounding box center [99, 101] width 84 height 15
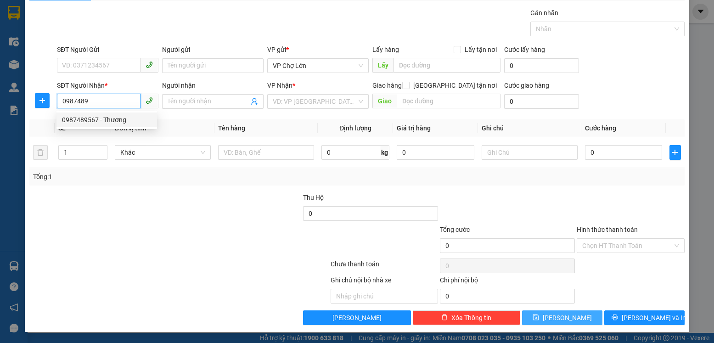
click at [87, 120] on div "0987489567 - Thương" at bounding box center [107, 120] width 90 height 10
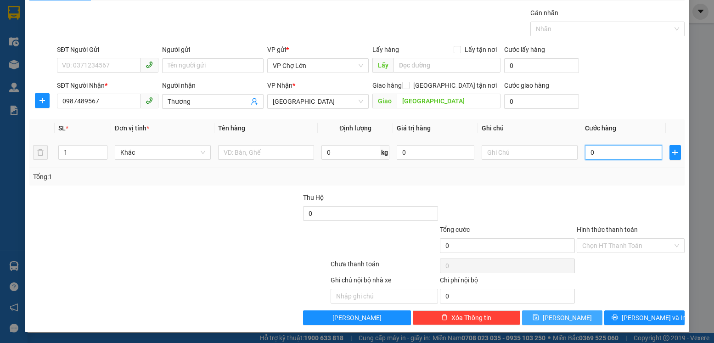
click at [588, 151] on input "0" at bounding box center [623, 152] width 77 height 15
click at [539, 317] on icon "save" at bounding box center [535, 317] width 6 height 6
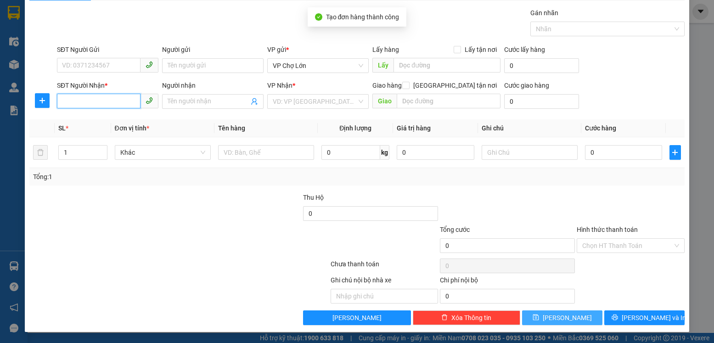
click at [62, 99] on input "SĐT Người Nhận *" at bounding box center [99, 101] width 84 height 15
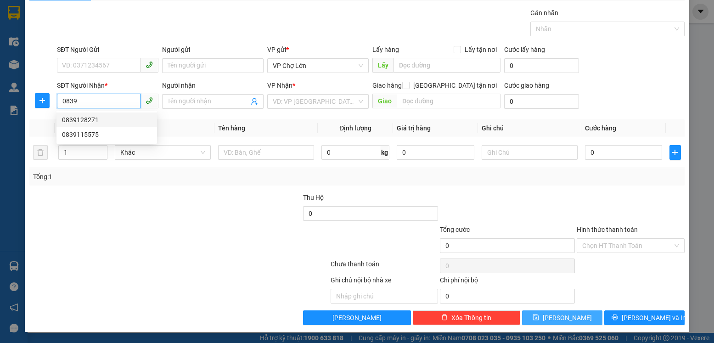
click at [92, 121] on div "0839128271" at bounding box center [107, 120] width 90 height 10
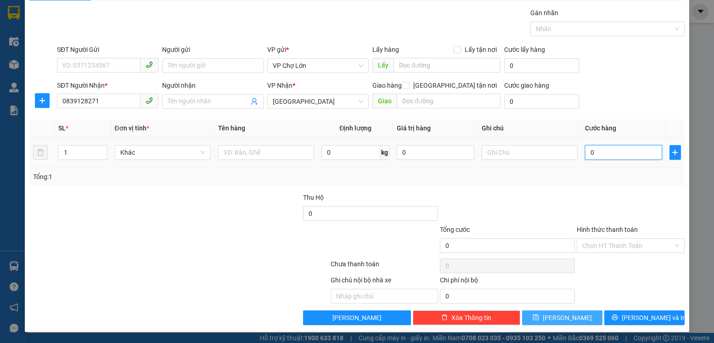
click at [593, 154] on input "0" at bounding box center [623, 152] width 77 height 15
click at [545, 316] on button "[PERSON_NAME]" at bounding box center [562, 317] width 80 height 15
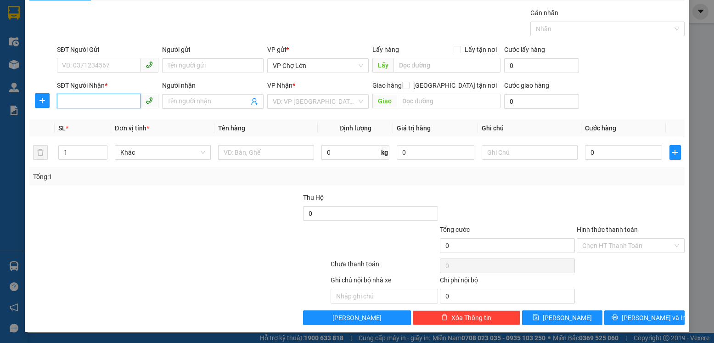
click at [61, 101] on input "SĐT Người Nhận *" at bounding box center [99, 101] width 84 height 15
click at [89, 122] on div "0913201483" at bounding box center [107, 120] width 90 height 10
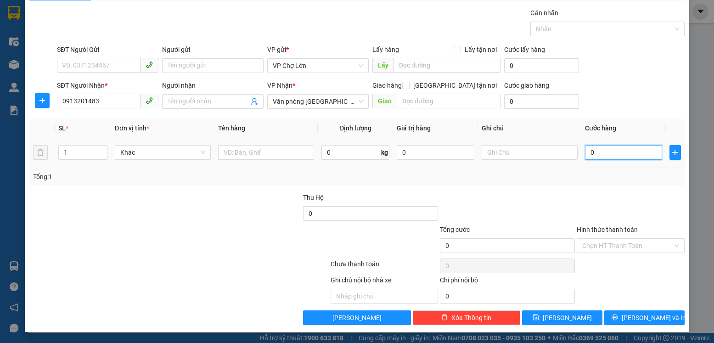
click at [589, 151] on input "0" at bounding box center [623, 152] width 77 height 15
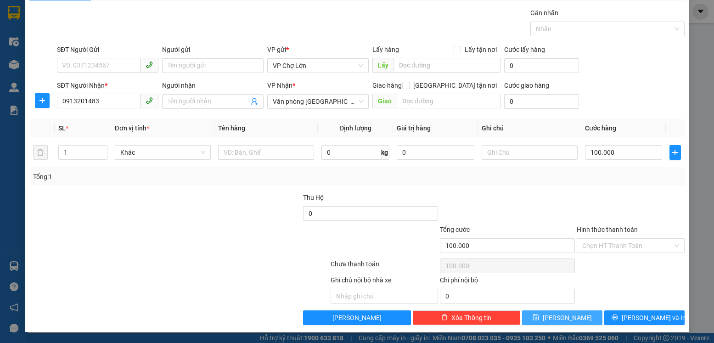
drag, startPoint x: 549, startPoint y: 317, endPoint x: 553, endPoint y: 313, distance: 5.5
click at [539, 315] on icon "save" at bounding box center [535, 317] width 6 height 6
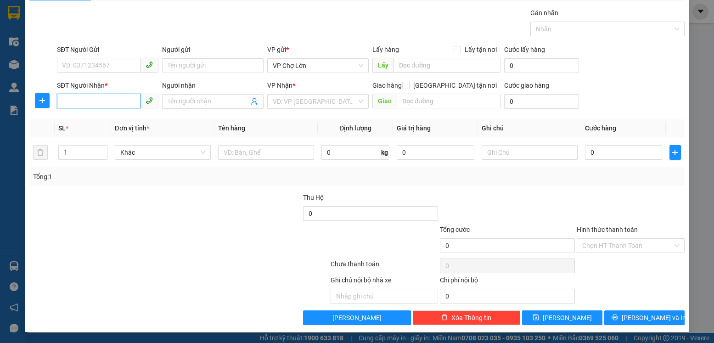
click at [60, 98] on input "SĐT Người Nhận *" at bounding box center [99, 101] width 84 height 15
click at [87, 119] on div "0912857459" at bounding box center [107, 120] width 90 height 10
click at [593, 156] on input "0" at bounding box center [623, 152] width 77 height 15
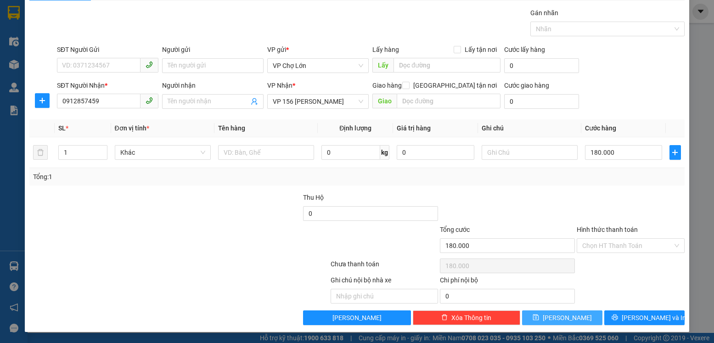
click at [539, 320] on icon "save" at bounding box center [535, 317] width 6 height 6
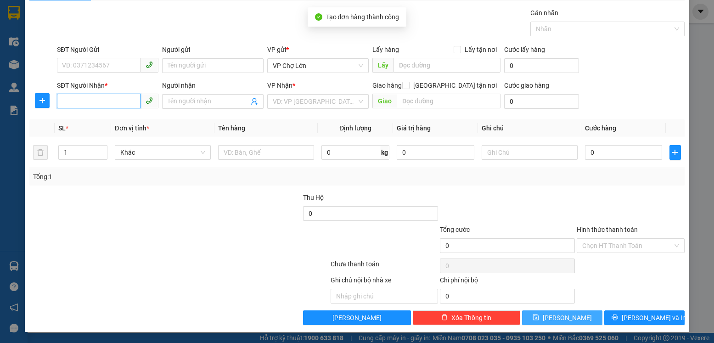
click at [65, 101] on input "SĐT Người Nhận *" at bounding box center [99, 101] width 84 height 15
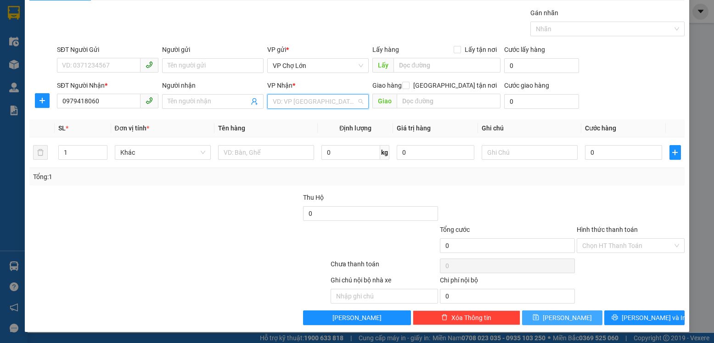
click at [339, 103] on input "search" at bounding box center [315, 102] width 84 height 14
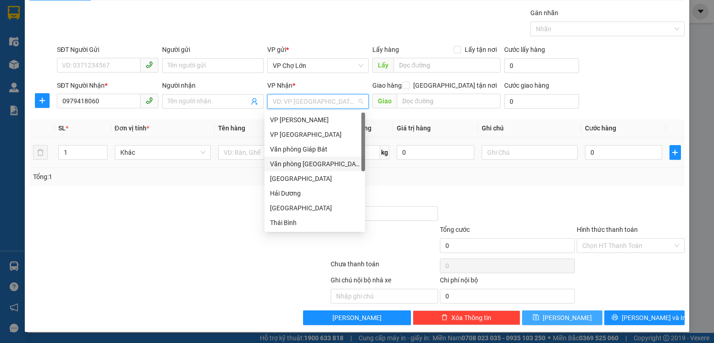
drag, startPoint x: 312, startPoint y: 166, endPoint x: 343, endPoint y: 167, distance: 31.2
click at [315, 166] on div "Văn phòng [GEOGRAPHIC_DATA]" at bounding box center [315, 164] width 90 height 10
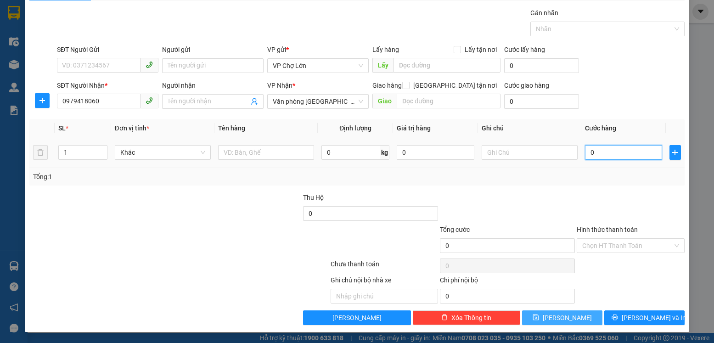
click at [588, 153] on input "0" at bounding box center [623, 152] width 77 height 15
drag, startPoint x: 590, startPoint y: 228, endPoint x: 592, endPoint y: 216, distance: 12.2
click at [590, 228] on label "Hình thức thanh toán" at bounding box center [607, 229] width 61 height 7
click at [590, 239] on input "Hình thức thanh toán" at bounding box center [627, 246] width 90 height 14
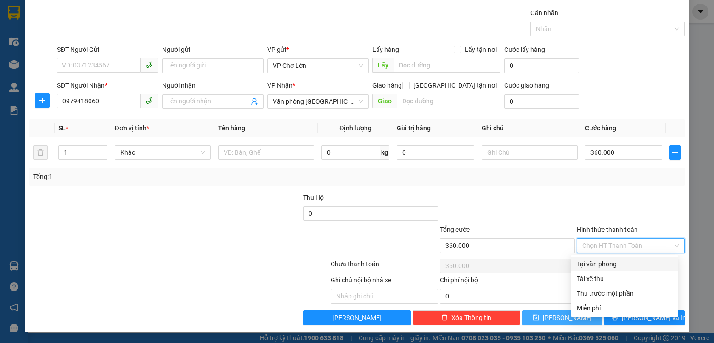
click at [594, 264] on div "Tại văn phòng" at bounding box center [624, 264] width 95 height 10
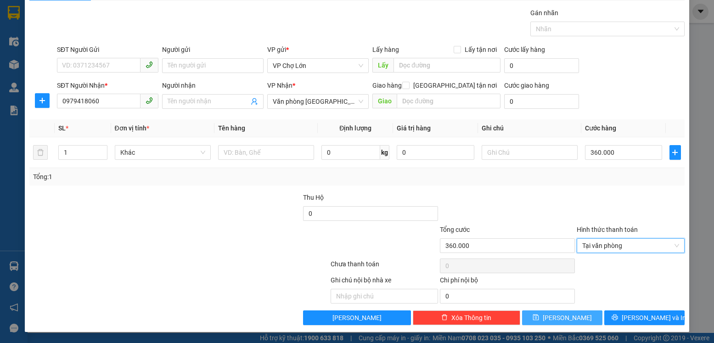
click at [539, 319] on icon "save" at bounding box center [535, 317] width 6 height 6
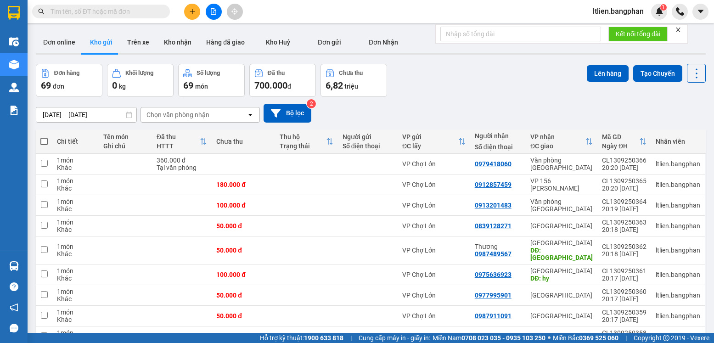
click at [44, 140] on span at bounding box center [43, 141] width 7 height 7
click at [44, 137] on input "checkbox" at bounding box center [44, 137] width 0 height 0
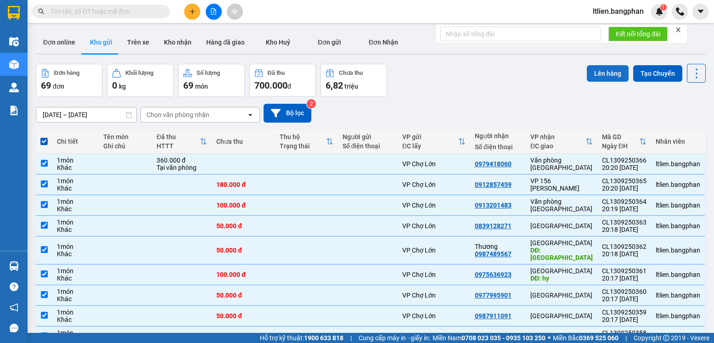
click at [600, 73] on button "Lên hàng" at bounding box center [608, 73] width 42 height 17
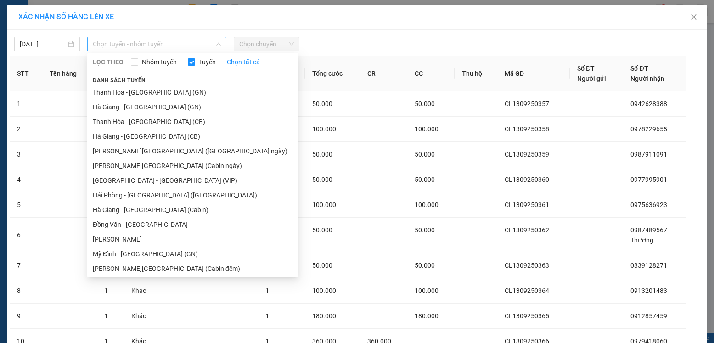
click at [190, 46] on span "Chọn tuyến - nhóm tuyến" at bounding box center [157, 44] width 128 height 14
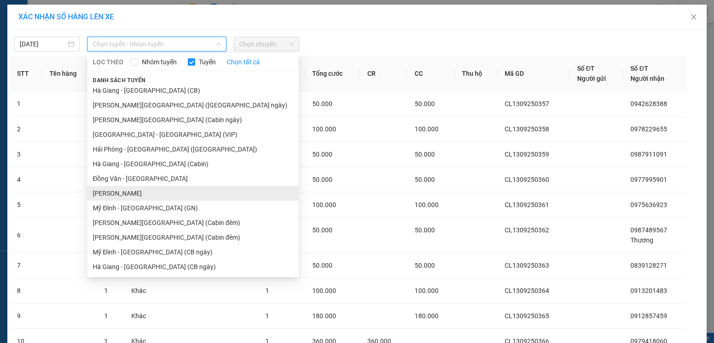
scroll to position [92, 0]
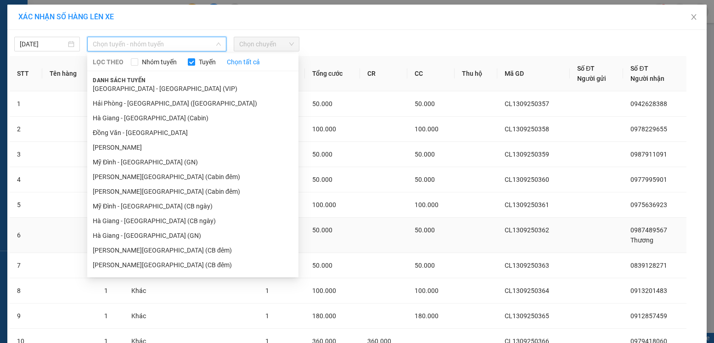
click at [143, 236] on li "Hà Giang - [GEOGRAPHIC_DATA] (GN)" at bounding box center [192, 235] width 211 height 15
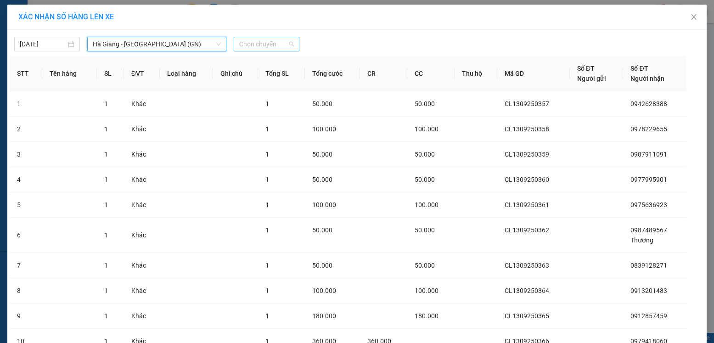
click at [275, 45] on span "Chọn chuyến" at bounding box center [266, 44] width 55 height 14
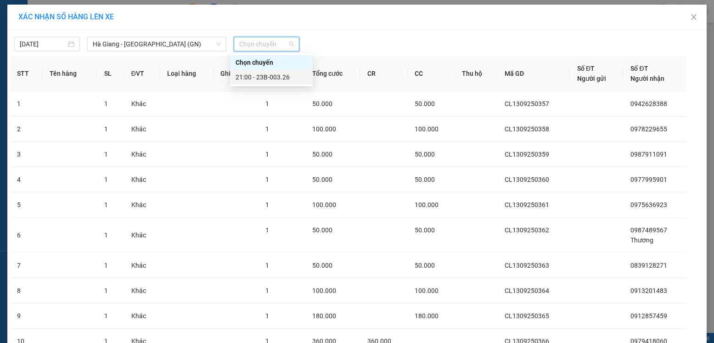
click at [275, 77] on div "21:00 - 23B-003.26" at bounding box center [271, 77] width 72 height 10
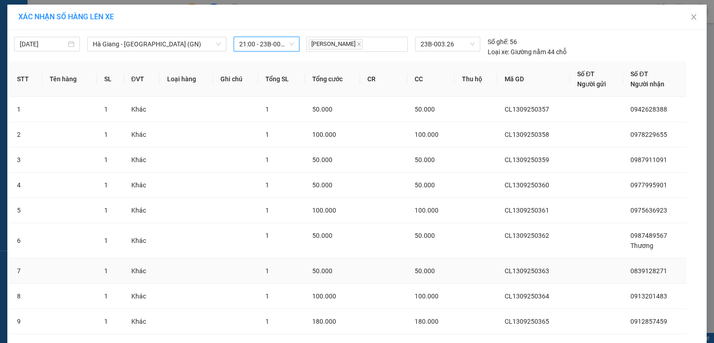
scroll to position [84, 0]
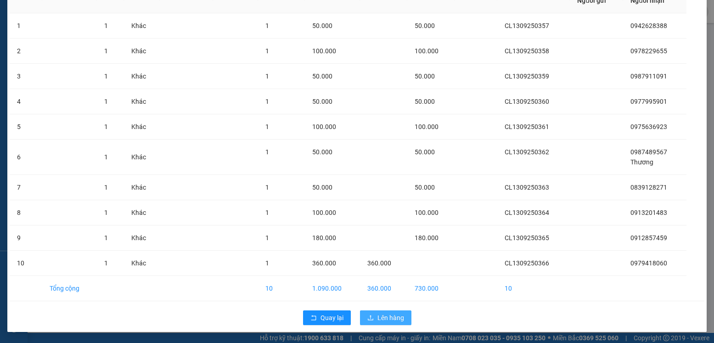
click at [380, 317] on span "Lên hàng" at bounding box center [390, 318] width 27 height 10
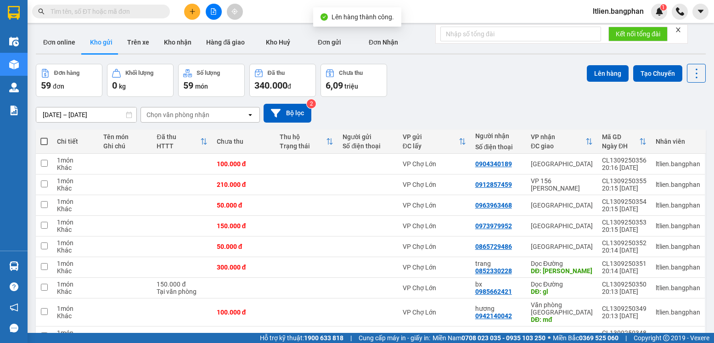
click at [45, 140] on span at bounding box center [43, 141] width 7 height 7
click at [44, 137] on input "checkbox" at bounding box center [44, 137] width 0 height 0
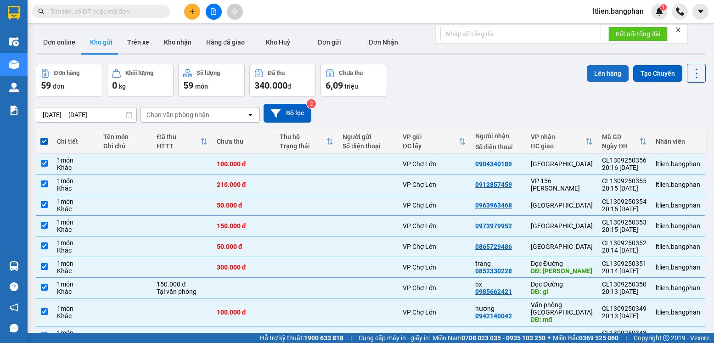
drag, startPoint x: 601, startPoint y: 73, endPoint x: 594, endPoint y: 73, distance: 6.9
click at [597, 73] on button "Lên hàng" at bounding box center [608, 73] width 42 height 17
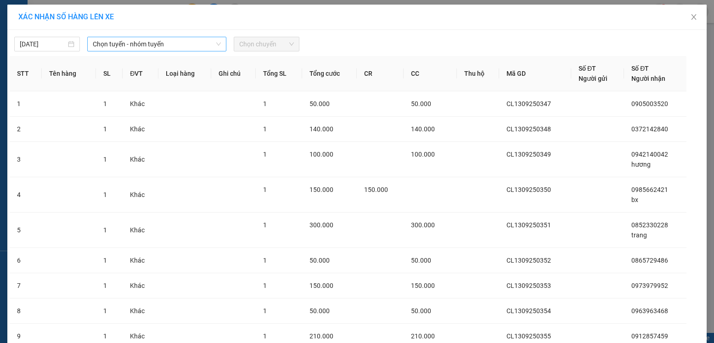
click at [174, 41] on span "Chọn tuyến - nhóm tuyến" at bounding box center [157, 44] width 128 height 14
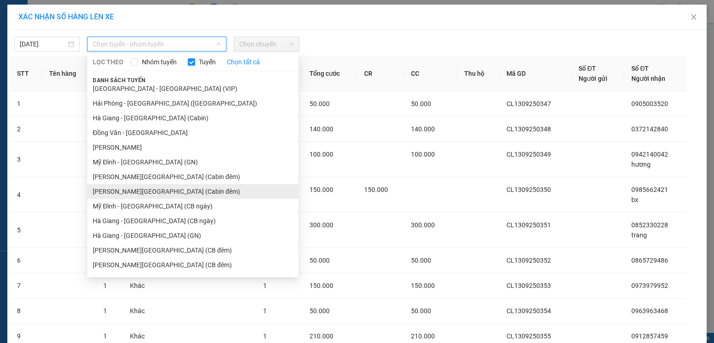
scroll to position [138, 0]
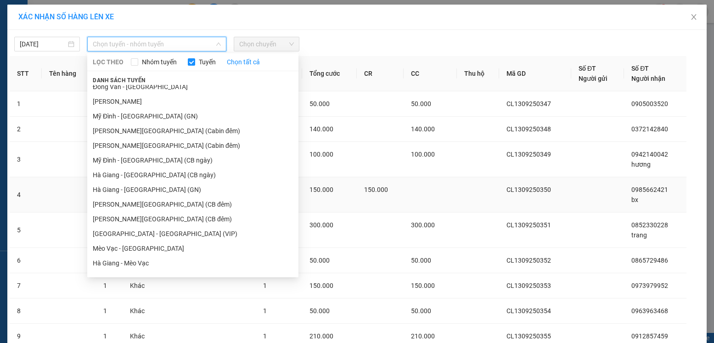
drag, startPoint x: 135, startPoint y: 190, endPoint x: 140, endPoint y: 189, distance: 4.7
click at [137, 189] on li "Hà Giang - [GEOGRAPHIC_DATA] (GN)" at bounding box center [192, 189] width 211 height 15
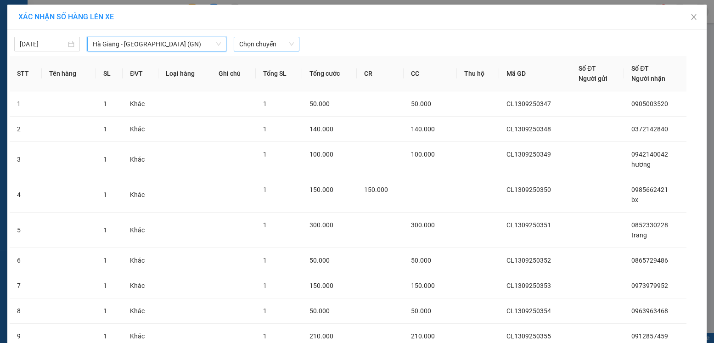
click at [273, 42] on span "Chọn chuyến" at bounding box center [266, 44] width 55 height 14
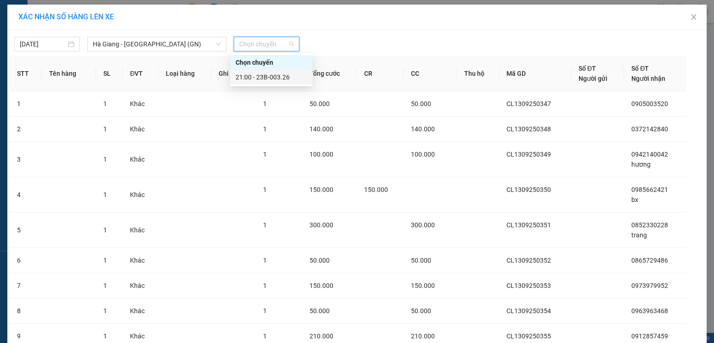
click at [276, 76] on div "21:00 - 23B-003.26" at bounding box center [271, 77] width 72 height 10
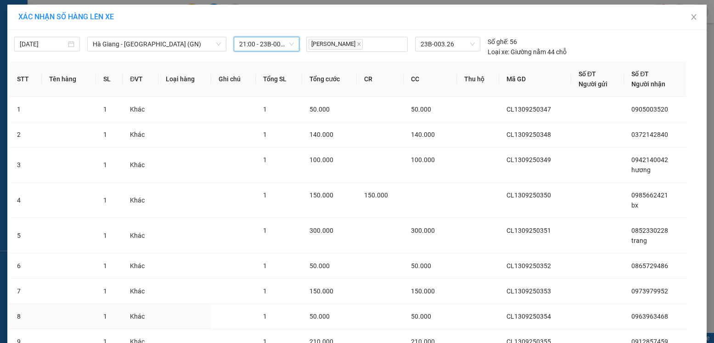
scroll to position [104, 0]
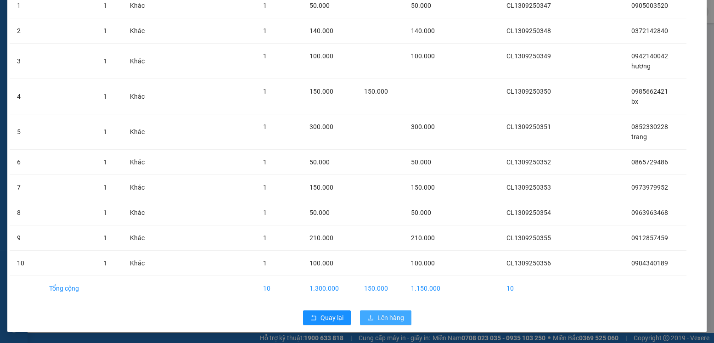
click at [388, 319] on span "Lên hàng" at bounding box center [390, 318] width 27 height 10
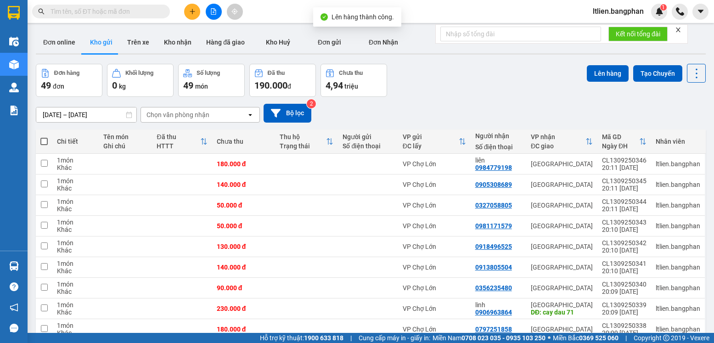
click at [45, 139] on span at bounding box center [43, 141] width 7 height 7
click at [44, 137] on input "checkbox" at bounding box center [44, 137] width 0 height 0
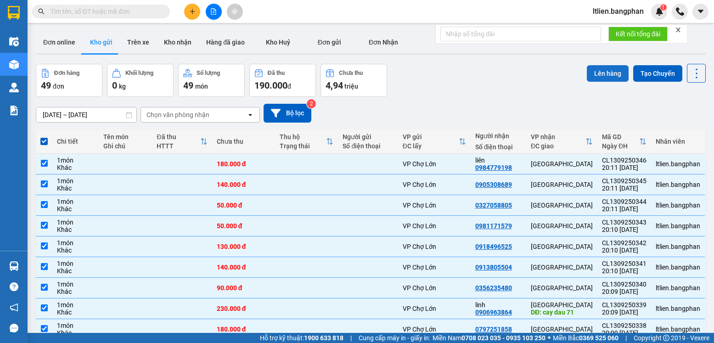
click at [599, 73] on button "Lên hàng" at bounding box center [608, 73] width 42 height 17
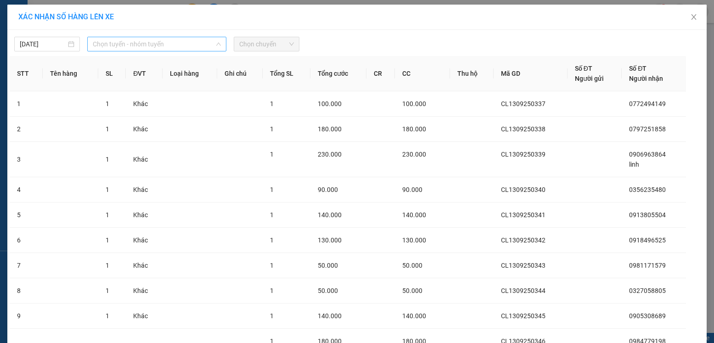
click at [187, 43] on span "Chọn tuyến - nhóm tuyến" at bounding box center [157, 44] width 128 height 14
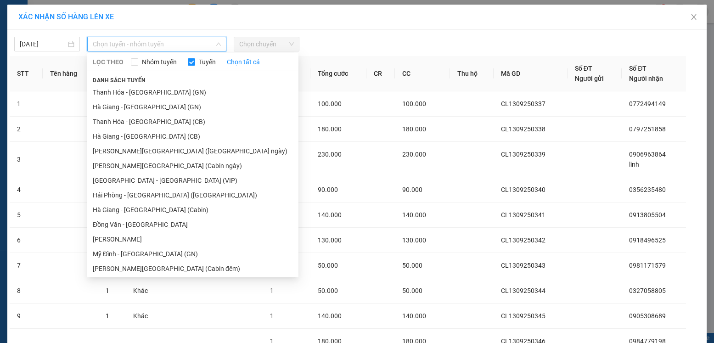
scroll to position [184, 0]
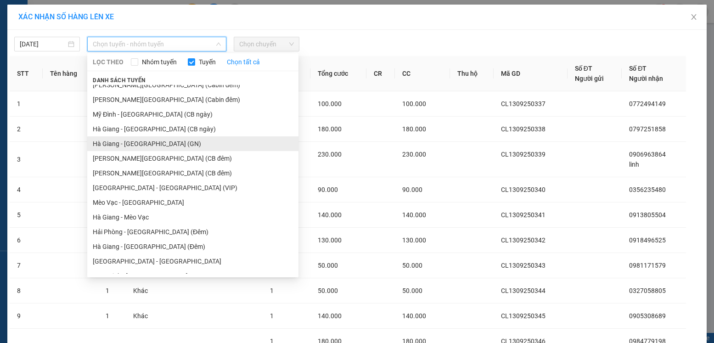
click at [142, 143] on li "Hà Giang - [GEOGRAPHIC_DATA] (GN)" at bounding box center [192, 143] width 211 height 15
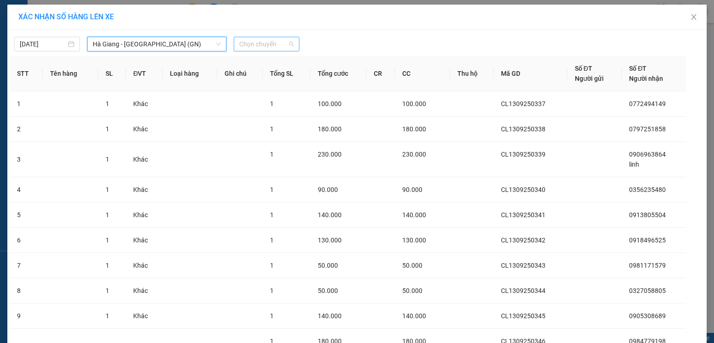
click at [276, 43] on span "Chọn chuyến" at bounding box center [266, 44] width 55 height 14
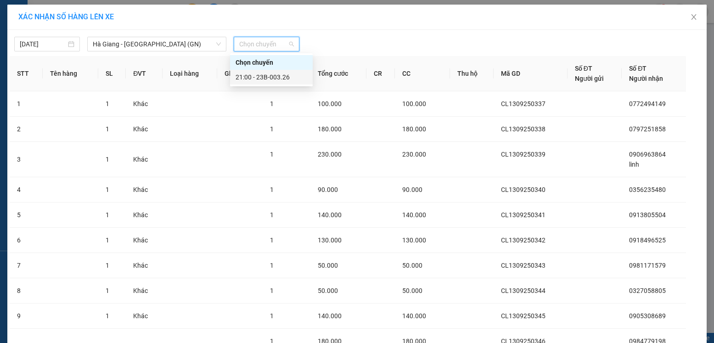
click at [268, 75] on div "21:00 - 23B-003.26" at bounding box center [271, 77] width 72 height 10
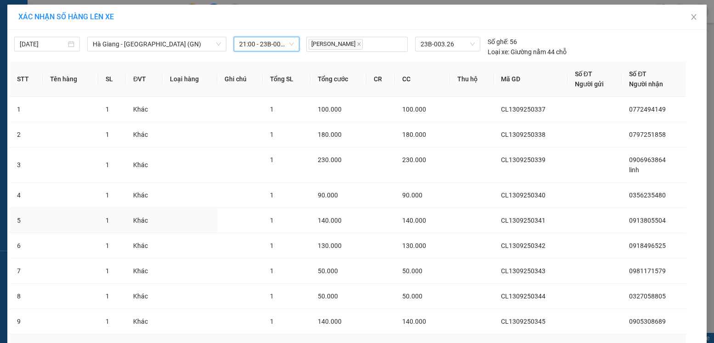
scroll to position [94, 0]
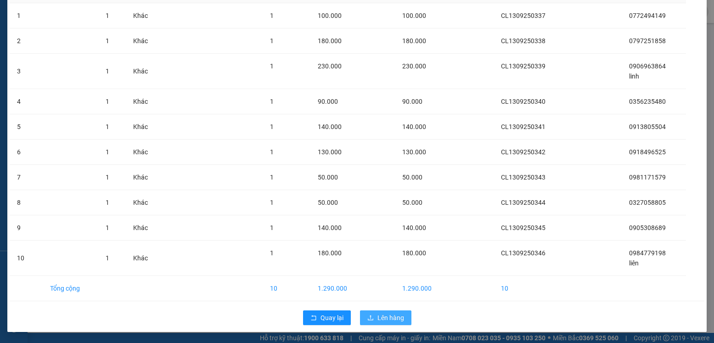
click at [385, 315] on span "Lên hàng" at bounding box center [390, 318] width 27 height 10
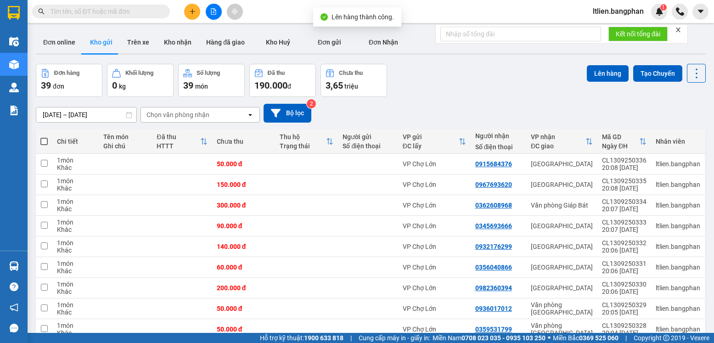
click at [44, 140] on span at bounding box center [43, 141] width 7 height 7
click at [44, 137] on input "checkbox" at bounding box center [44, 137] width 0 height 0
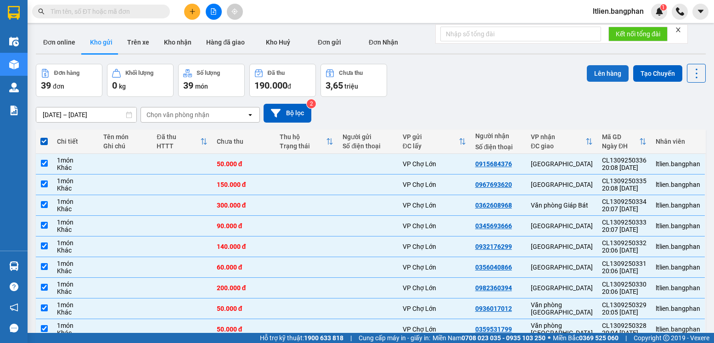
click at [601, 73] on button "Lên hàng" at bounding box center [608, 73] width 42 height 17
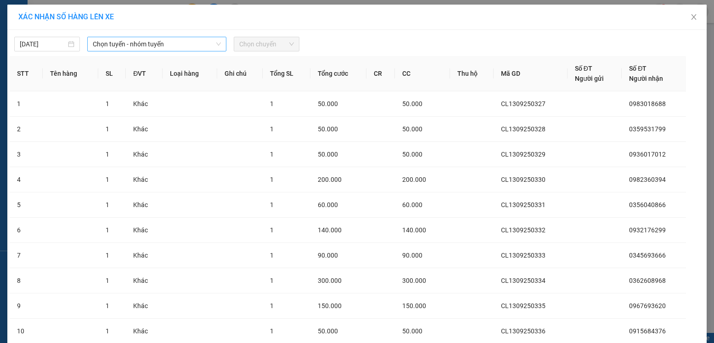
click at [182, 43] on span "Chọn tuyến - nhóm tuyến" at bounding box center [157, 44] width 128 height 14
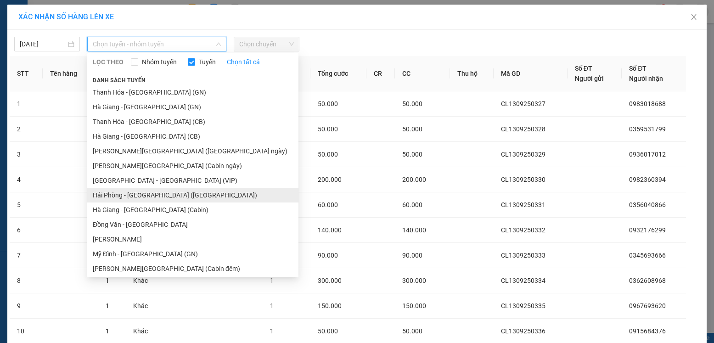
scroll to position [92, 0]
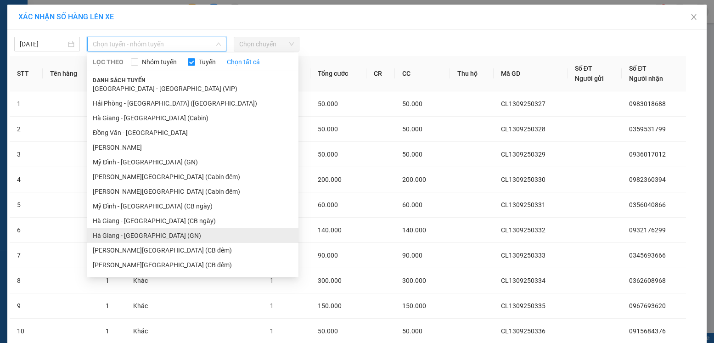
click at [143, 237] on li "Hà Giang - [GEOGRAPHIC_DATA] (GN)" at bounding box center [192, 235] width 211 height 15
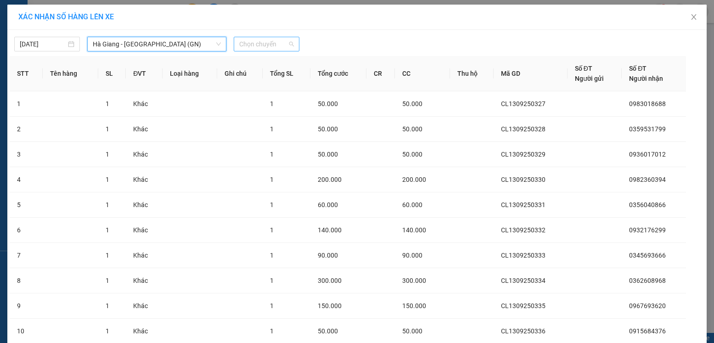
click at [280, 44] on span "Chọn chuyến" at bounding box center [266, 44] width 55 height 14
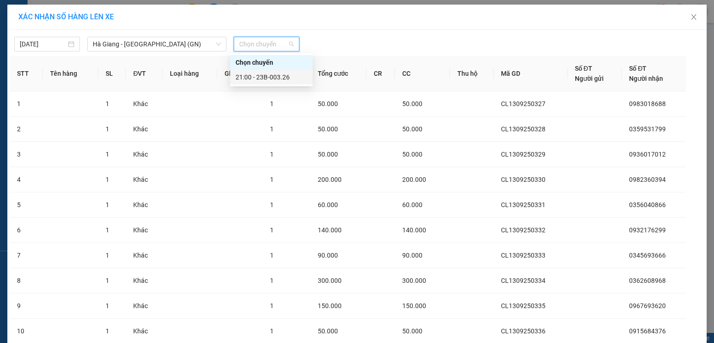
click at [275, 77] on div "21:00 - 23B-003.26" at bounding box center [271, 77] width 72 height 10
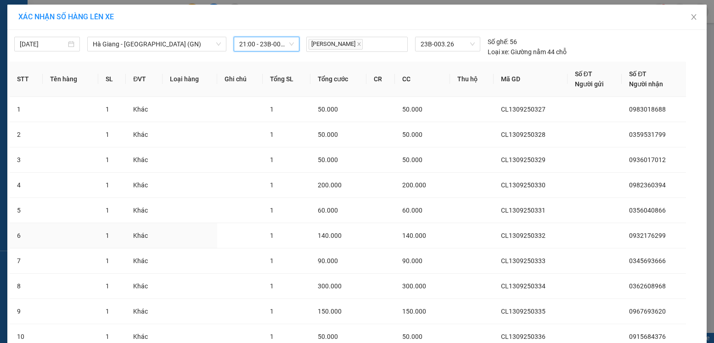
scroll to position [73, 0]
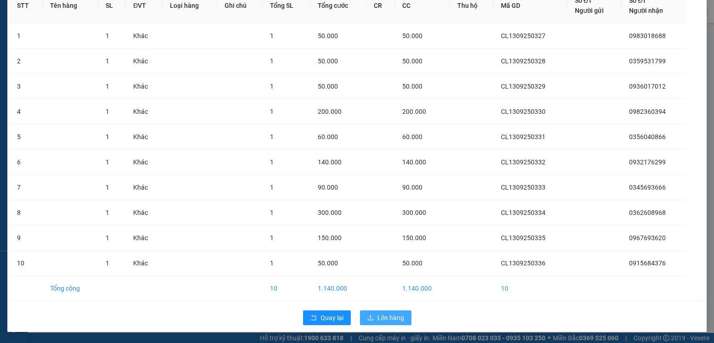
click at [383, 320] on span "Lên hàng" at bounding box center [390, 318] width 27 height 10
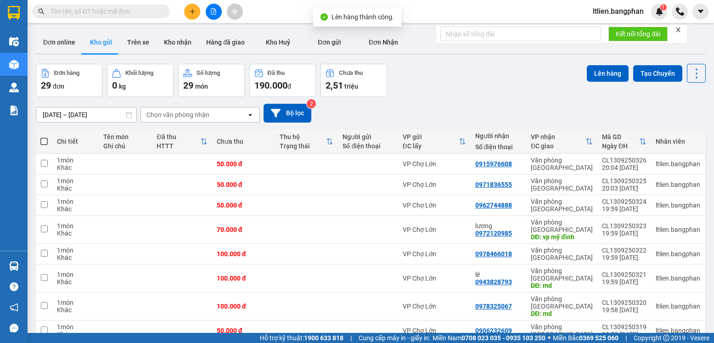
click at [42, 142] on span at bounding box center [43, 141] width 7 height 7
click at [44, 137] on input "checkbox" at bounding box center [44, 137] width 0 height 0
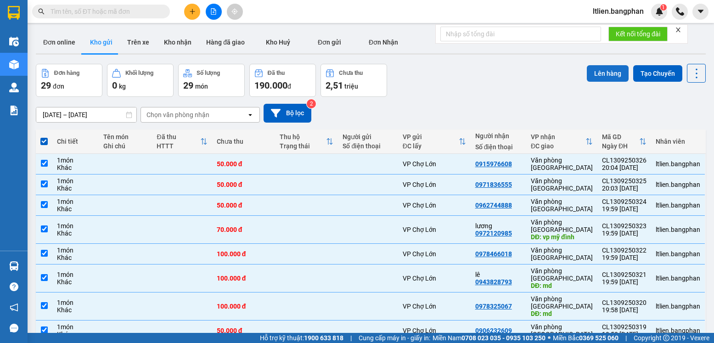
drag, startPoint x: 604, startPoint y: 73, endPoint x: 590, endPoint y: 73, distance: 14.2
click at [595, 73] on button "Lên hàng" at bounding box center [608, 73] width 42 height 17
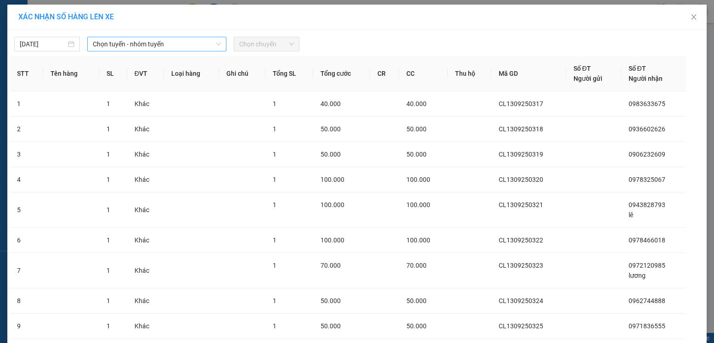
click at [205, 46] on span "Chọn tuyến - nhóm tuyến" at bounding box center [157, 44] width 128 height 14
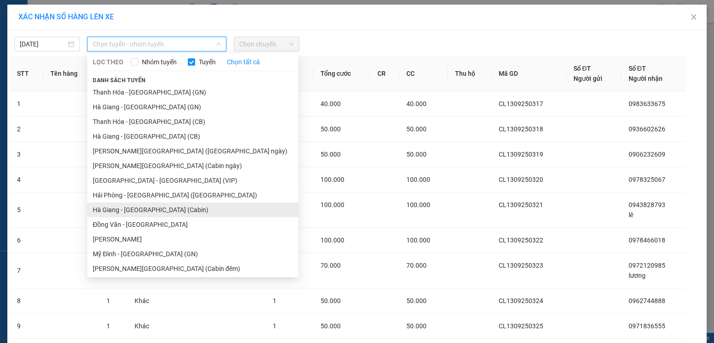
scroll to position [92, 0]
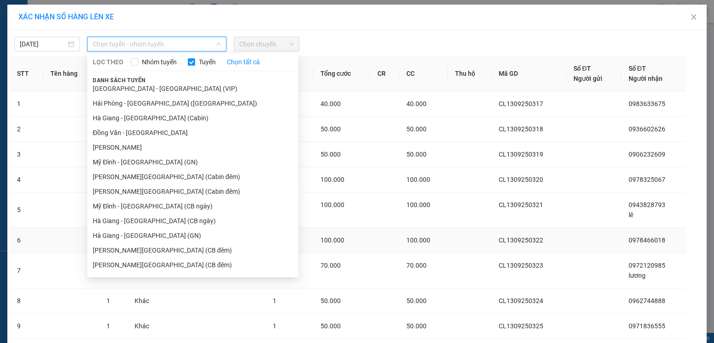
click at [134, 233] on li "Hà Giang - [GEOGRAPHIC_DATA] (GN)" at bounding box center [192, 235] width 211 height 15
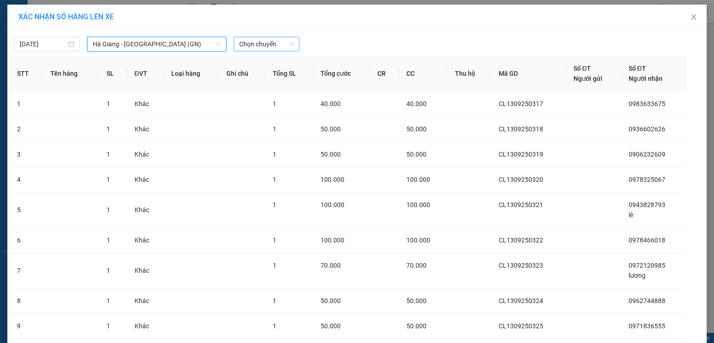
click at [275, 45] on span "Chọn chuyến" at bounding box center [266, 44] width 55 height 14
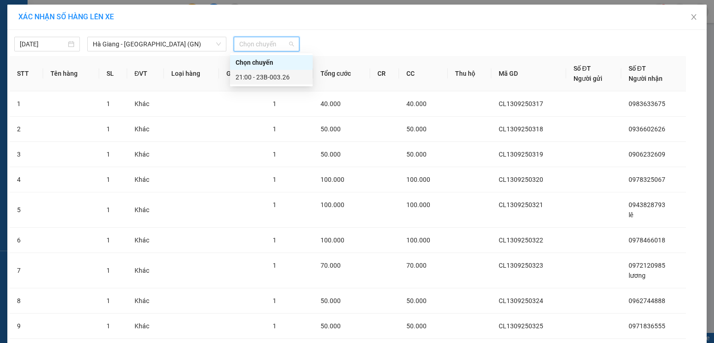
click at [276, 76] on div "21:00 - 23B-003.26" at bounding box center [271, 77] width 72 height 10
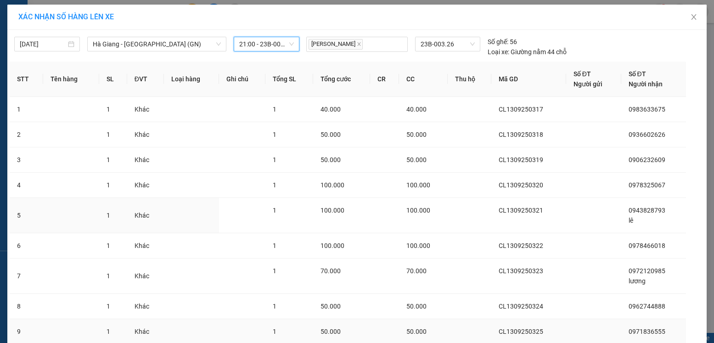
scroll to position [94, 0]
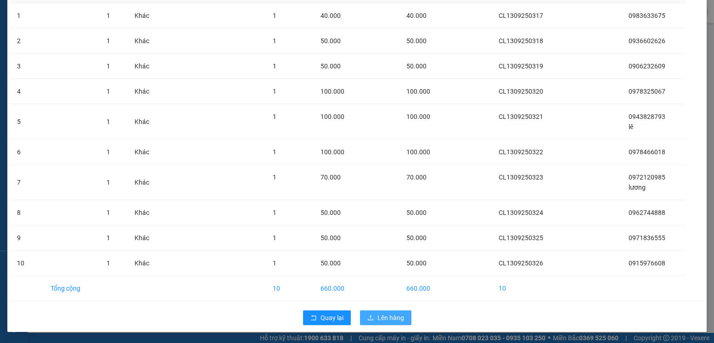
click at [385, 320] on span "Lên hàng" at bounding box center [390, 318] width 27 height 10
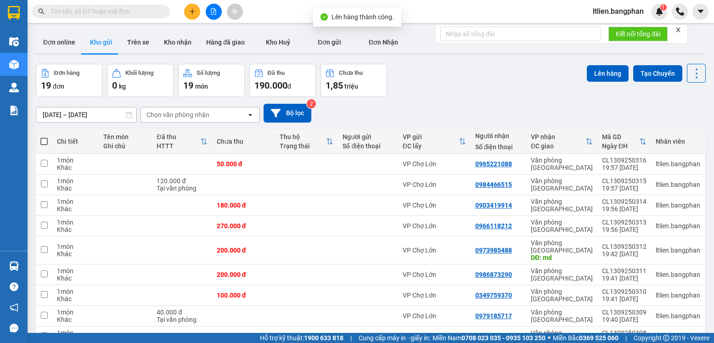
click at [41, 140] on span at bounding box center [43, 141] width 7 height 7
click at [44, 137] on input "checkbox" at bounding box center [44, 137] width 0 height 0
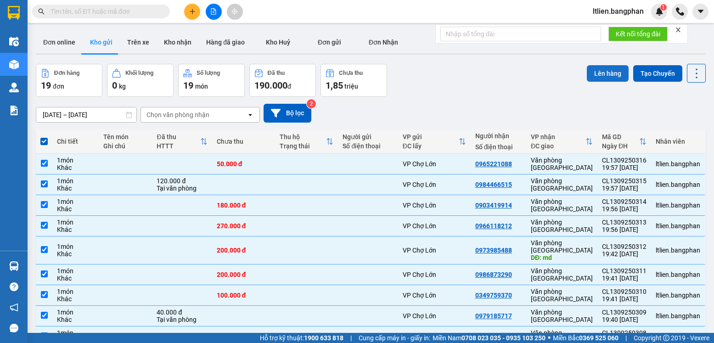
click at [604, 73] on button "Lên hàng" at bounding box center [608, 73] width 42 height 17
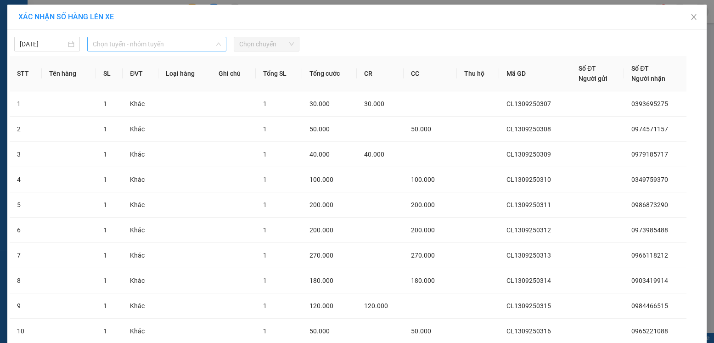
click at [194, 42] on span "Chọn tuyến - nhóm tuyến" at bounding box center [157, 44] width 128 height 14
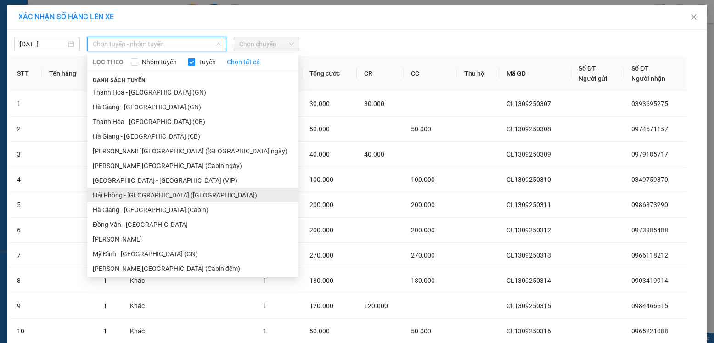
scroll to position [92, 0]
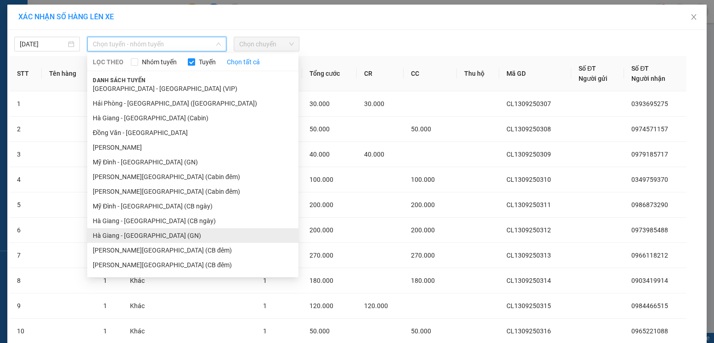
click at [127, 235] on li "Hà Giang - [GEOGRAPHIC_DATA] (GN)" at bounding box center [192, 235] width 211 height 15
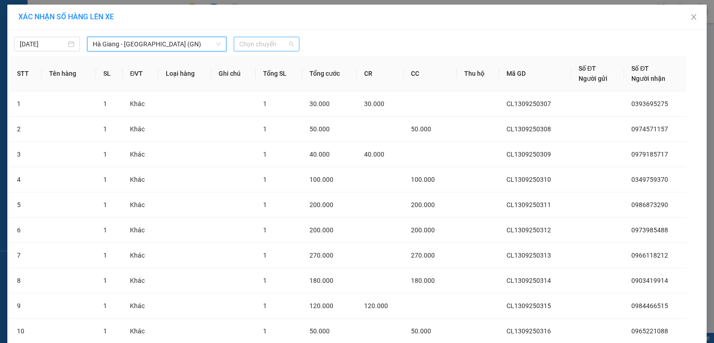
click at [277, 45] on span "Chọn chuyến" at bounding box center [266, 44] width 55 height 14
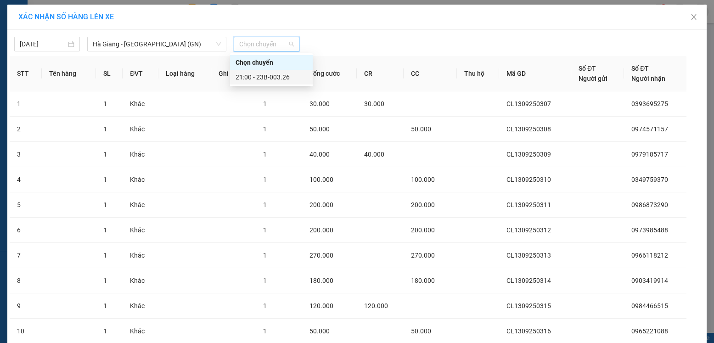
click at [269, 76] on div "21:00 - 23B-003.26" at bounding box center [271, 77] width 72 height 10
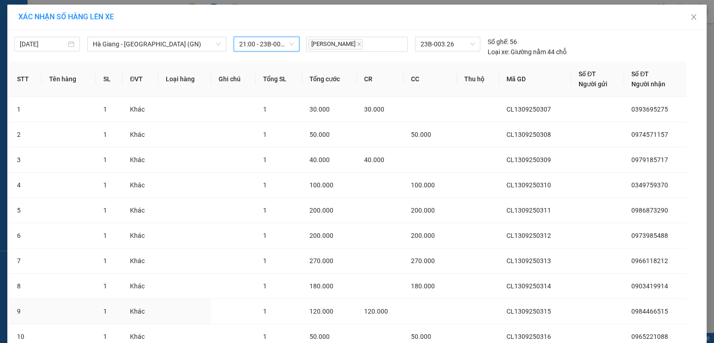
scroll to position [73, 0]
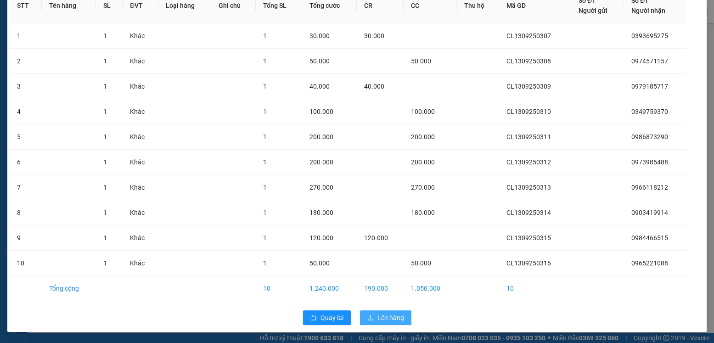
click at [373, 315] on button "Lên hàng" at bounding box center [385, 317] width 51 height 15
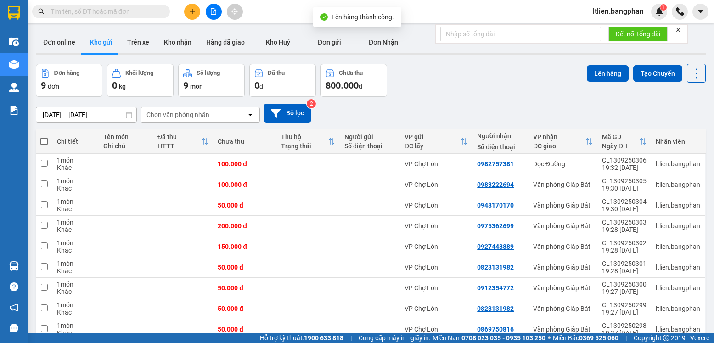
click at [44, 141] on span at bounding box center [43, 141] width 7 height 7
click at [44, 137] on input "checkbox" at bounding box center [44, 137] width 0 height 0
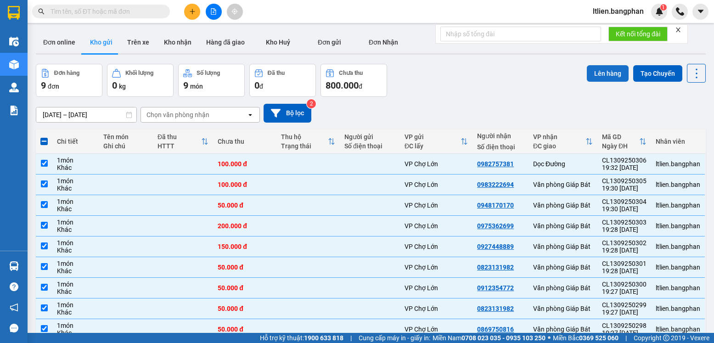
click at [604, 70] on button "Lên hàng" at bounding box center [608, 73] width 42 height 17
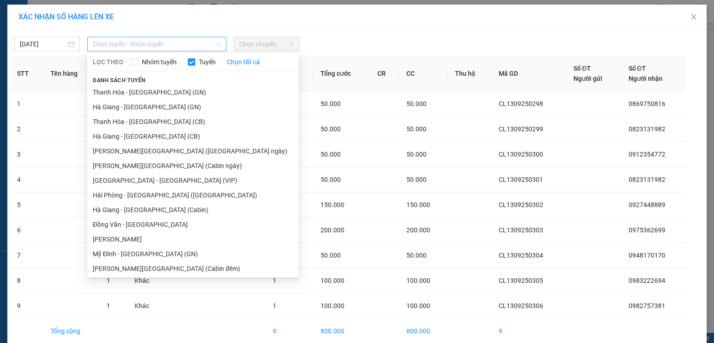
click at [196, 46] on span "Chọn tuyến - nhóm tuyến" at bounding box center [157, 44] width 128 height 14
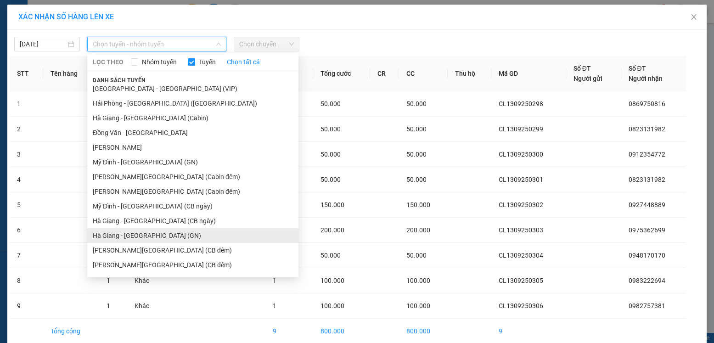
click at [148, 237] on li "Hà Giang - [GEOGRAPHIC_DATA] (GN)" at bounding box center [192, 235] width 211 height 15
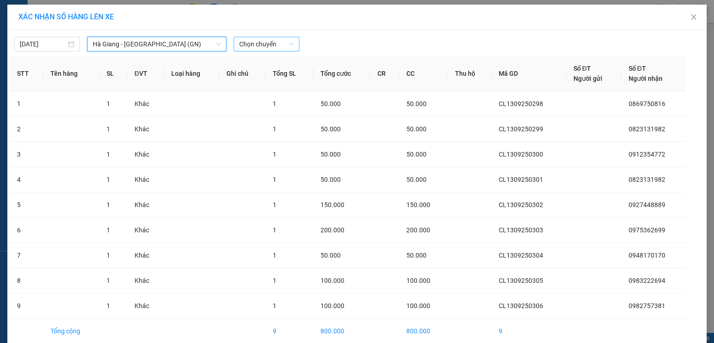
click at [270, 43] on span "Chọn chuyến" at bounding box center [266, 44] width 55 height 14
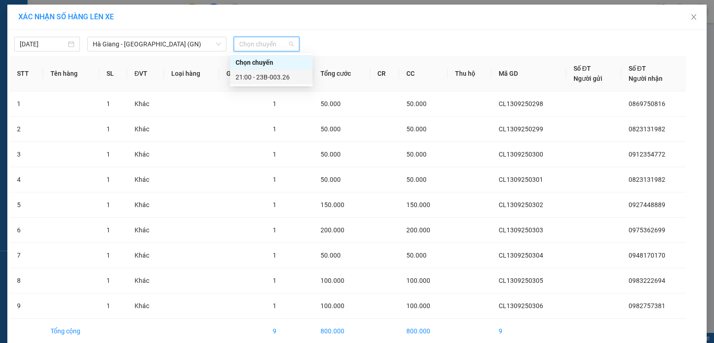
click at [269, 79] on div "21:00 - 23B-003.26" at bounding box center [271, 77] width 72 height 10
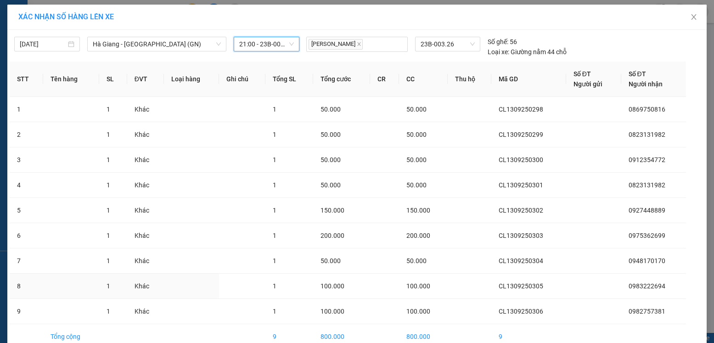
scroll to position [48, 0]
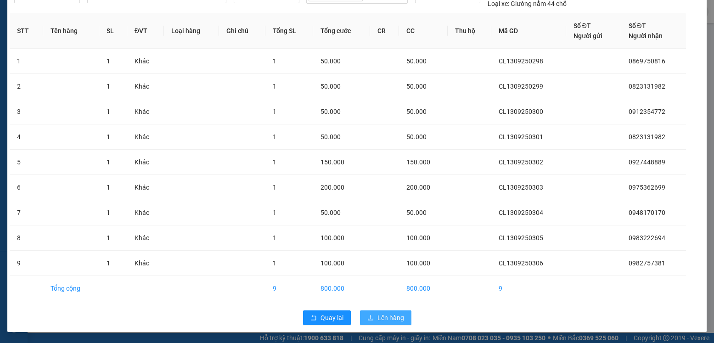
click at [386, 321] on span "Lên hàng" at bounding box center [390, 318] width 27 height 10
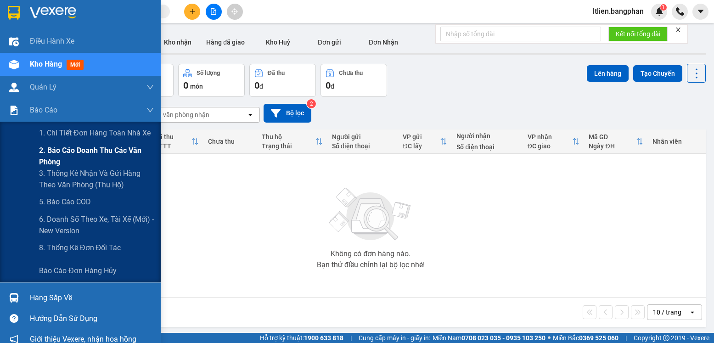
click at [65, 152] on span "2. Báo cáo doanh thu các văn phòng" at bounding box center [96, 156] width 115 height 23
